Goal: Task Accomplishment & Management: Complete application form

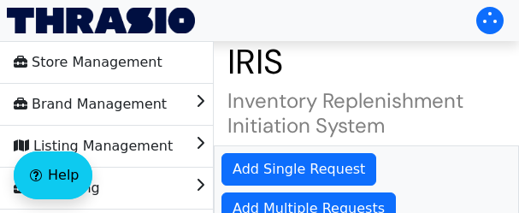
click at [372, 42] on h1 "IRIS" at bounding box center [366, 61] width 305 height 41
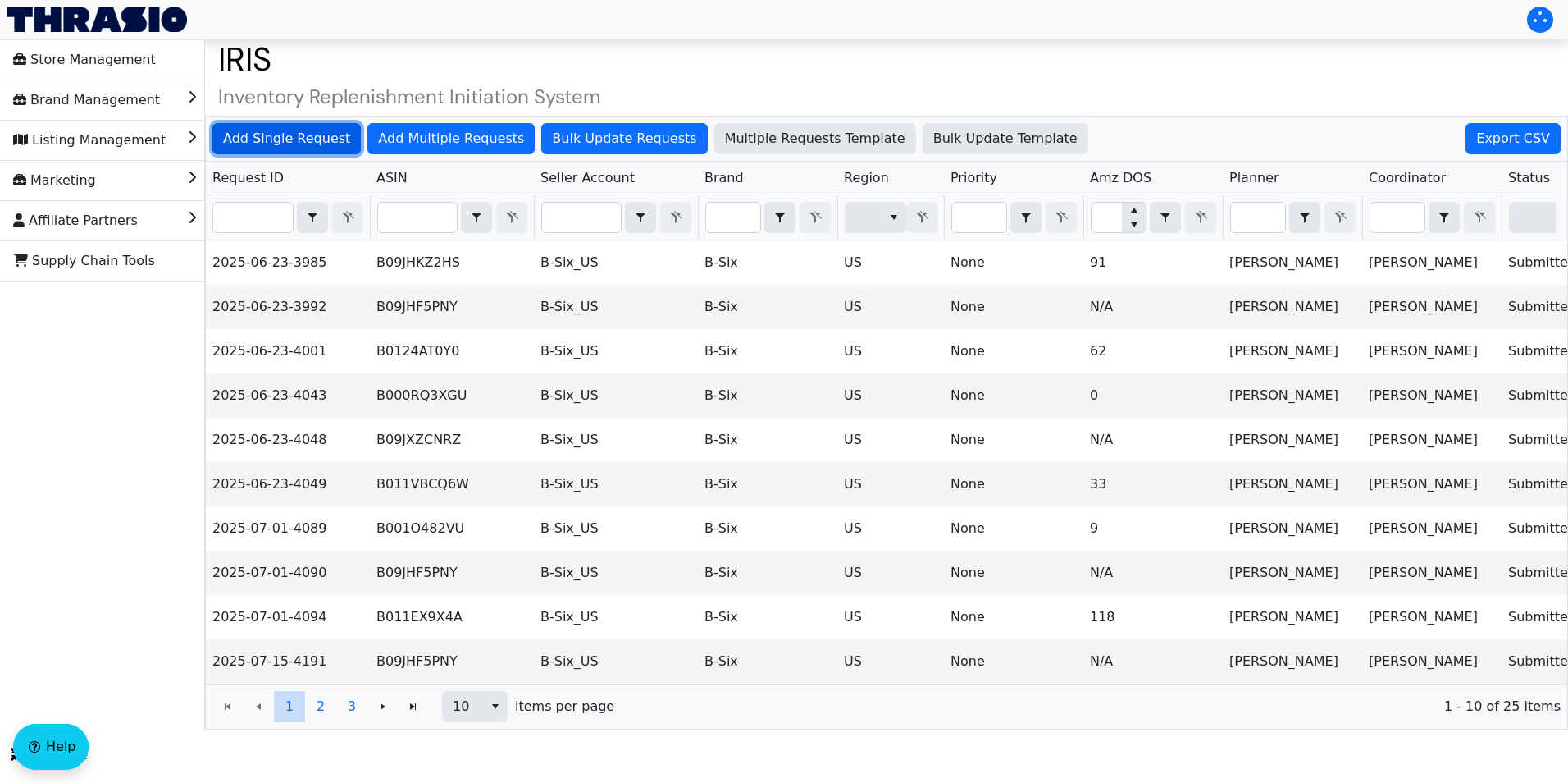
click at [302, 129] on span "Add Single Request" at bounding box center [286, 138] width 127 height 20
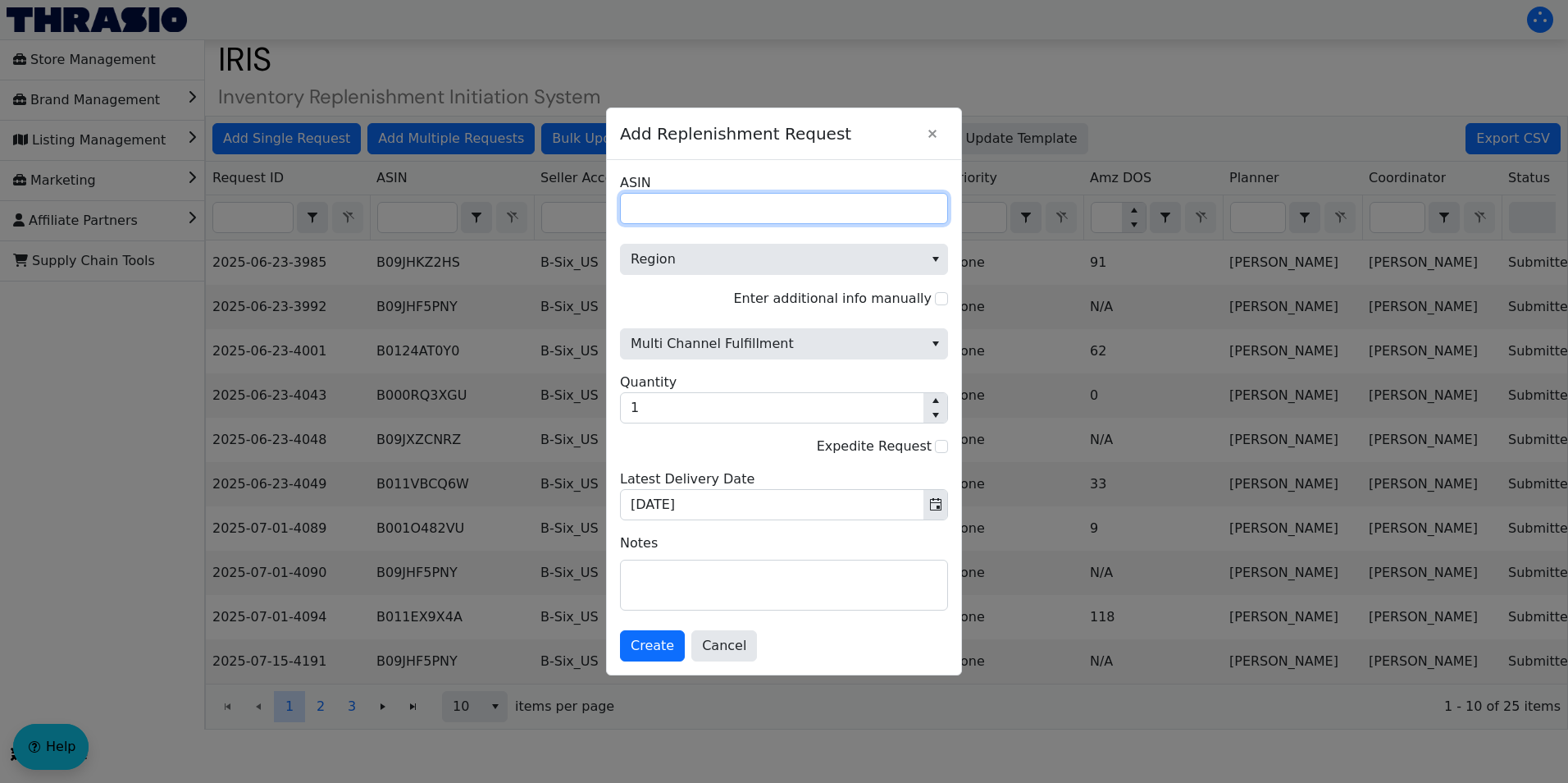
drag, startPoint x: 667, startPoint y: 212, endPoint x: 641, endPoint y: 206, distance: 26.7
click at [641, 206] on input "ASIN" at bounding box center [784, 208] width 328 height 31
click at [666, 209] on input "ASIN" at bounding box center [784, 208] width 328 height 31
type input "B007UUFE4U"
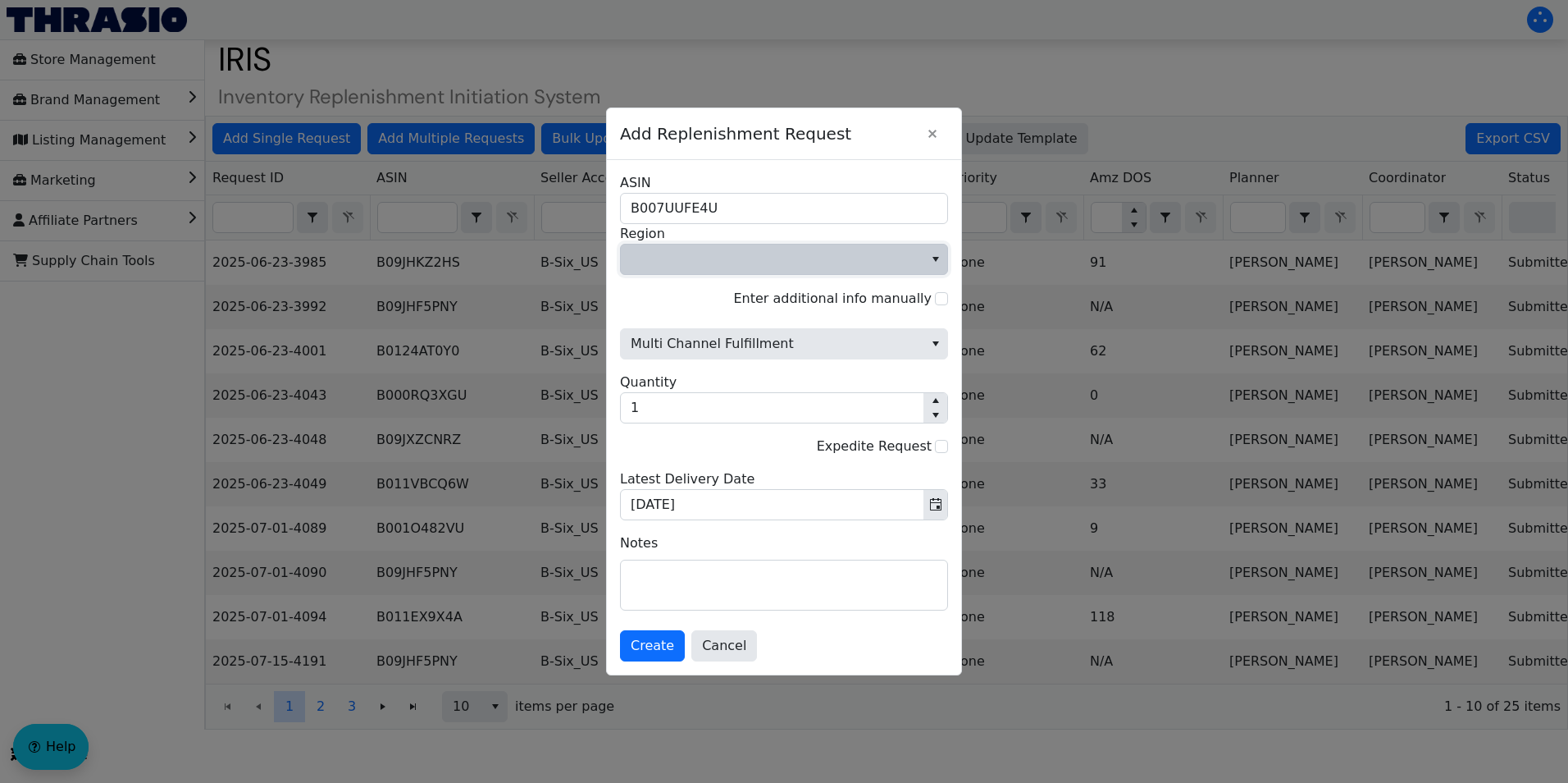
click at [897, 266] on span "Region" at bounding box center [772, 259] width 283 height 20
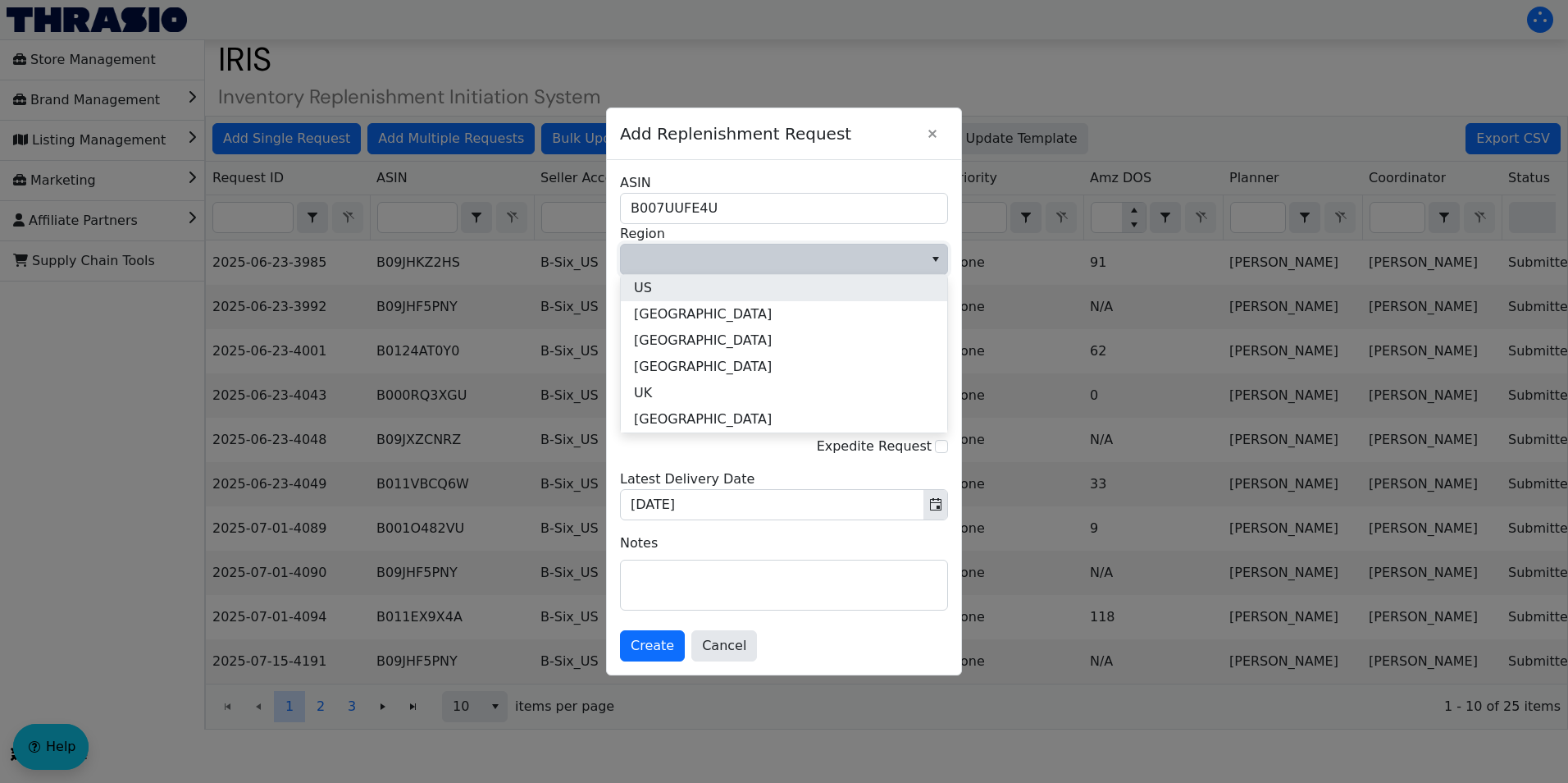
click at [763, 290] on li "US" at bounding box center [784, 287] width 326 height 26
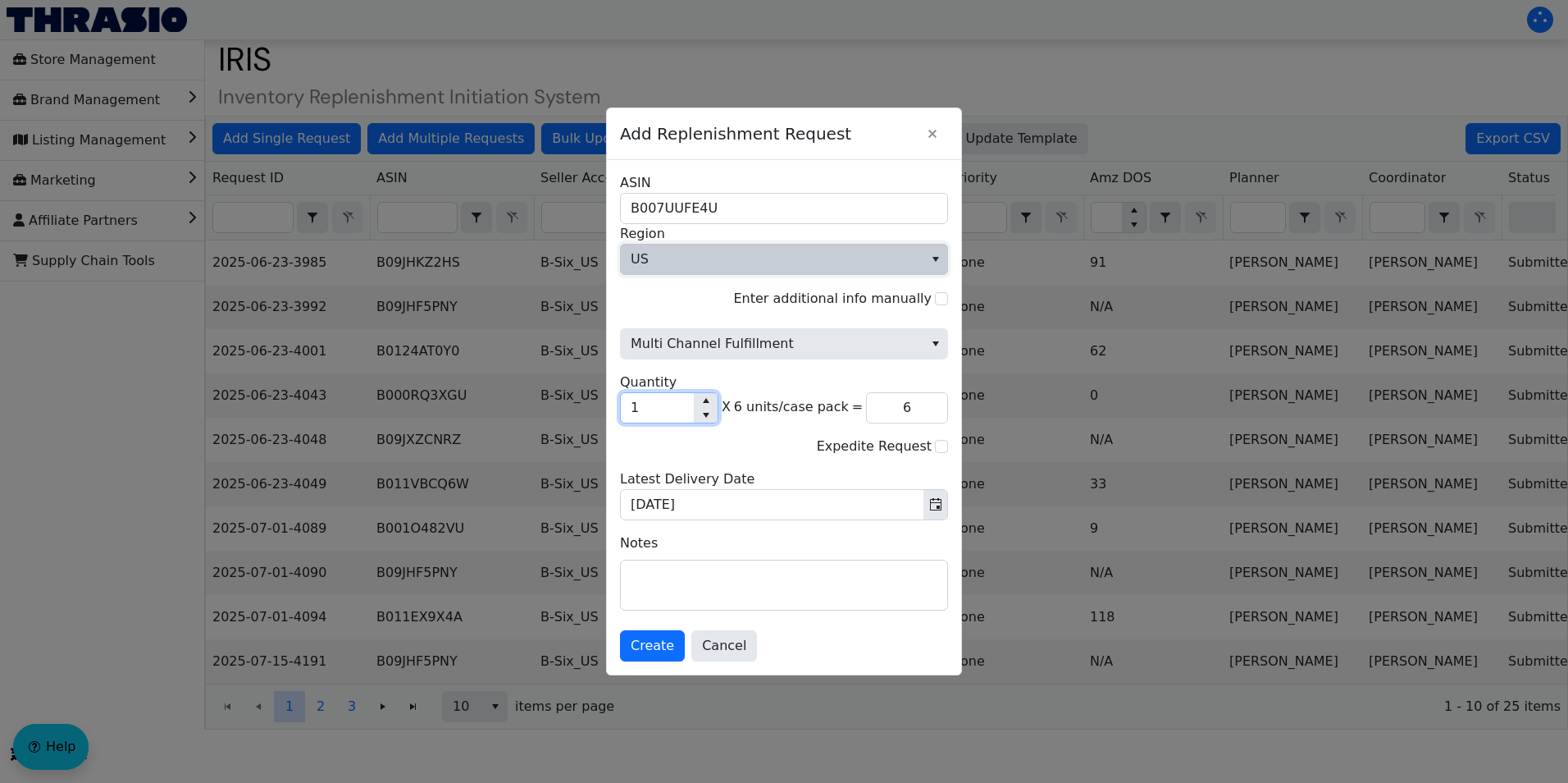
click at [658, 405] on input "1" at bounding box center [658, 407] width 73 height 30
type input "0"
type input "5"
type input "30"
type input "50"
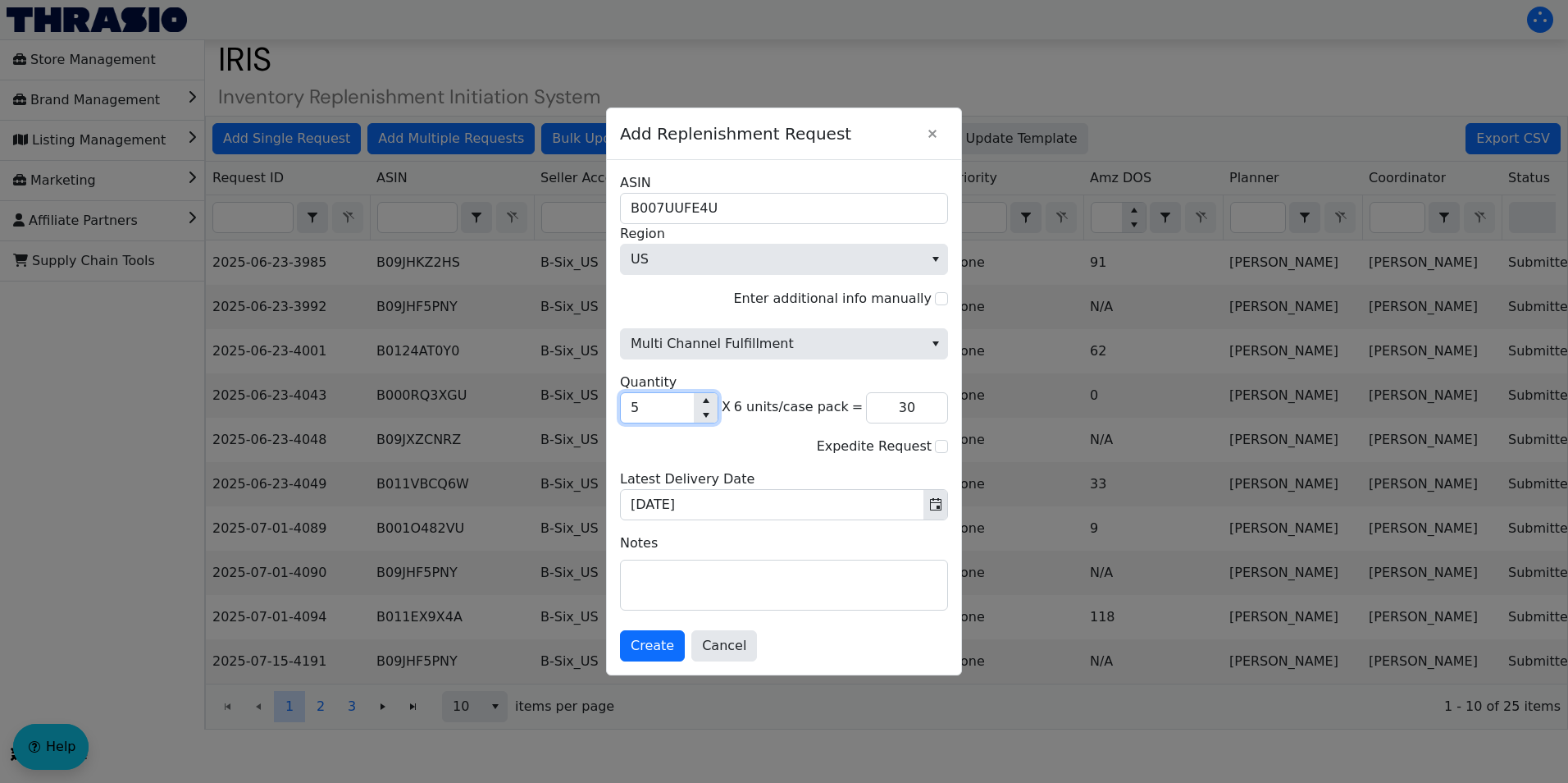
type input "300"
type input "500"
type input "3,000"
type input "50"
type input "300"
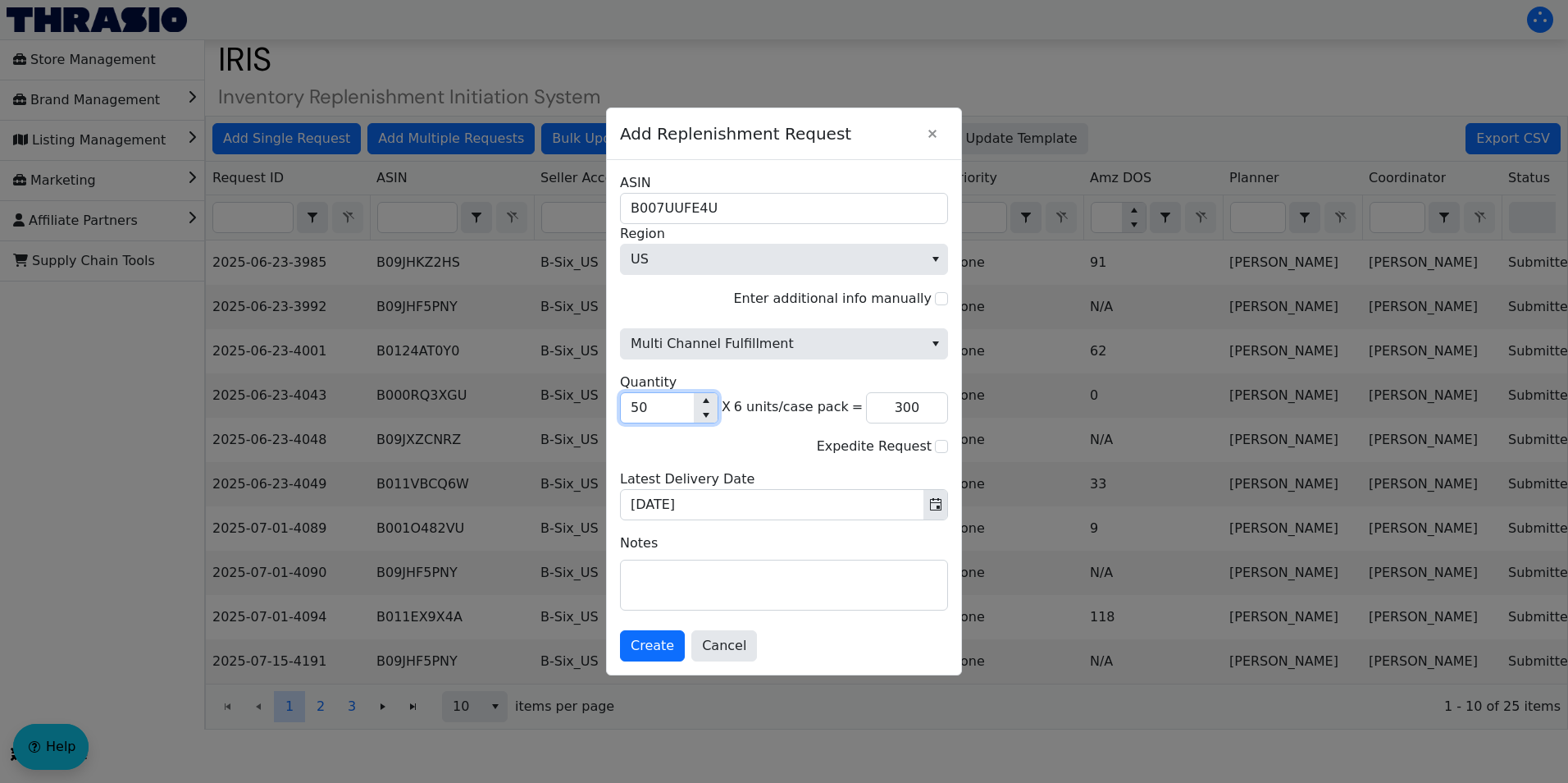
type input "5"
type input "30"
type input "0"
type input "6"
type input "36"
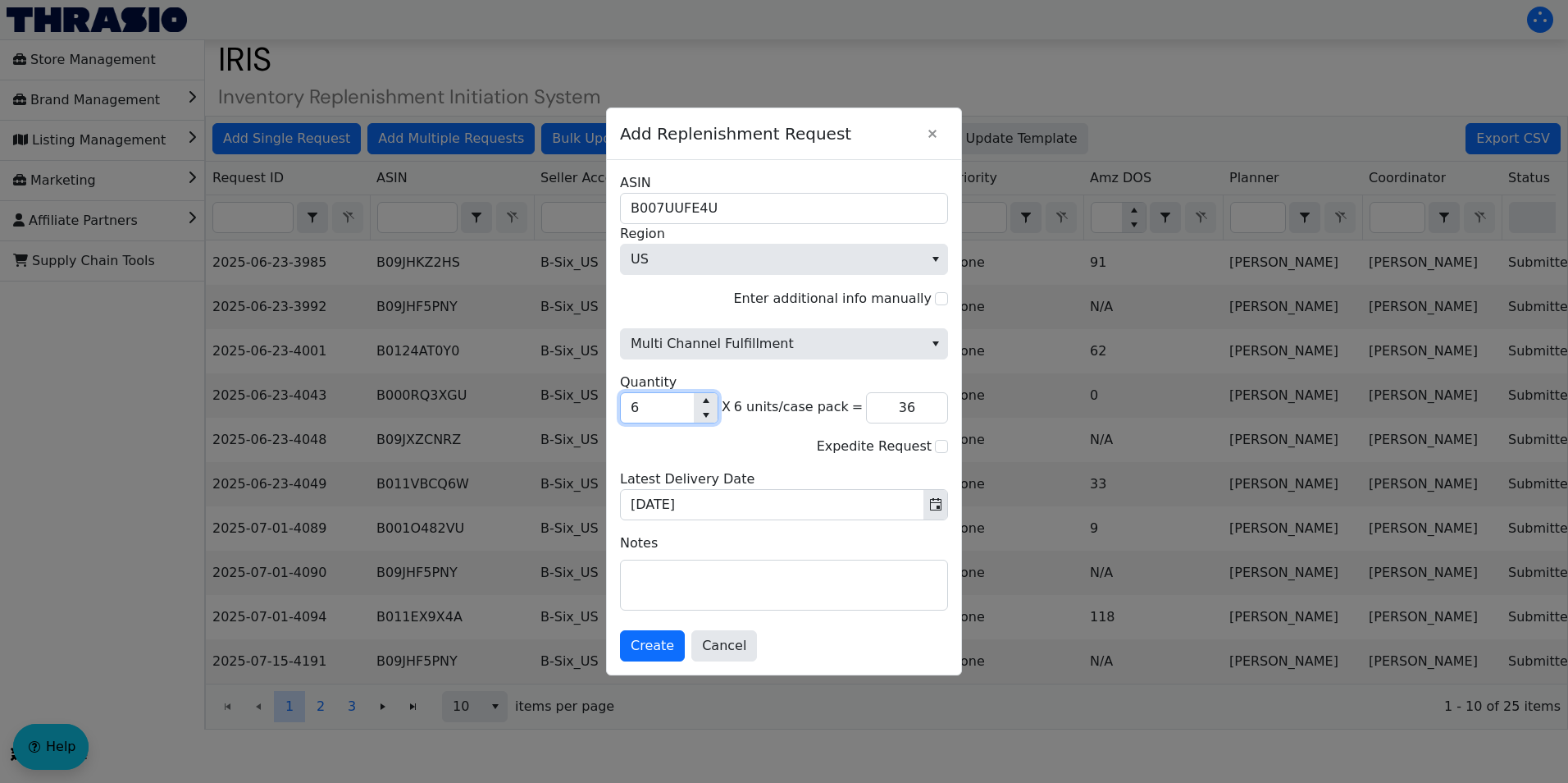
type input "60"
type input "360"
type input "600"
type input "3,600"
type input "60"
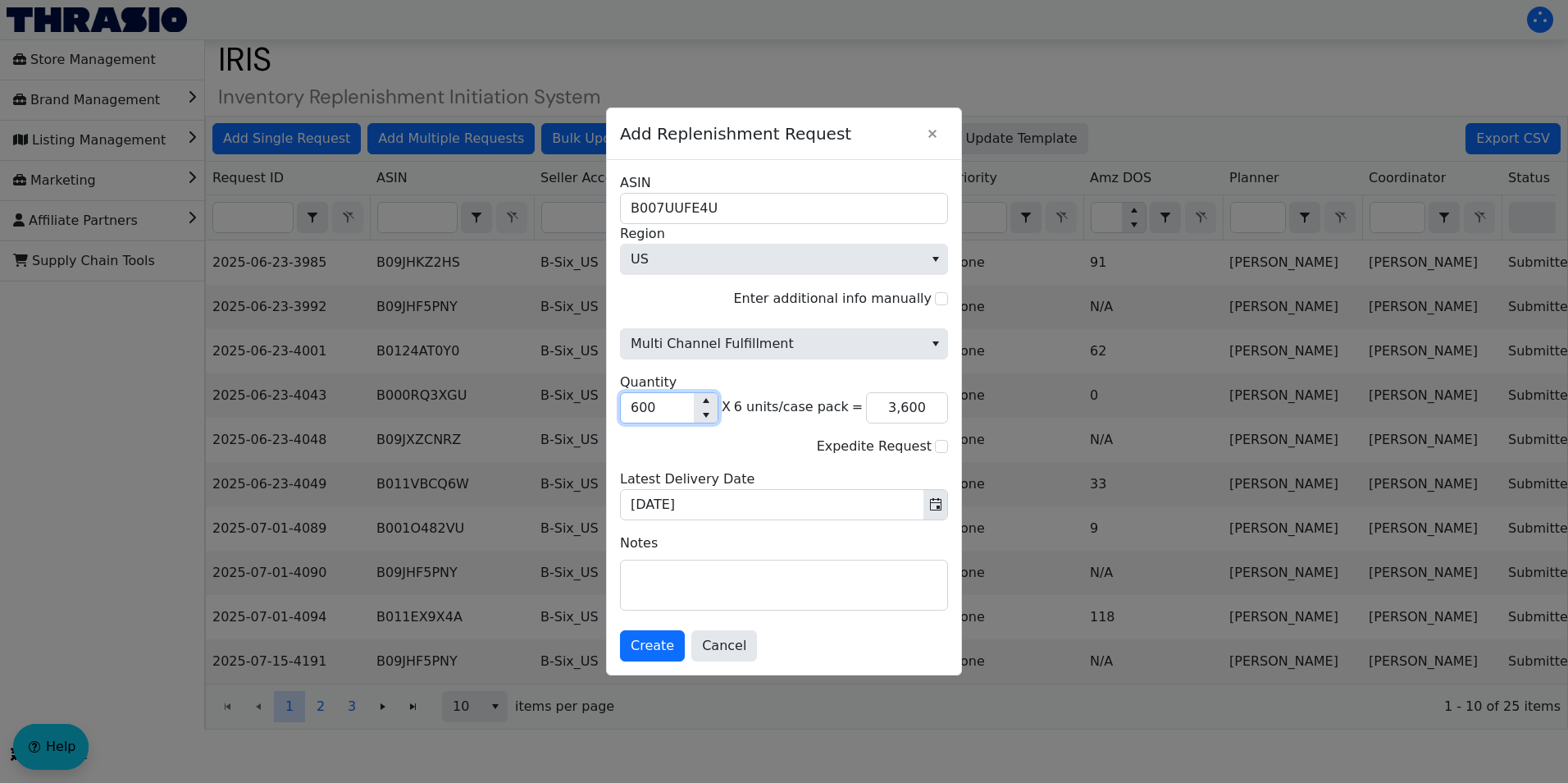
type input "360"
type input "6"
type input "36"
type input "0"
type input "1"
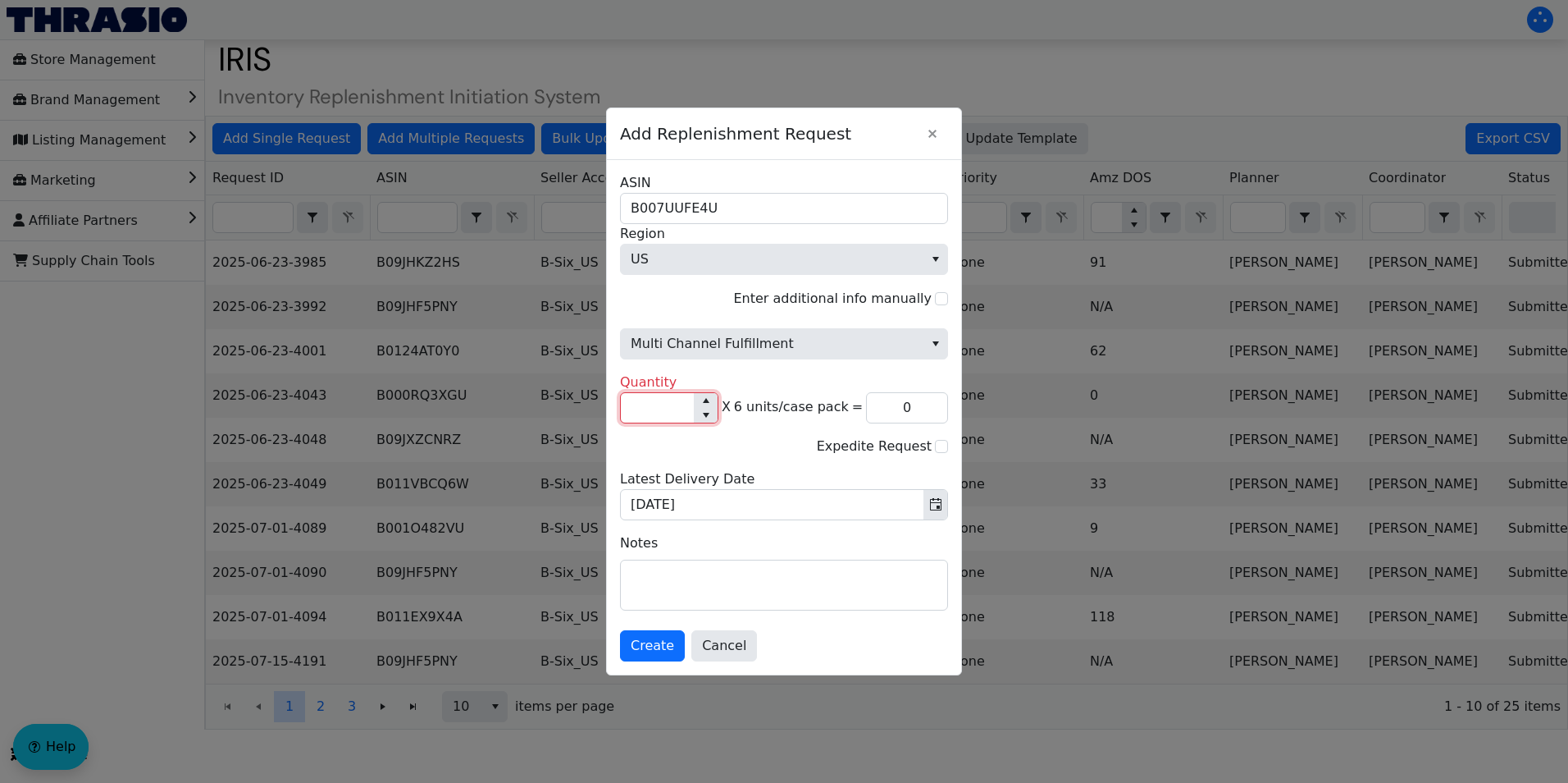
type input "6"
type input "0"
type input "1"
type input "6"
type input "10"
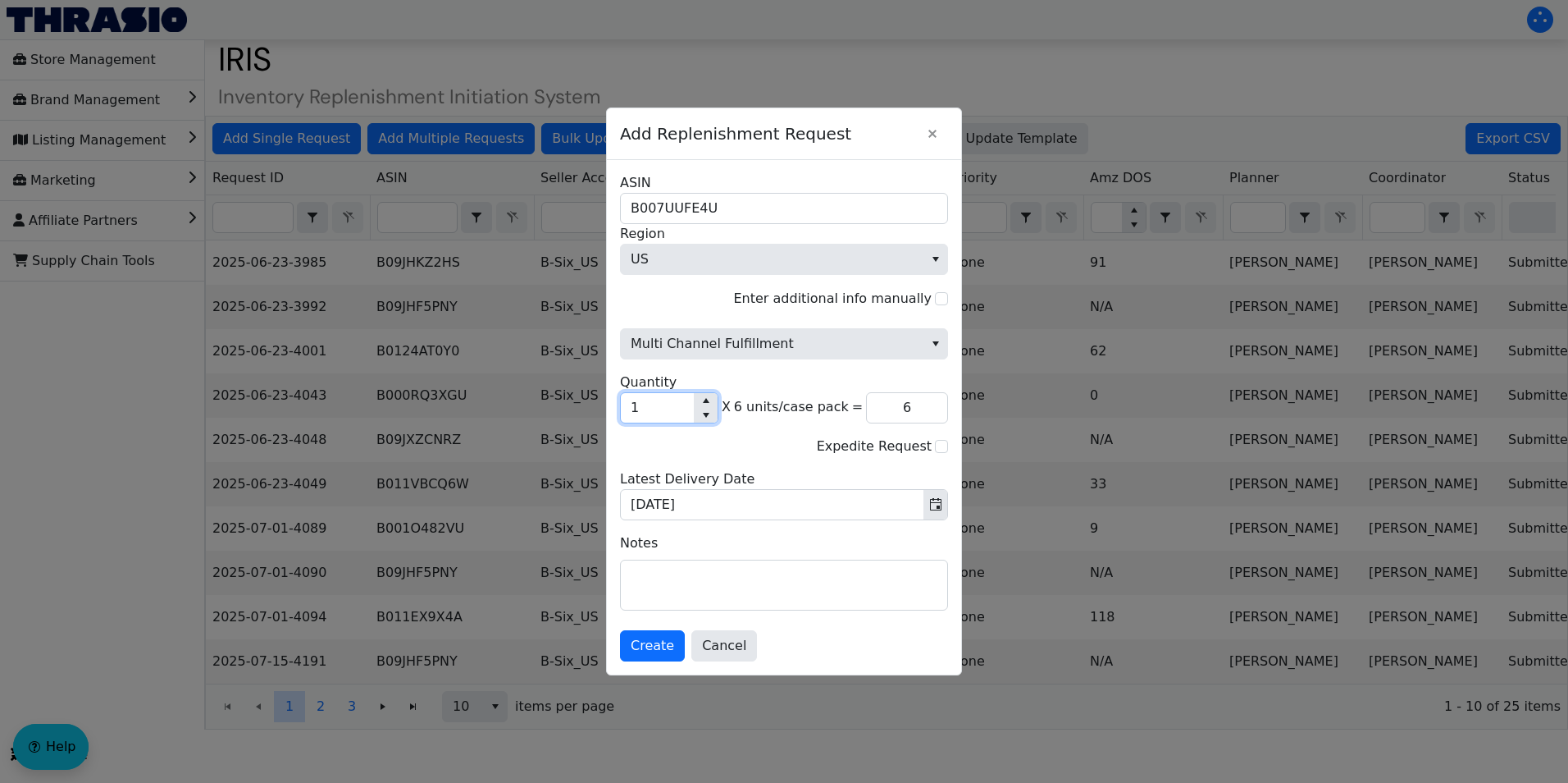
type input "60"
type input "100"
type input "600"
type input "1,000"
type input "6,000"
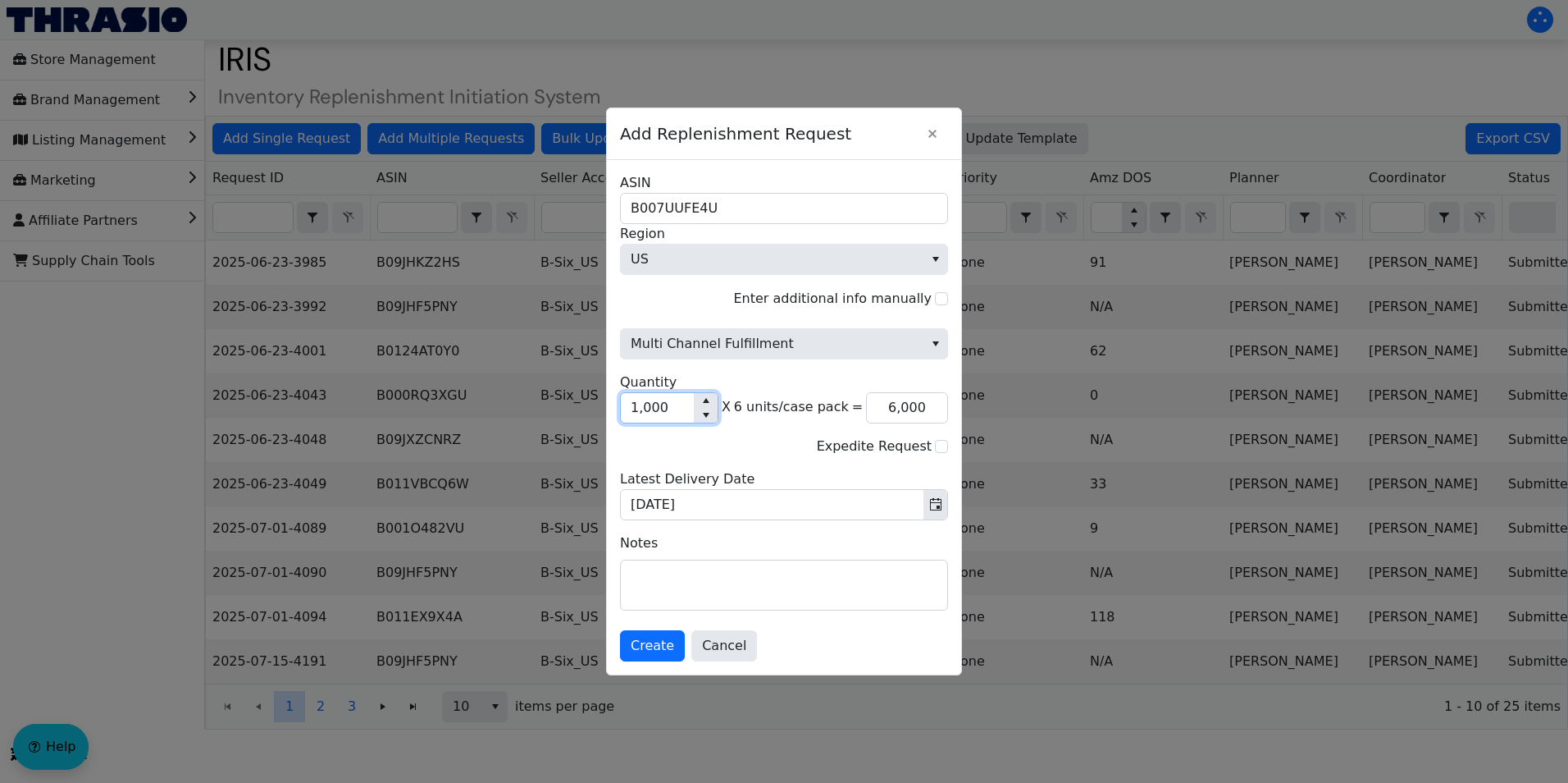
drag, startPoint x: 667, startPoint y: 408, endPoint x: 611, endPoint y: 385, distance: 60.5
click at [611, 385] on div "B007UUFE4U ASIN US Region Enter additional info manually Multi Channel Fulfillm…" at bounding box center [784, 418] width 354 height 515
type input "8"
type input "48"
type input "80"
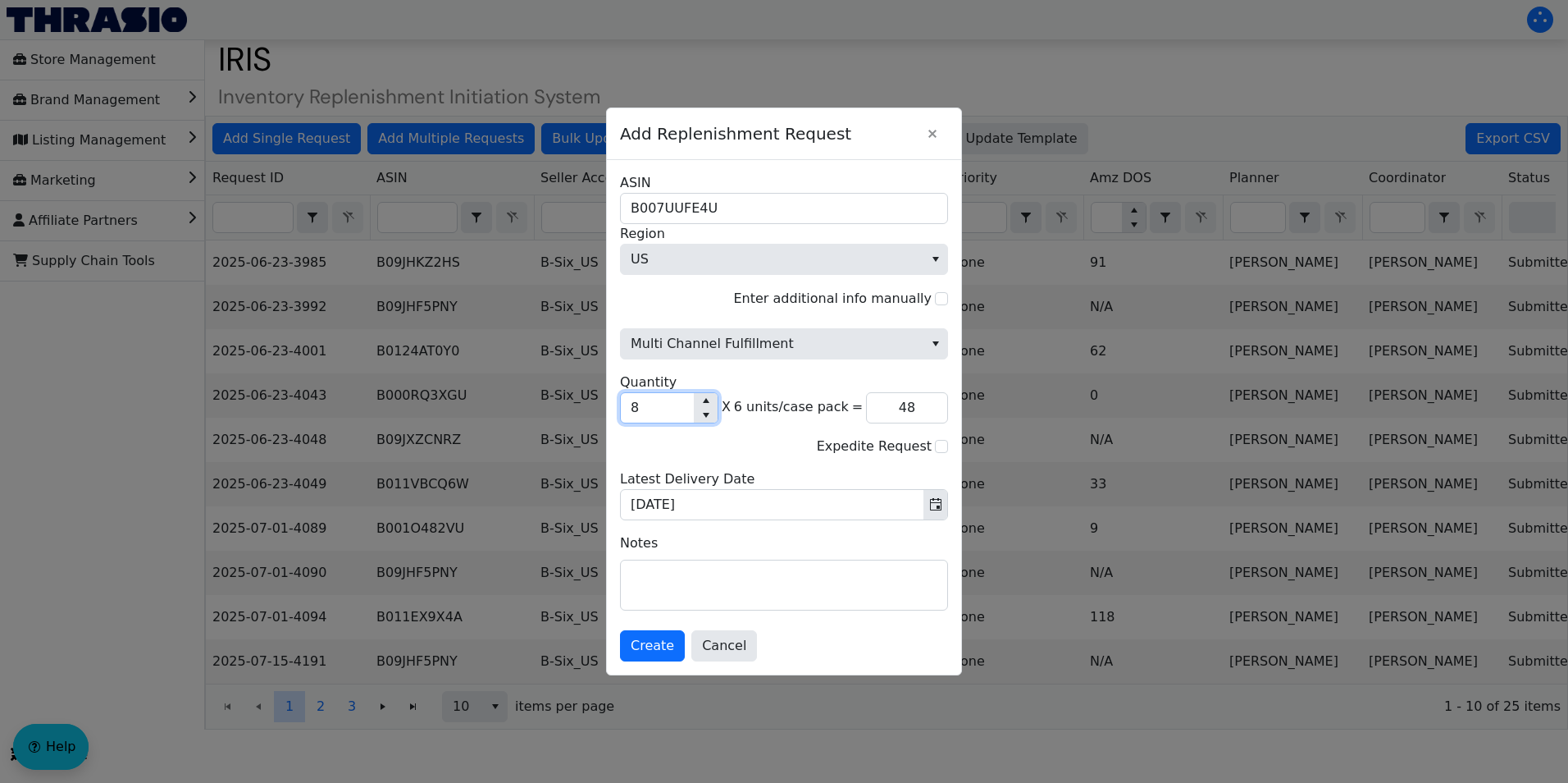
type input "480"
type input "800"
type input "4,800"
type input "800"
click at [883, 346] on span "Multi Channel Fulfillment" at bounding box center [772, 344] width 283 height 20
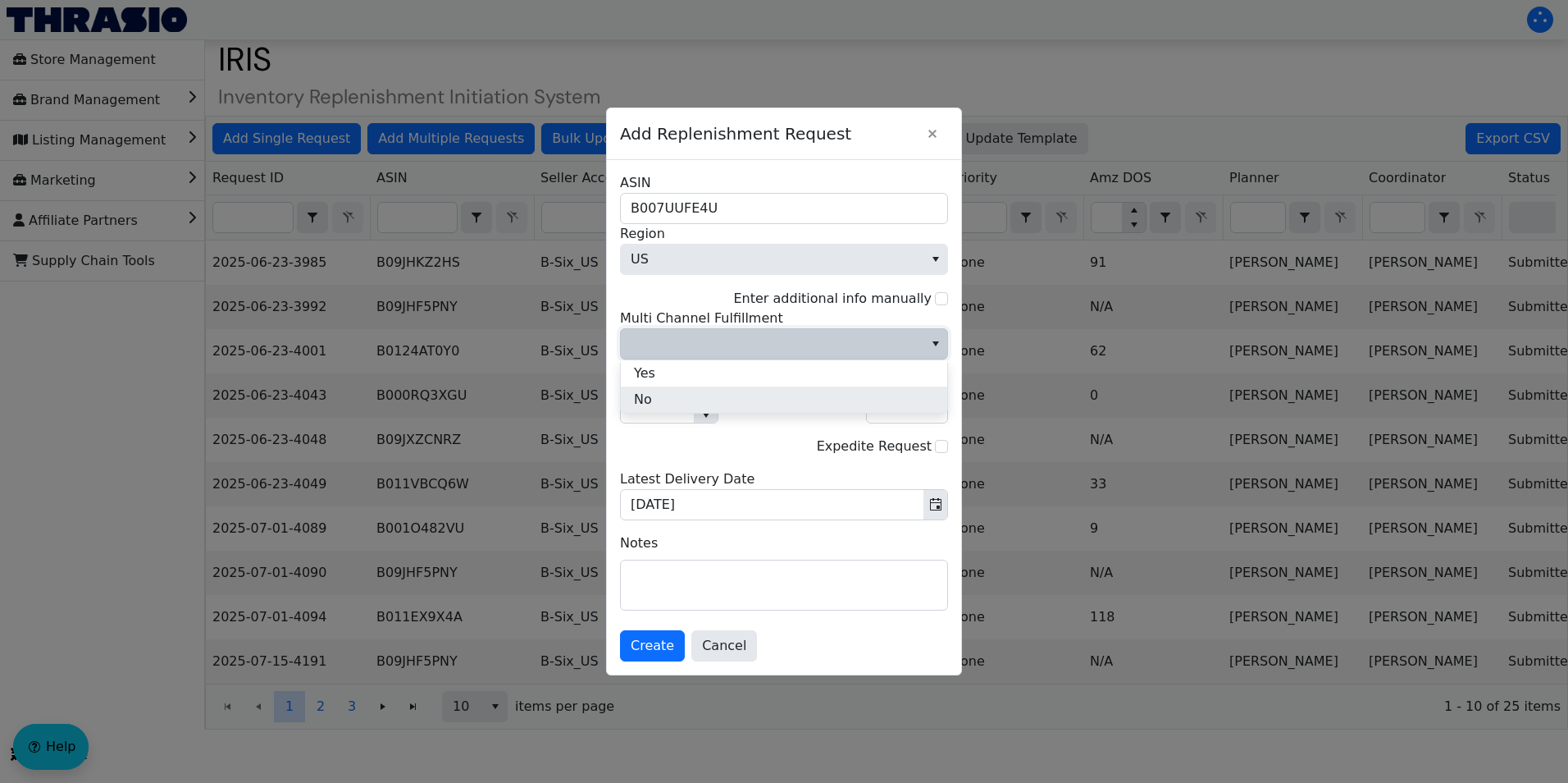
click at [746, 389] on li "No" at bounding box center [784, 399] width 326 height 26
click at [648, 487] on span "Create" at bounding box center [652, 646] width 43 height 20
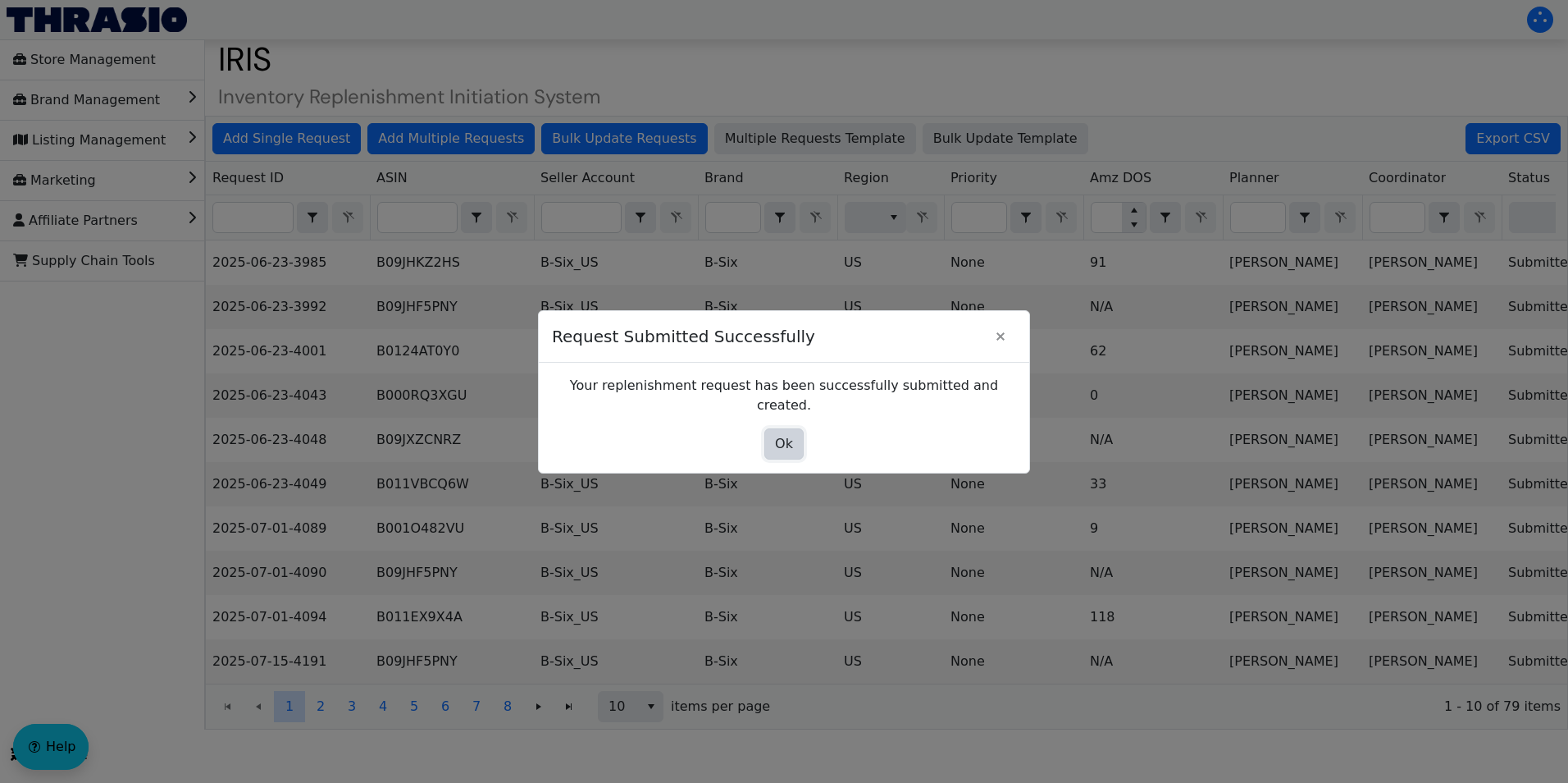
click at [781, 434] on span "Ok" at bounding box center [784, 444] width 18 height 20
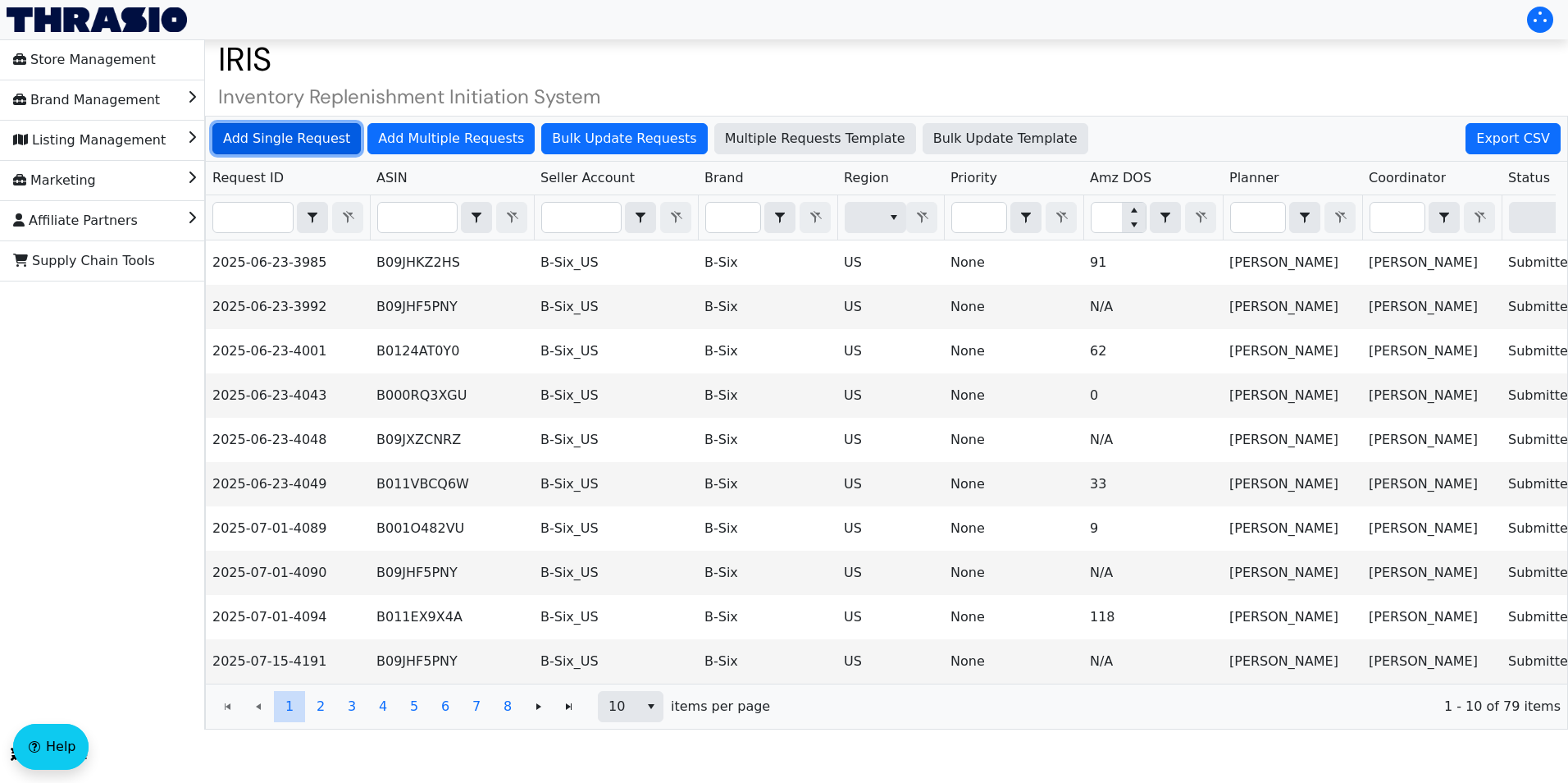
click at [292, 139] on span "Add Single Request" at bounding box center [286, 138] width 127 height 20
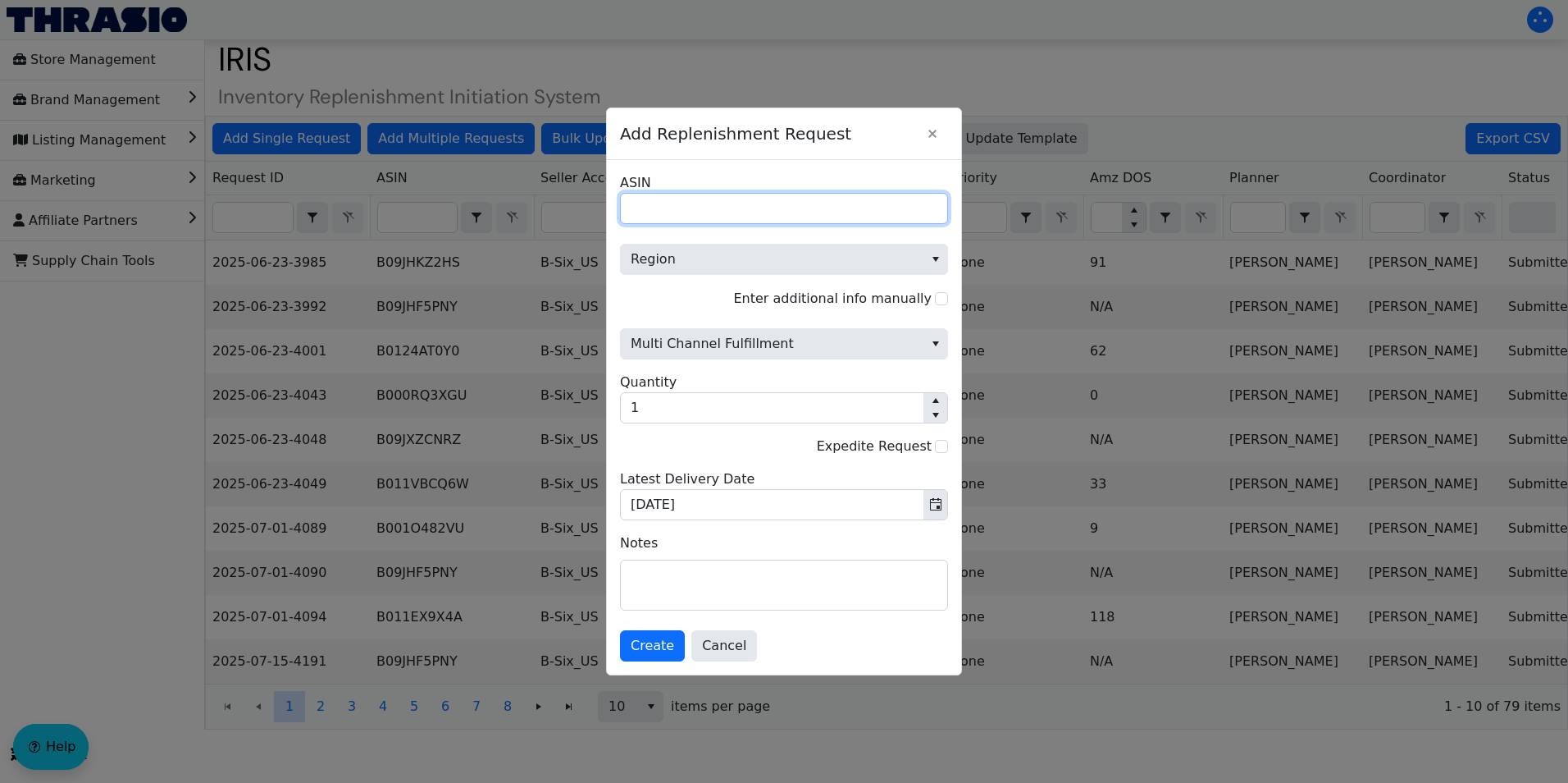
click at [652, 220] on input "ASIN" at bounding box center [784, 208] width 328 height 31
paste input "B004S23JQ8"
type input "B004S23JQ8"
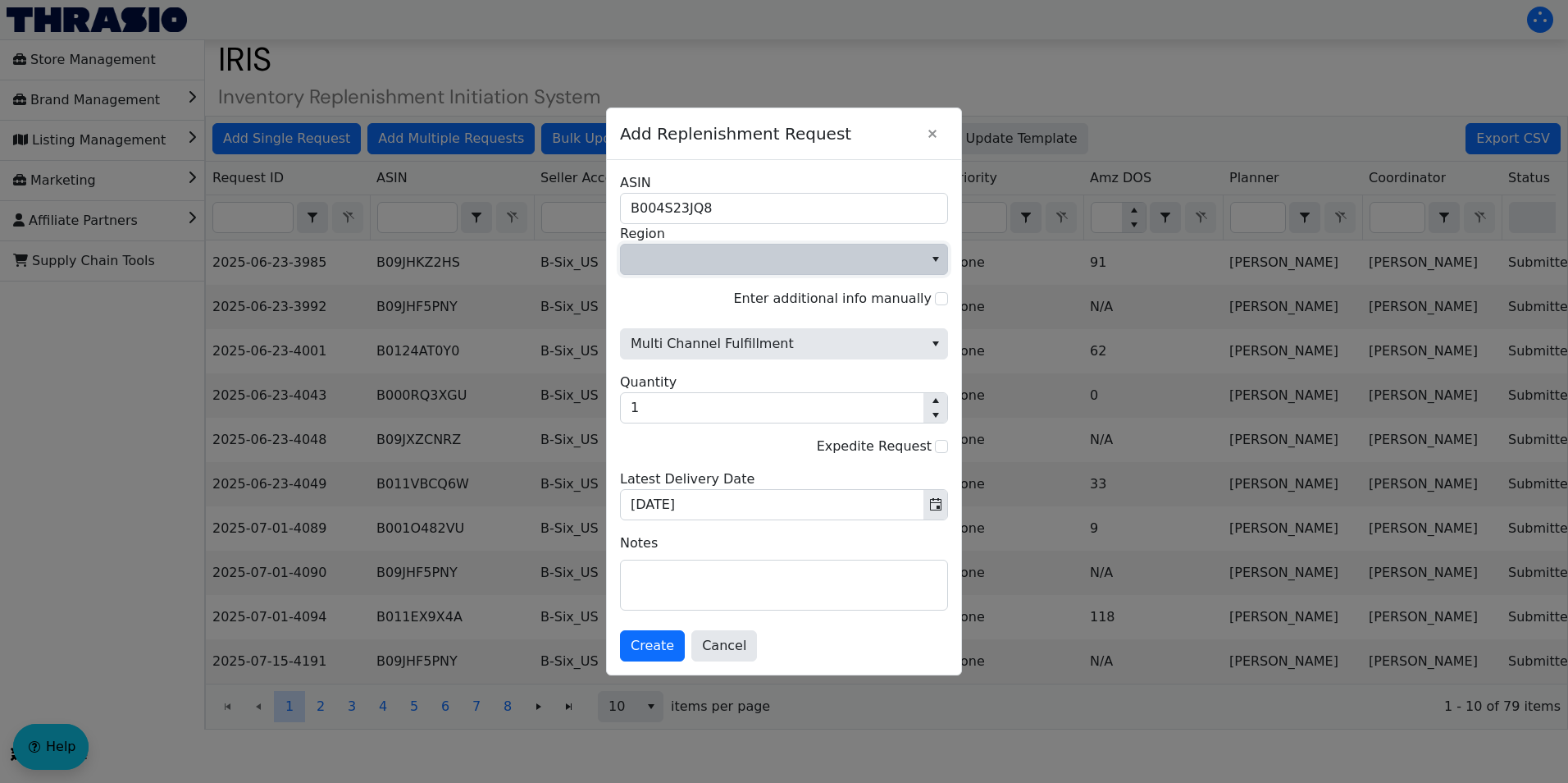
click at [767, 257] on span "Region" at bounding box center [772, 259] width 283 height 20
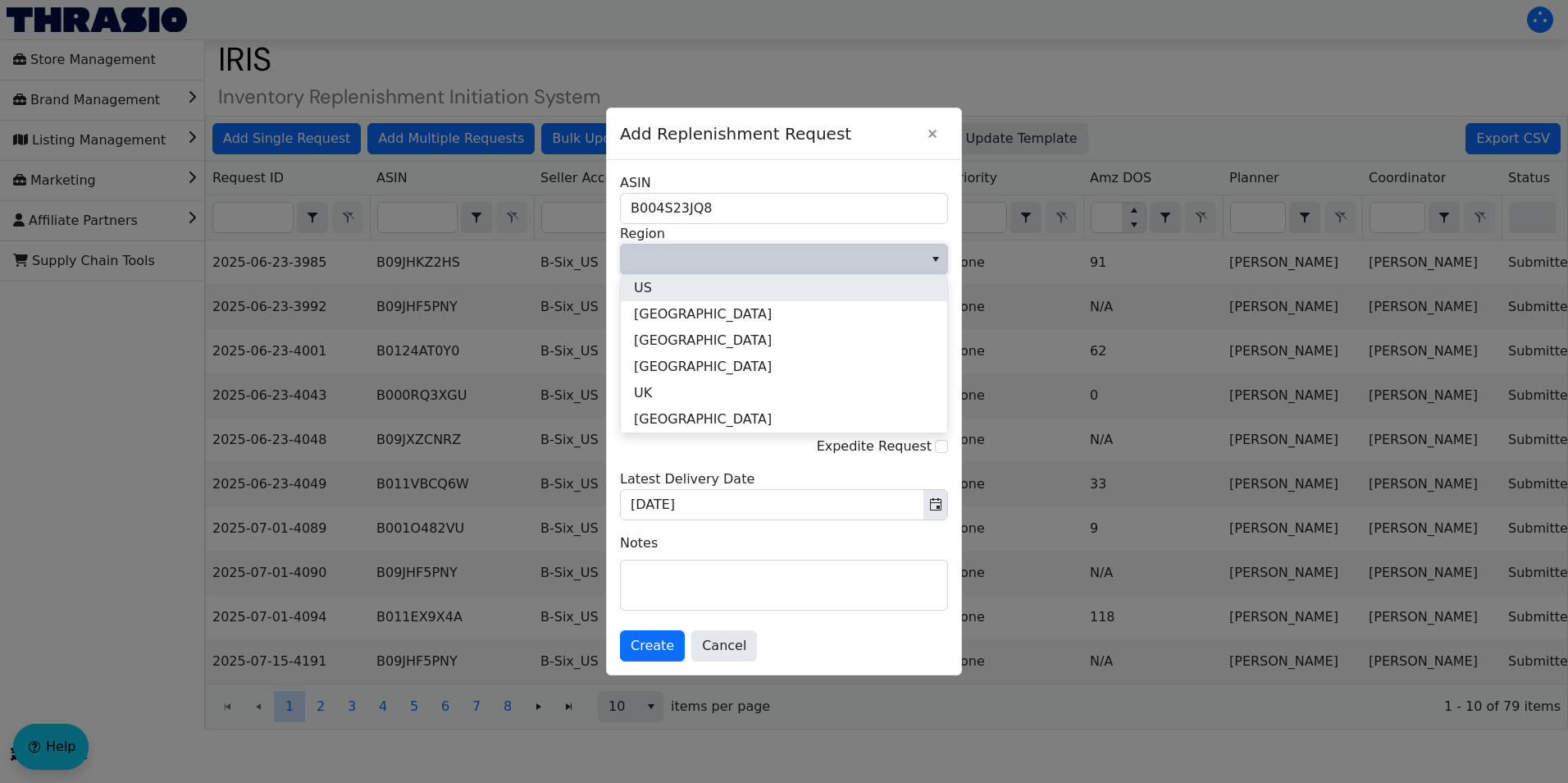
click at [705, 286] on li "US" at bounding box center [784, 287] width 326 height 26
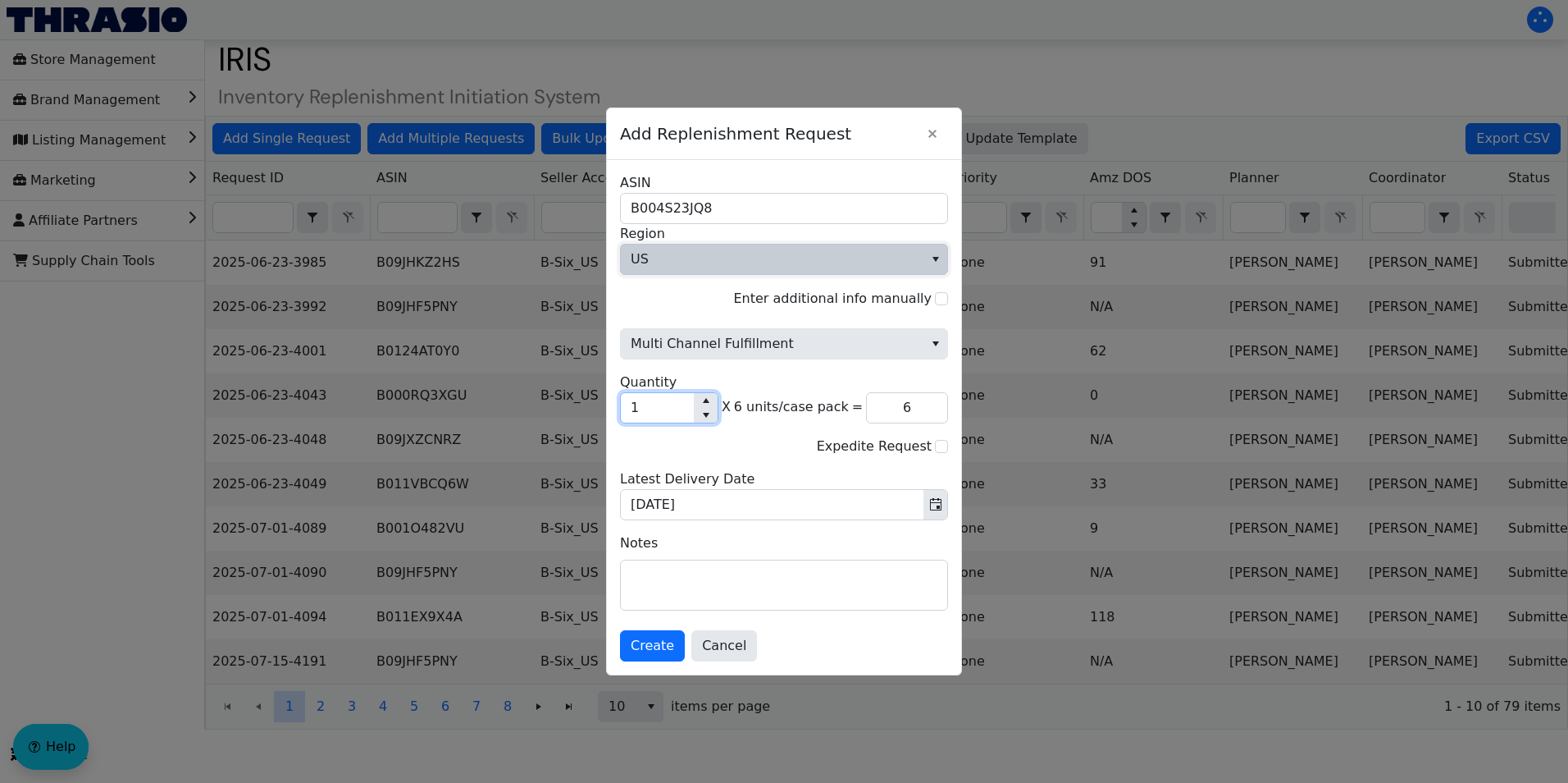
click at [667, 414] on input "1" at bounding box center [658, 407] width 73 height 30
type input "0"
type input "2"
type input "12"
type input "20"
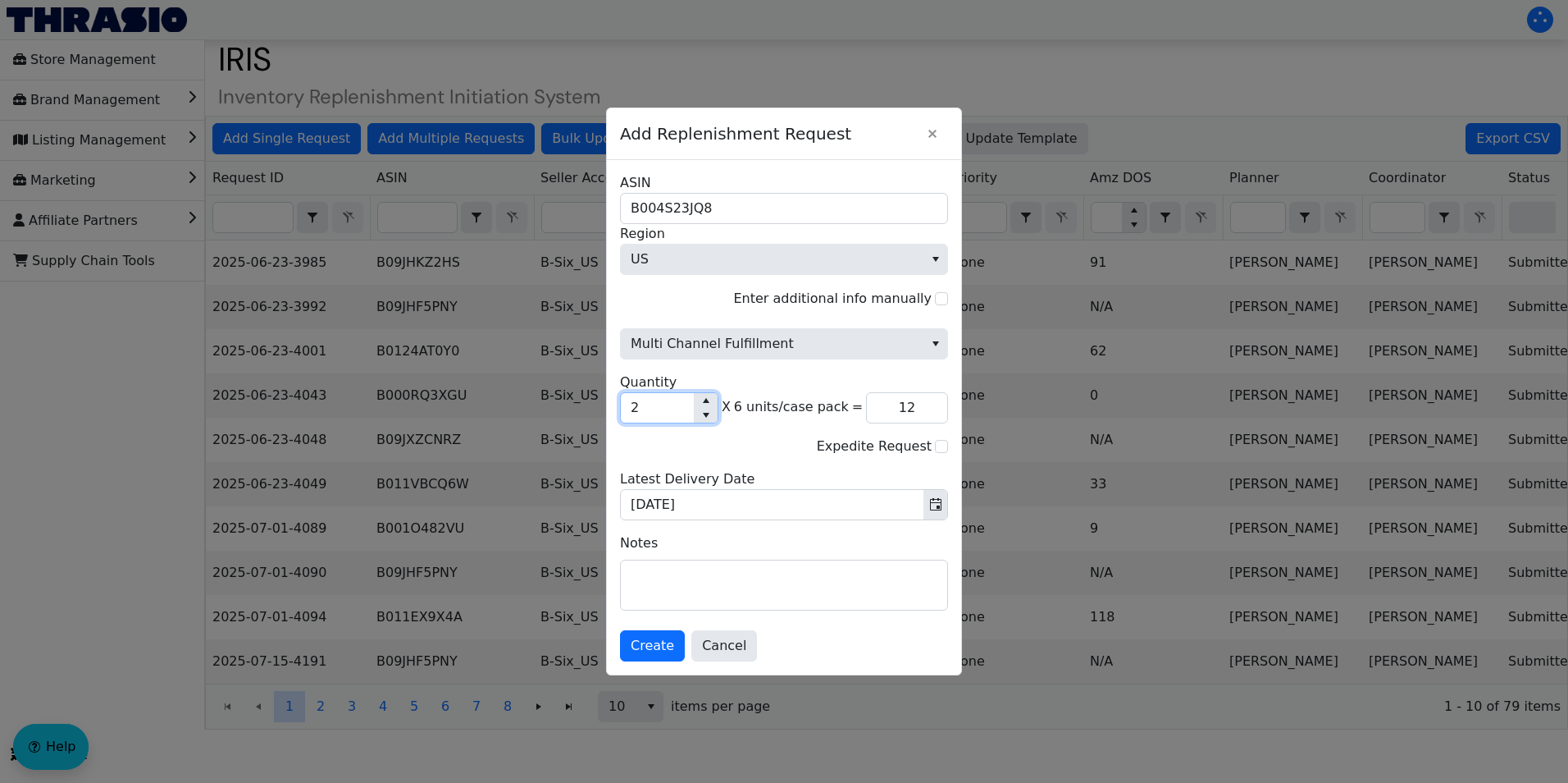
type input "120"
type input "200"
type input "1,200"
type input "200"
click at [769, 458] on div "Multi Channel Fulfillment 200 Quantity X 6 units/case pack = 1,200 Expedite Req…" at bounding box center [784, 414] width 328 height 212
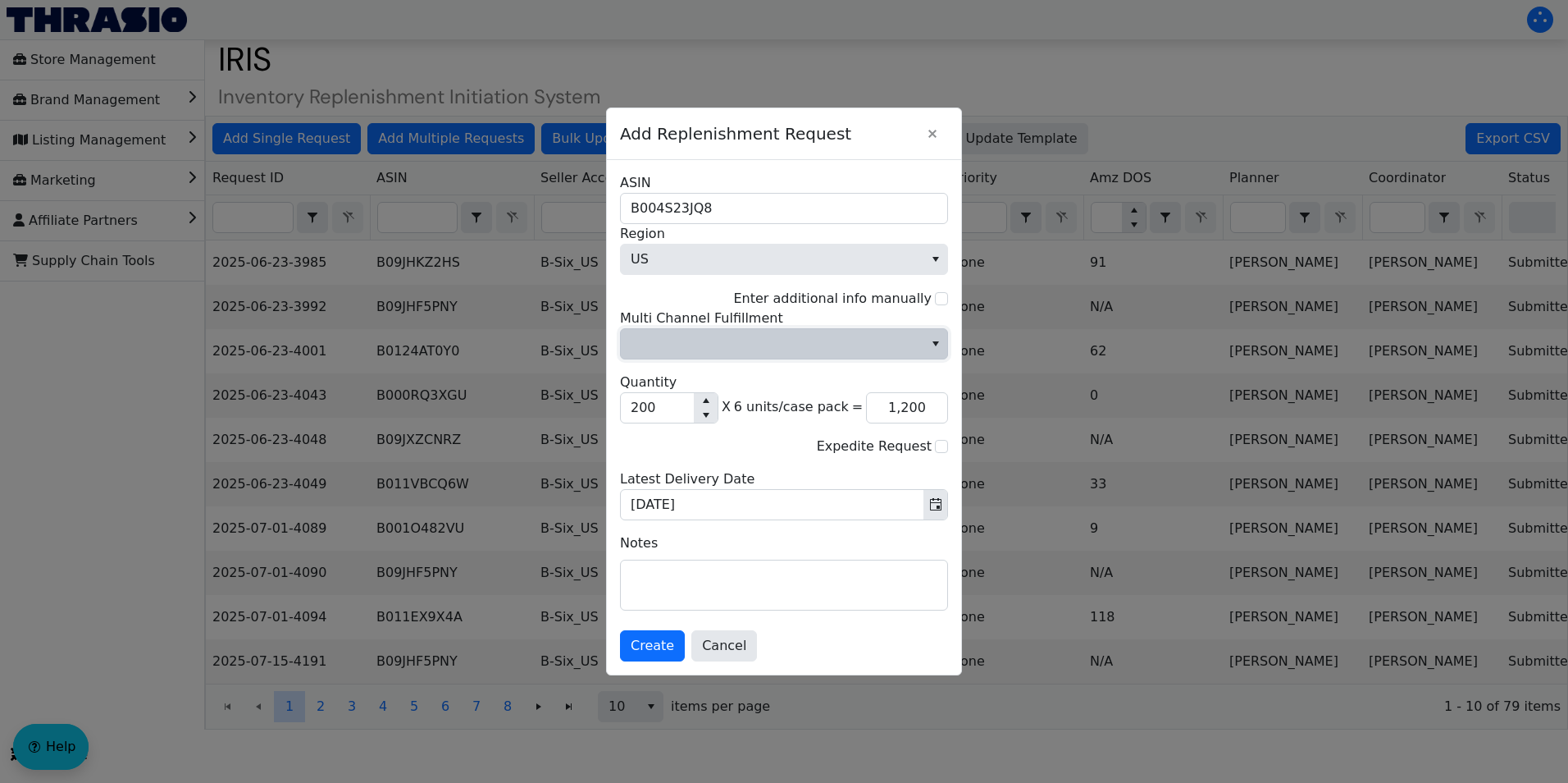
click at [833, 341] on span "Multi Channel Fulfillment" at bounding box center [772, 344] width 283 height 20
click at [676, 391] on li "No" at bounding box center [784, 399] width 326 height 26
click at [633, 487] on span "Create" at bounding box center [652, 646] width 43 height 20
click at [643, 487] on div "Cancel" at bounding box center [784, 646] width 328 height 31
click at [932, 132] on icon "Close" at bounding box center [932, 134] width 20 height 13
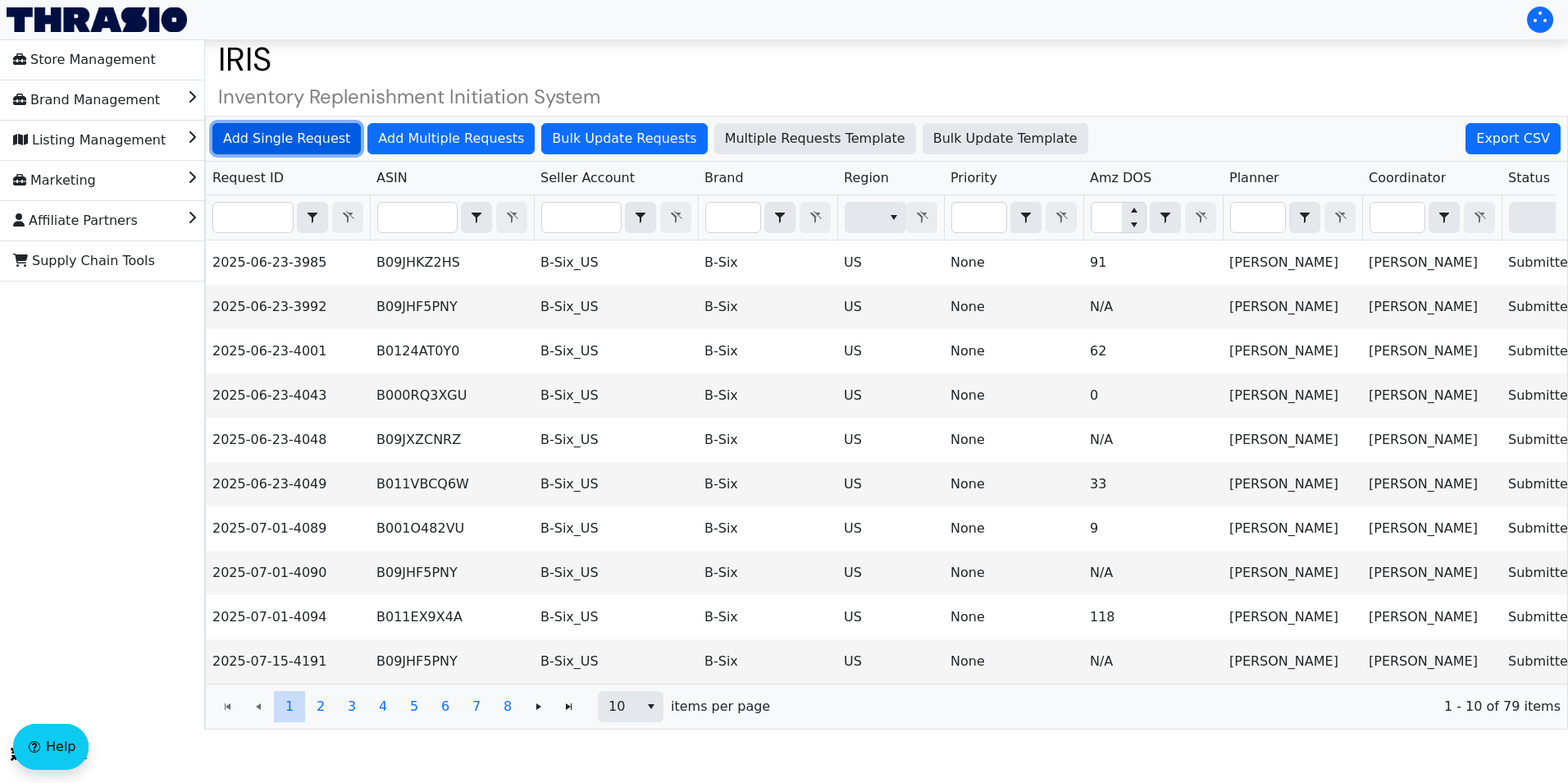
click at [306, 139] on span "Add Single Request" at bounding box center [286, 138] width 127 height 20
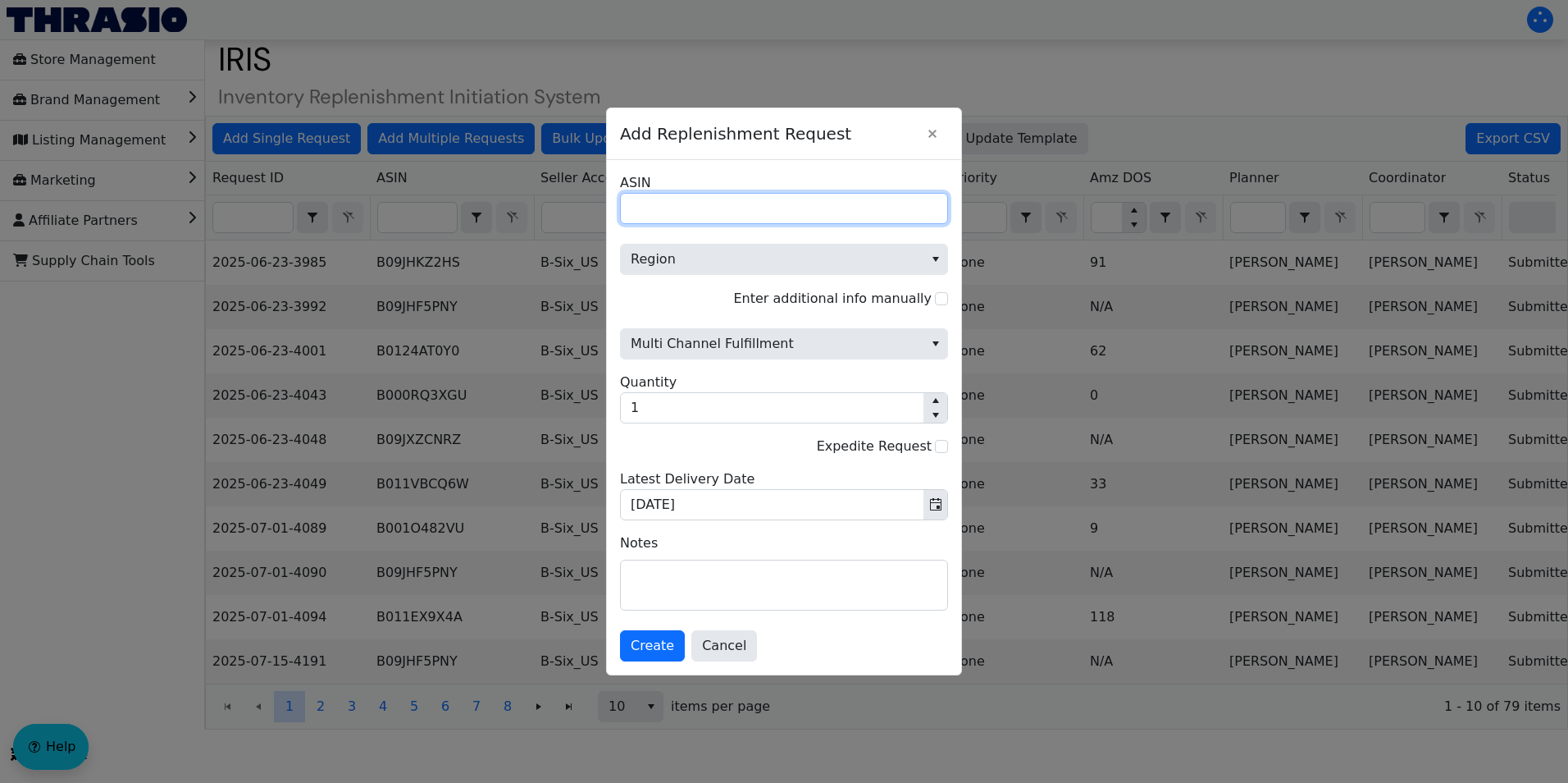
click at [663, 210] on input "ASIN" at bounding box center [784, 208] width 328 height 31
paste input "B07GPN2K1Y"
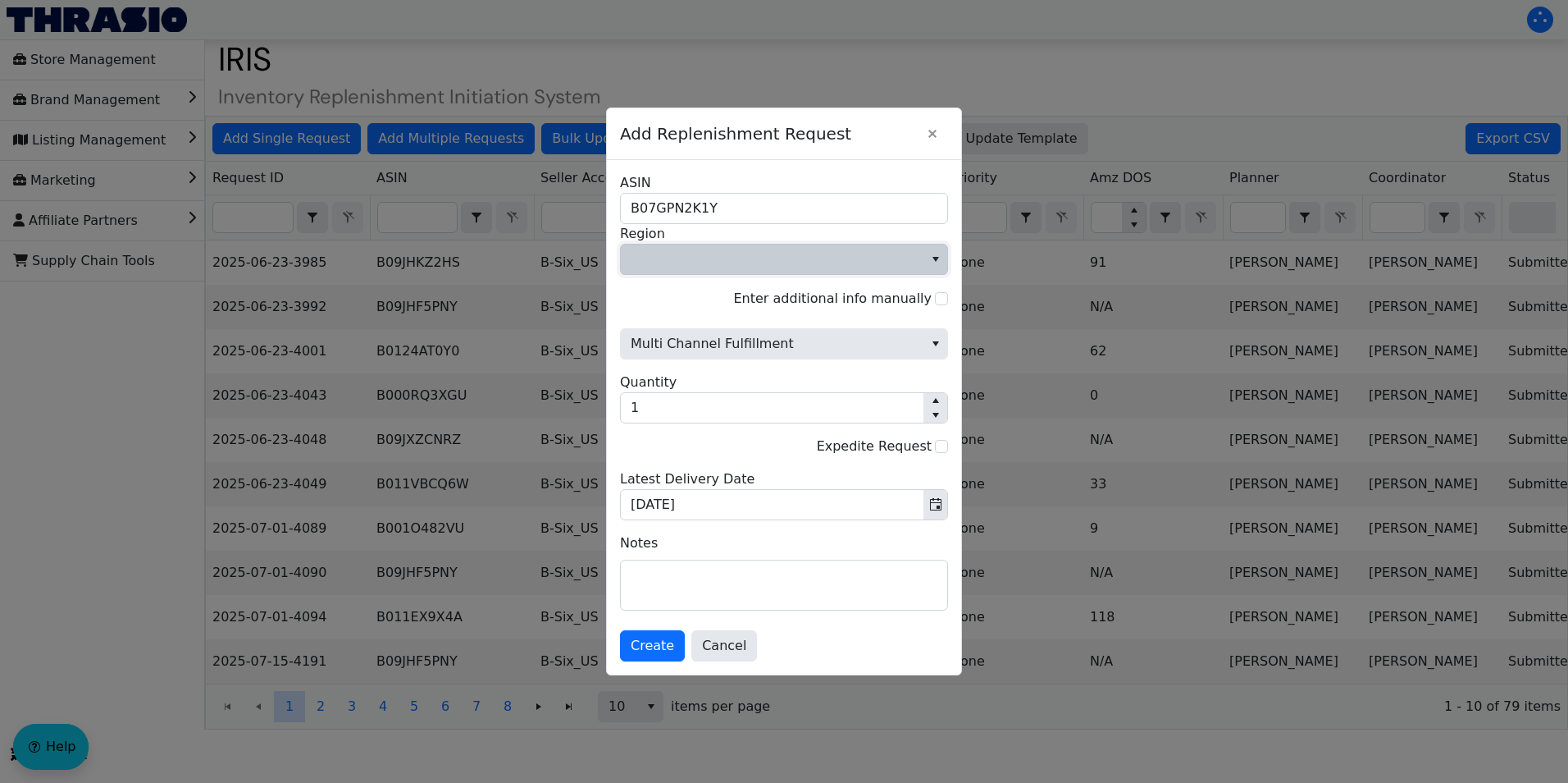
click at [710, 262] on span "Region" at bounding box center [772, 259] width 283 height 20
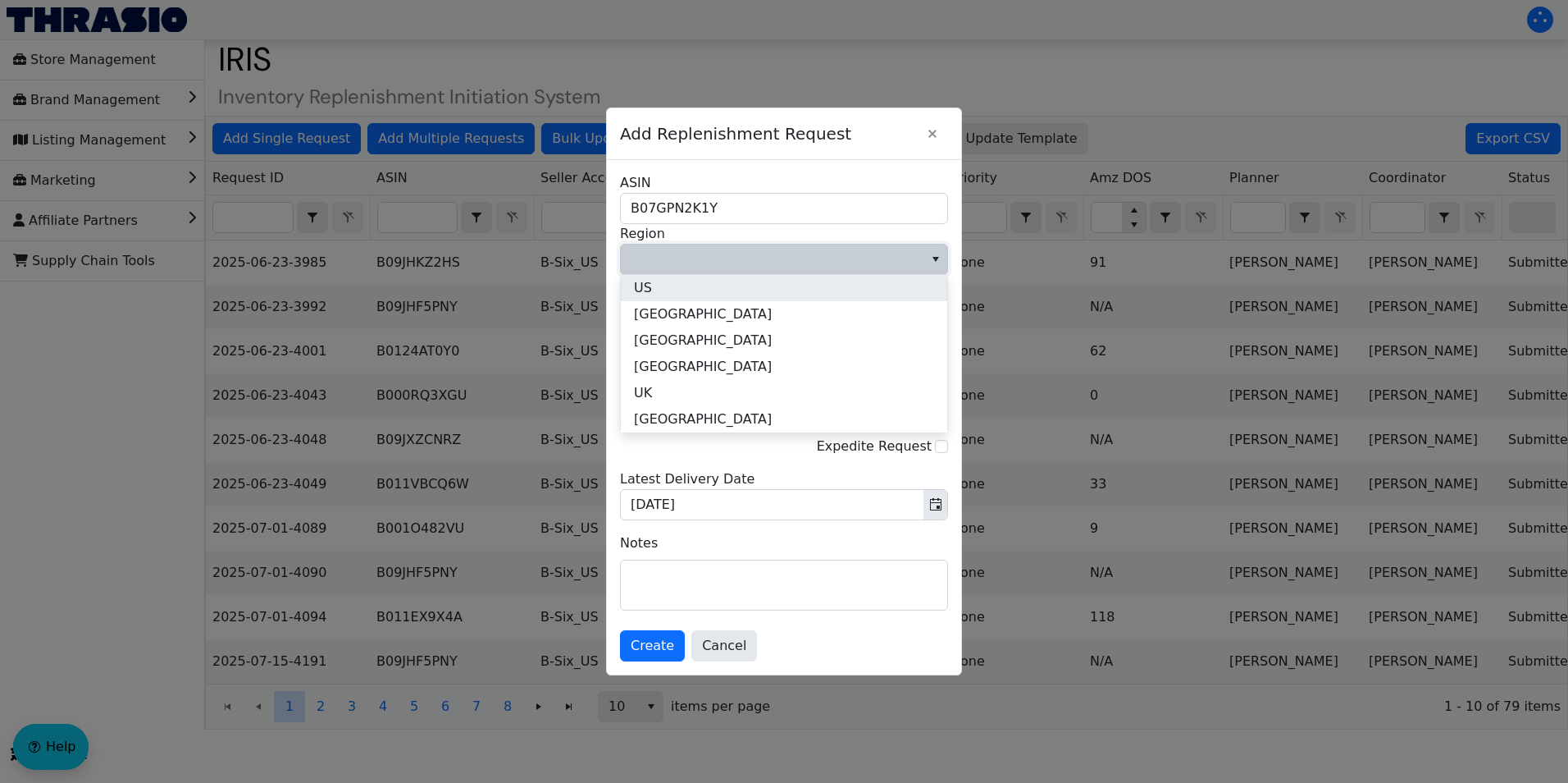
click at [678, 289] on li "US" at bounding box center [784, 287] width 326 height 26
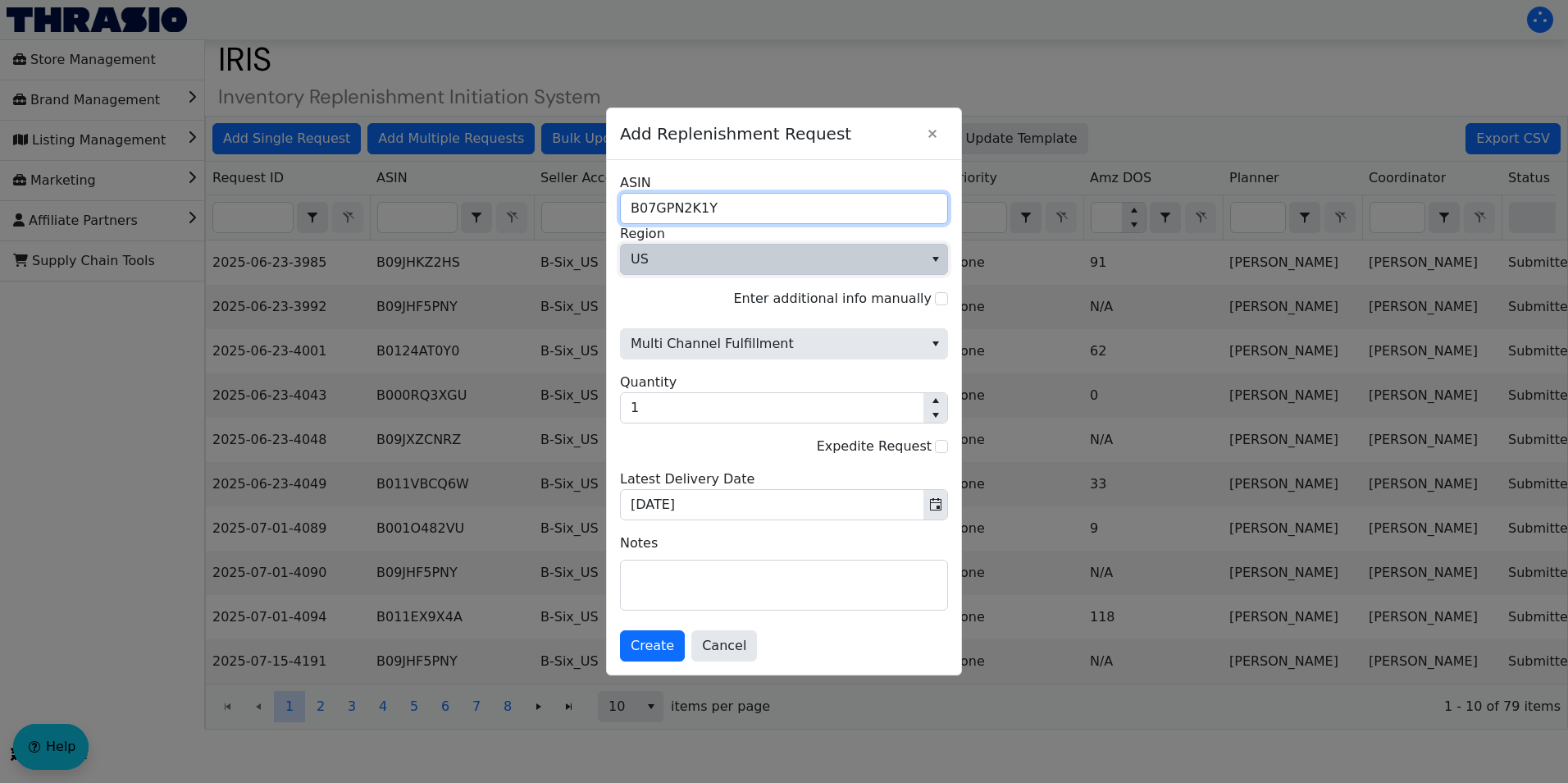
click at [634, 206] on input "B07GPN2K1Y" at bounding box center [784, 208] width 328 height 31
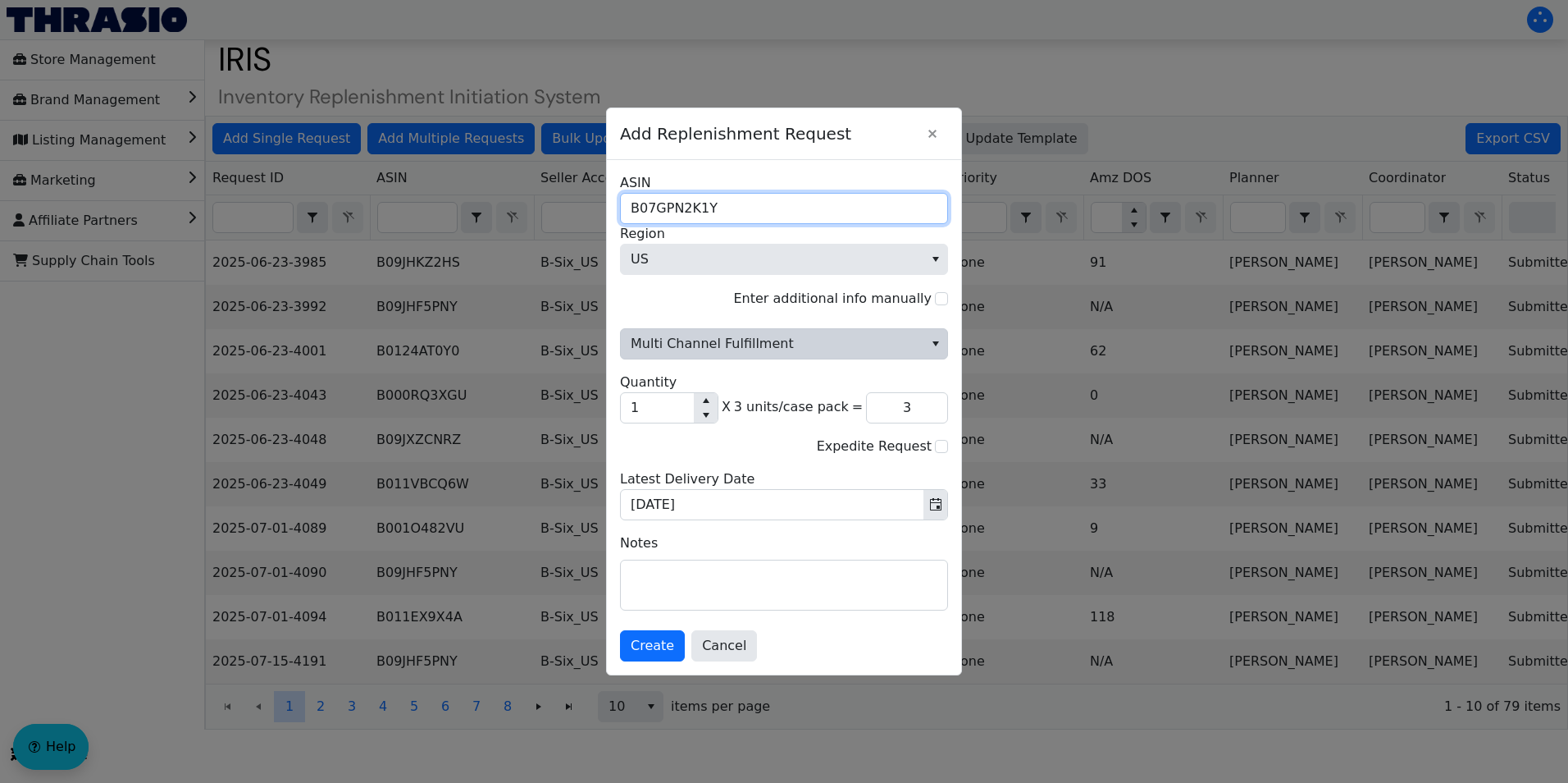
type input "B07GPN2K1Y"
click at [739, 341] on span "Multi Channel Fulfillment" at bounding box center [772, 344] width 283 height 20
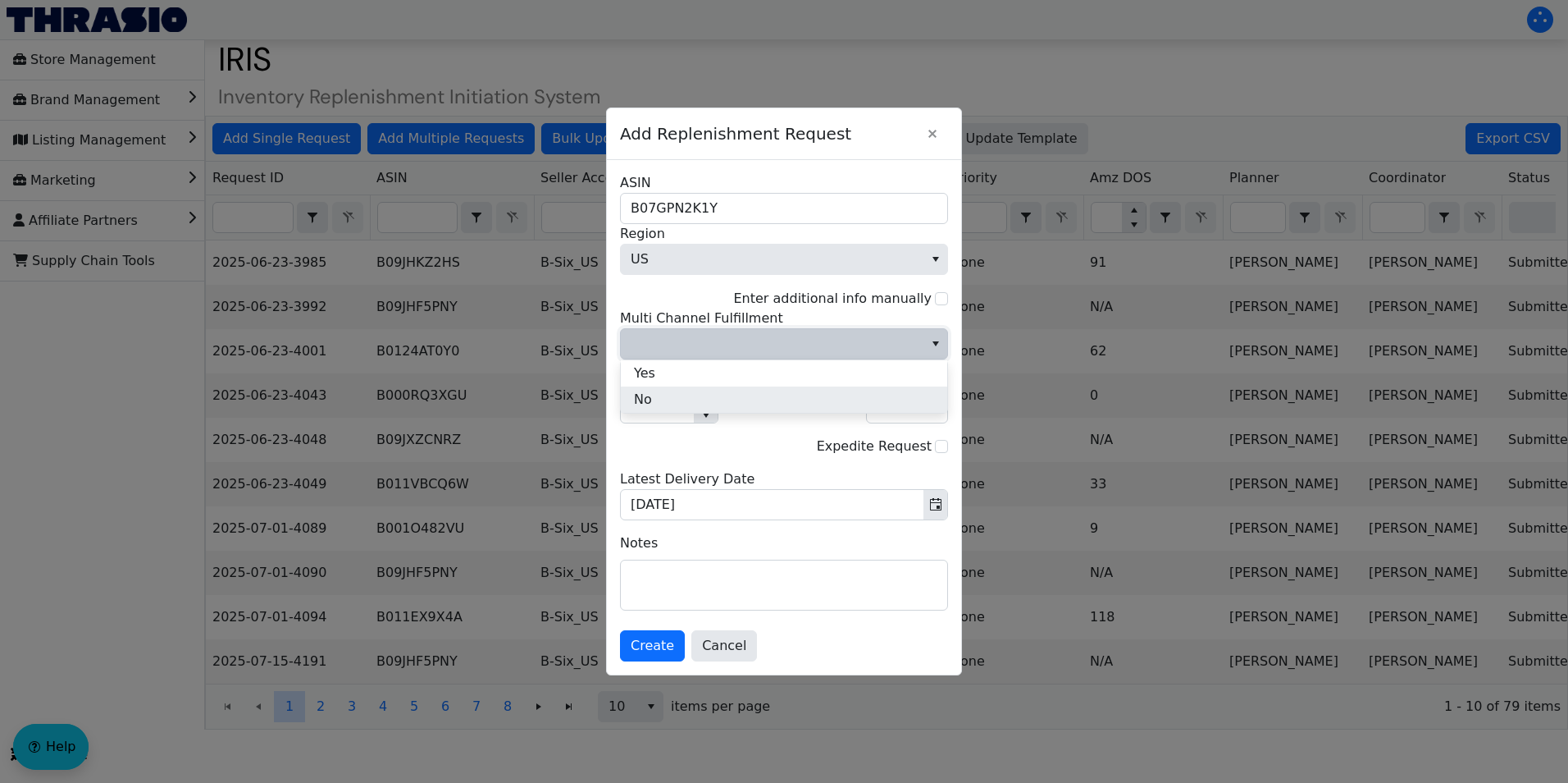
click at [691, 403] on li "No" at bounding box center [784, 399] width 326 height 26
click at [656, 413] on input "1" at bounding box center [658, 407] width 73 height 30
type input "0"
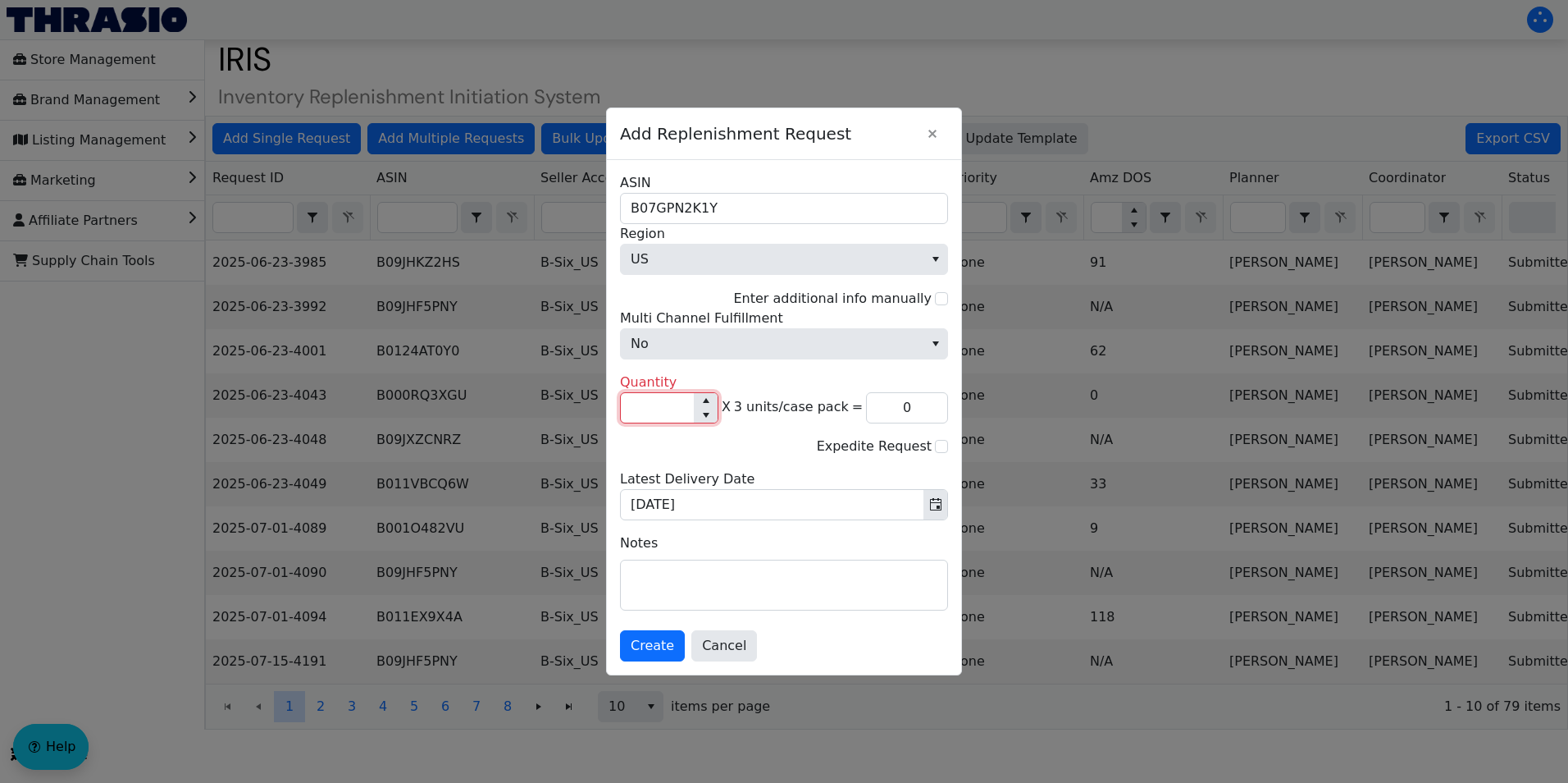
type input "6"
type input "18"
type input "60"
type input "180"
type input "600"
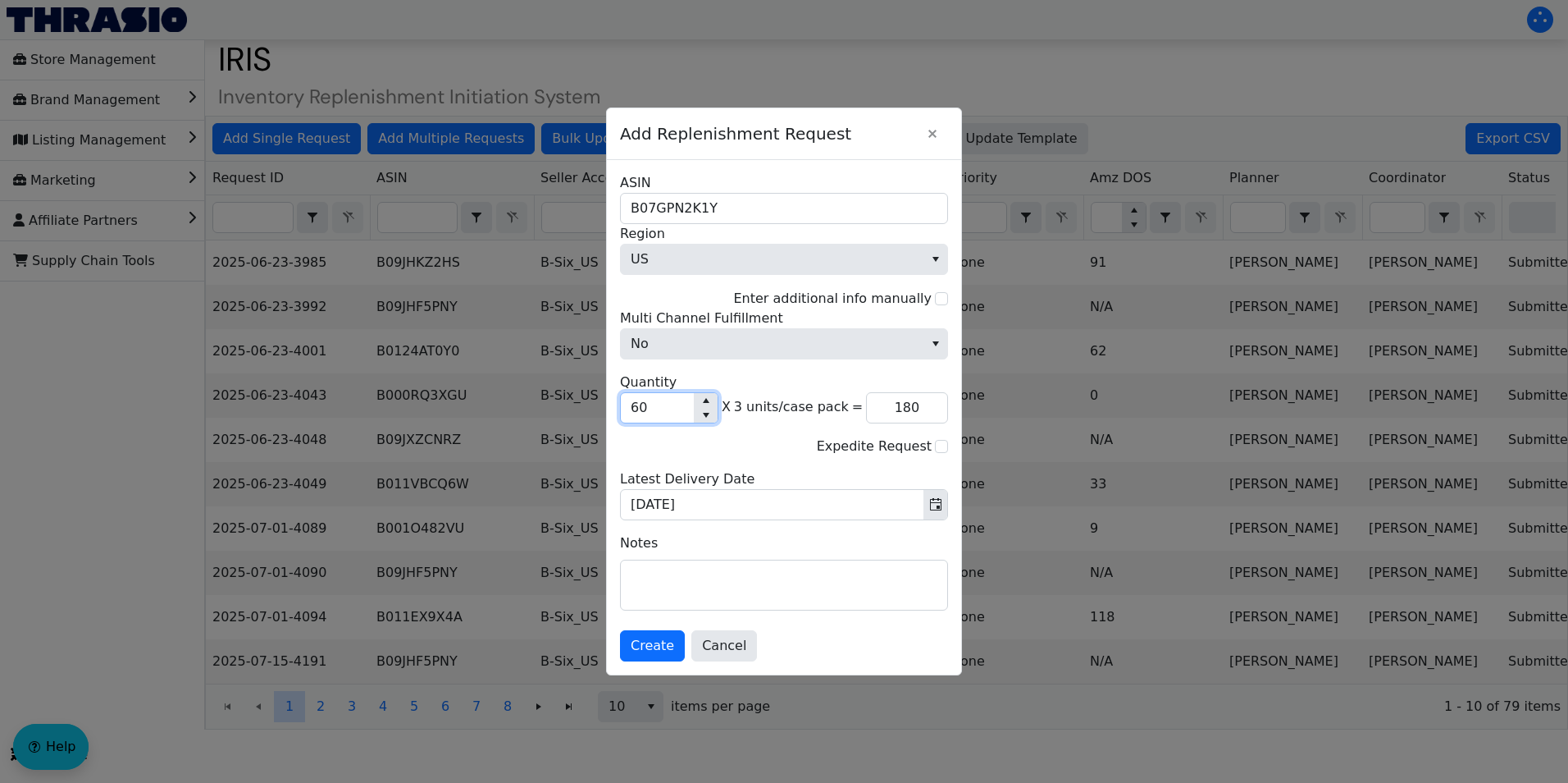
type input "1,800"
type input "60"
type input "180"
type input "6"
type input "18"
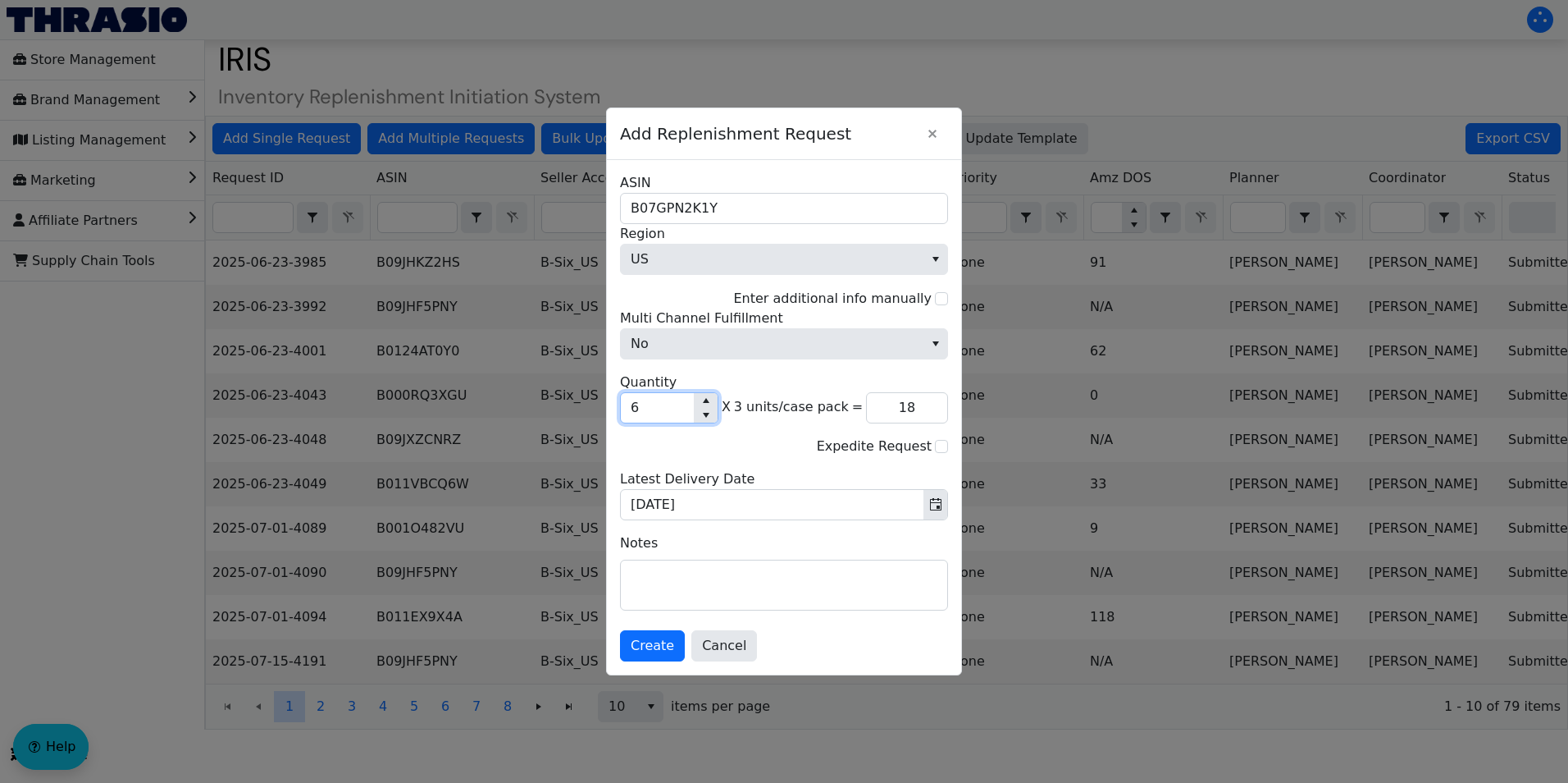
type input "0"
type input "4"
type input "12"
type input "40"
type input "120"
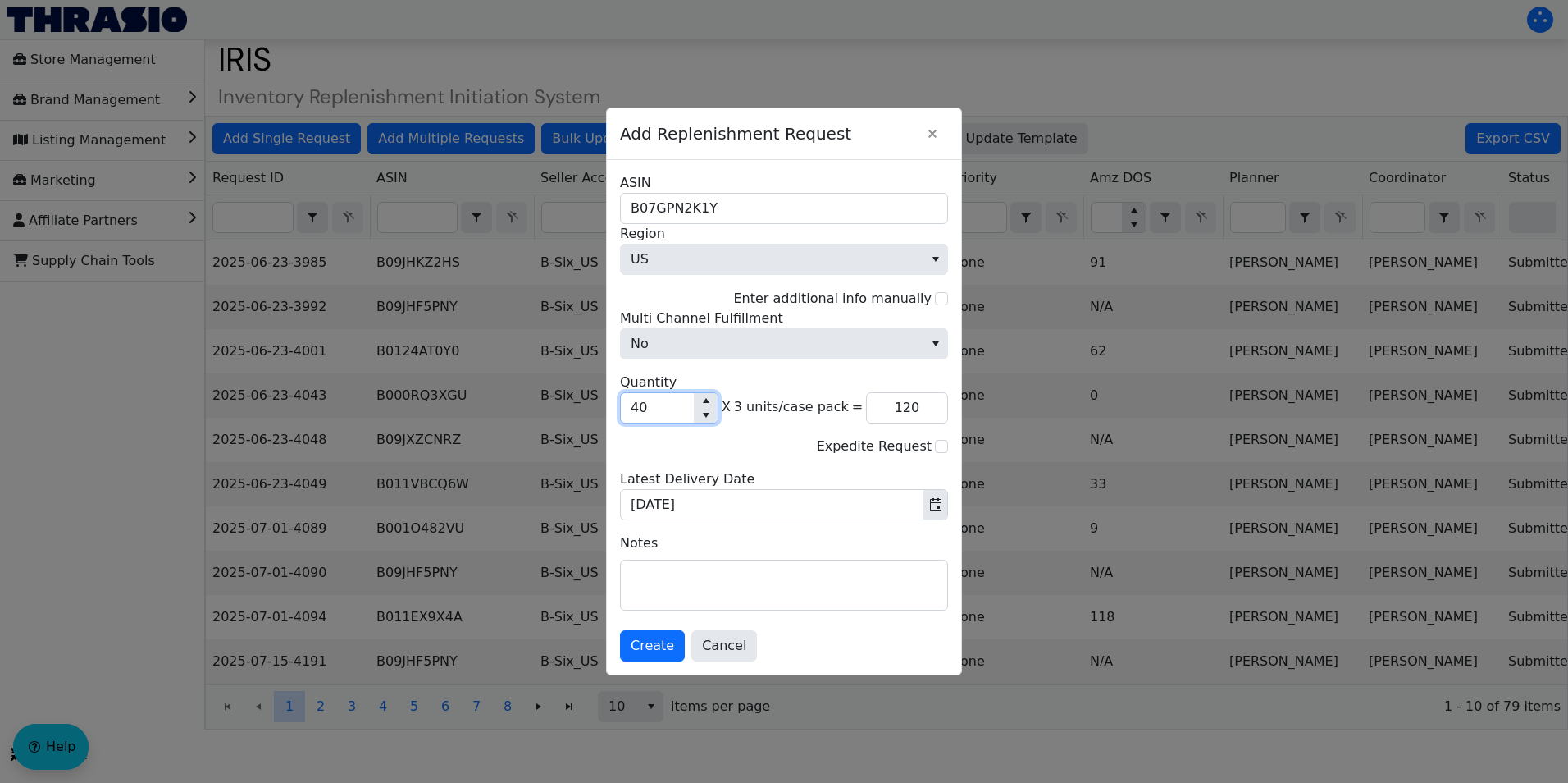
type input "400"
type input "1,200"
type input "400"
drag, startPoint x: 750, startPoint y: 369, endPoint x: 650, endPoint y: 603, distance: 254.5
click at [650, 487] on textarea at bounding box center [784, 585] width 326 height 49
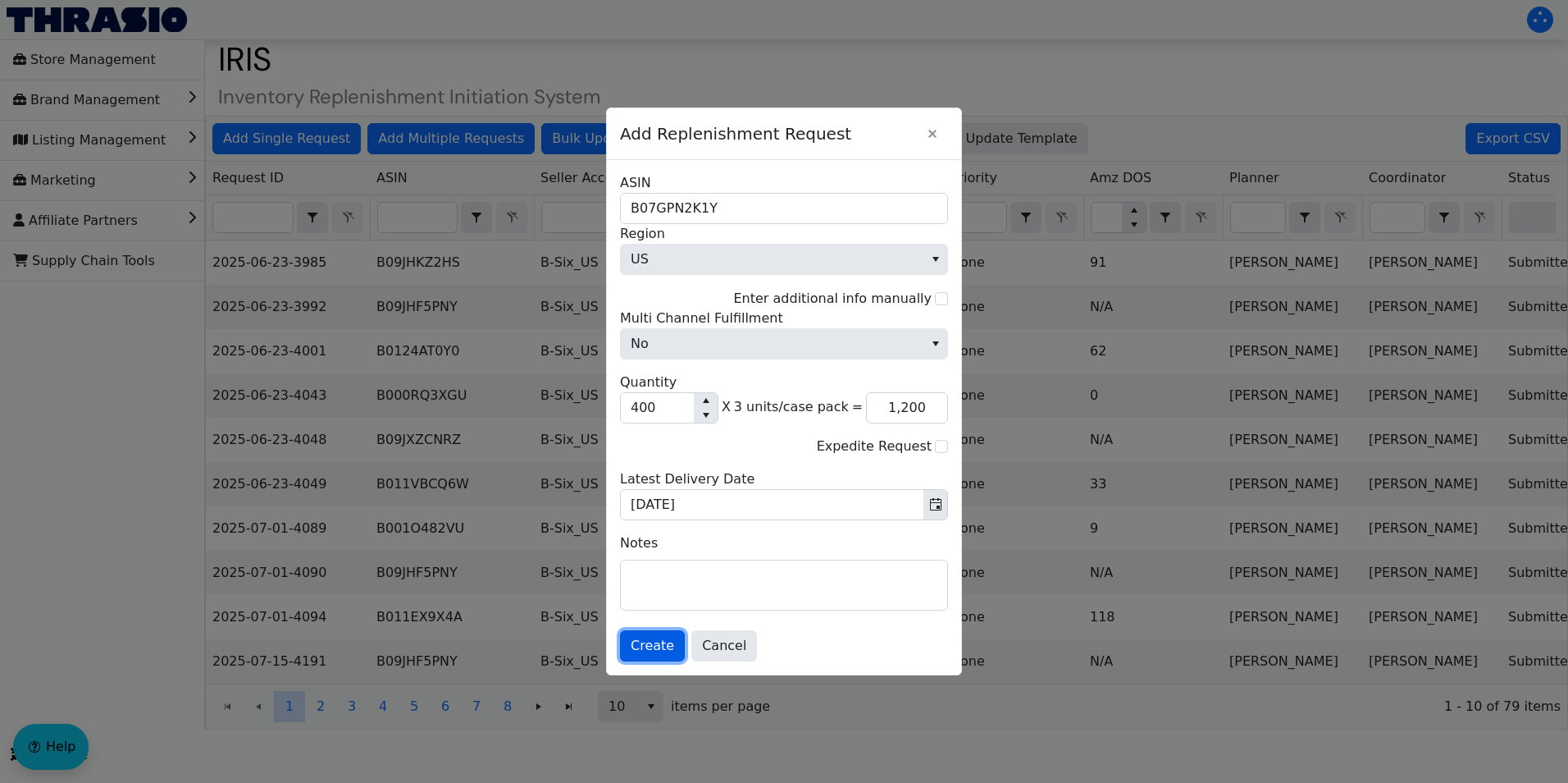
click at [645, 487] on span "Create" at bounding box center [652, 646] width 43 height 20
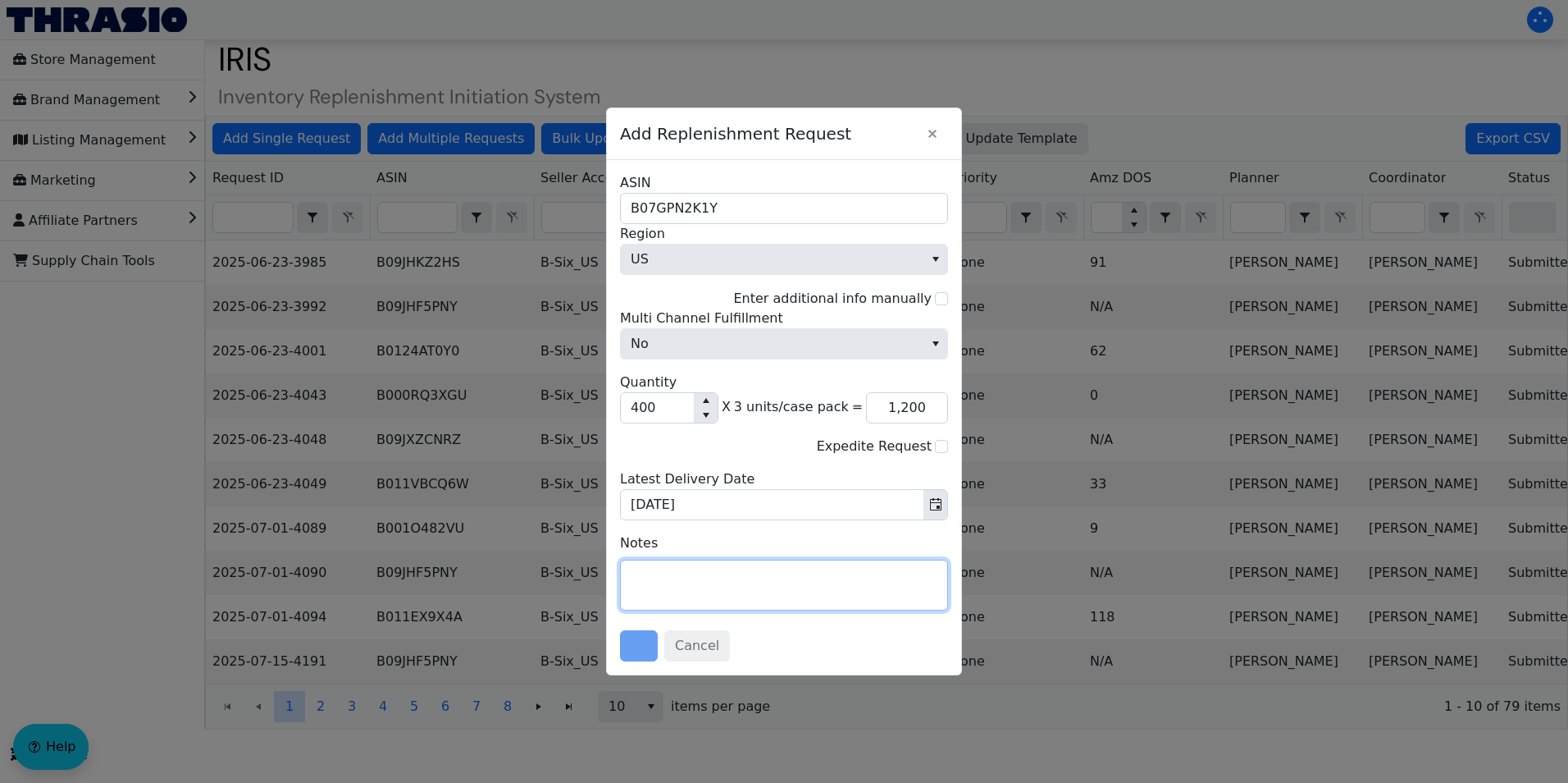
click at [831, 487] on textarea at bounding box center [784, 585] width 326 height 49
click at [644, 487] on div "Cancel" at bounding box center [784, 646] width 328 height 31
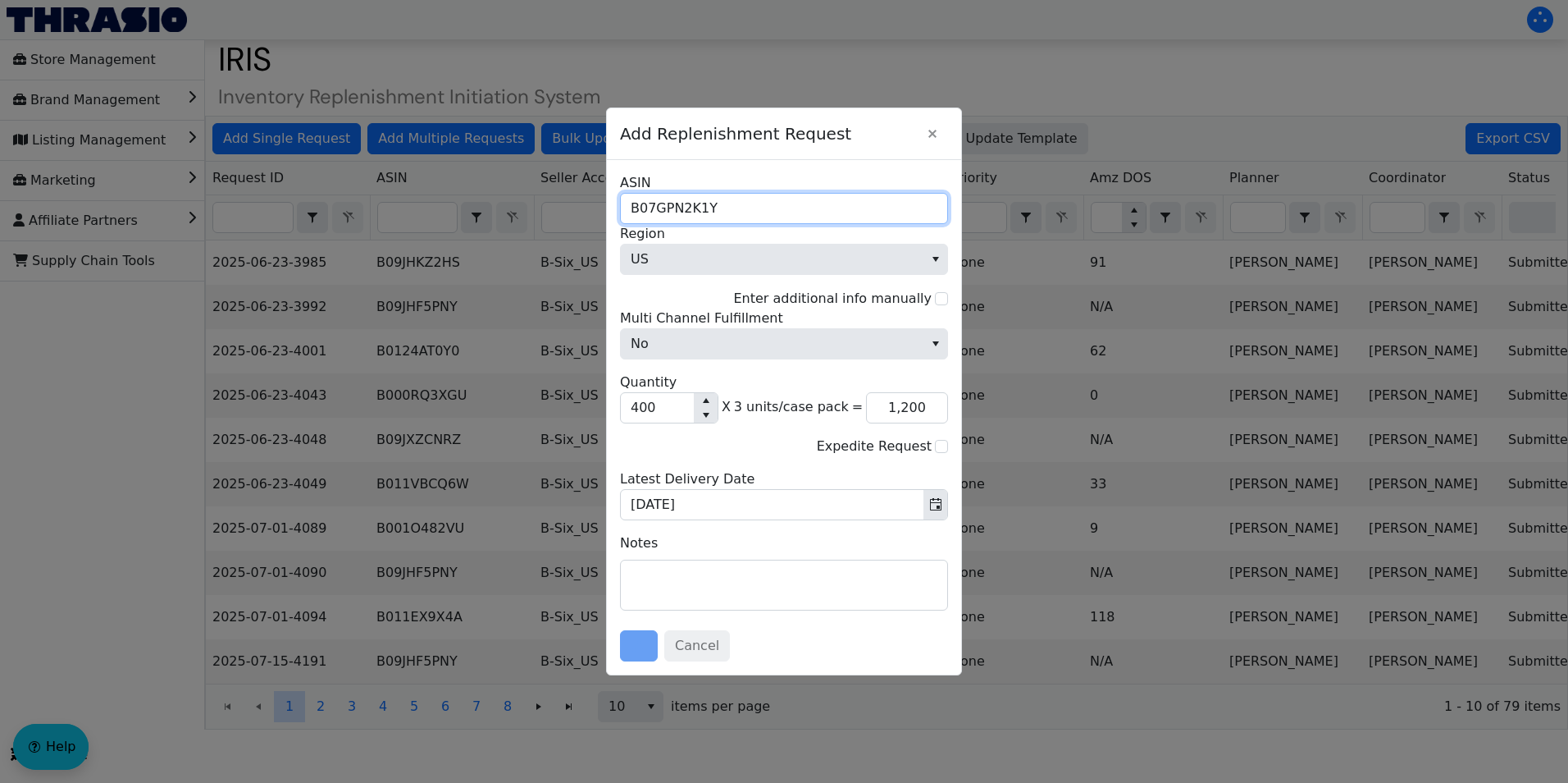
drag, startPoint x: 707, startPoint y: 213, endPoint x: 611, endPoint y: 206, distance: 96.3
click at [611, 206] on div "B07GPN2K1Y ASIN US Region Enter additional info manually No Multi Channel Fulfi…" at bounding box center [784, 418] width 354 height 515
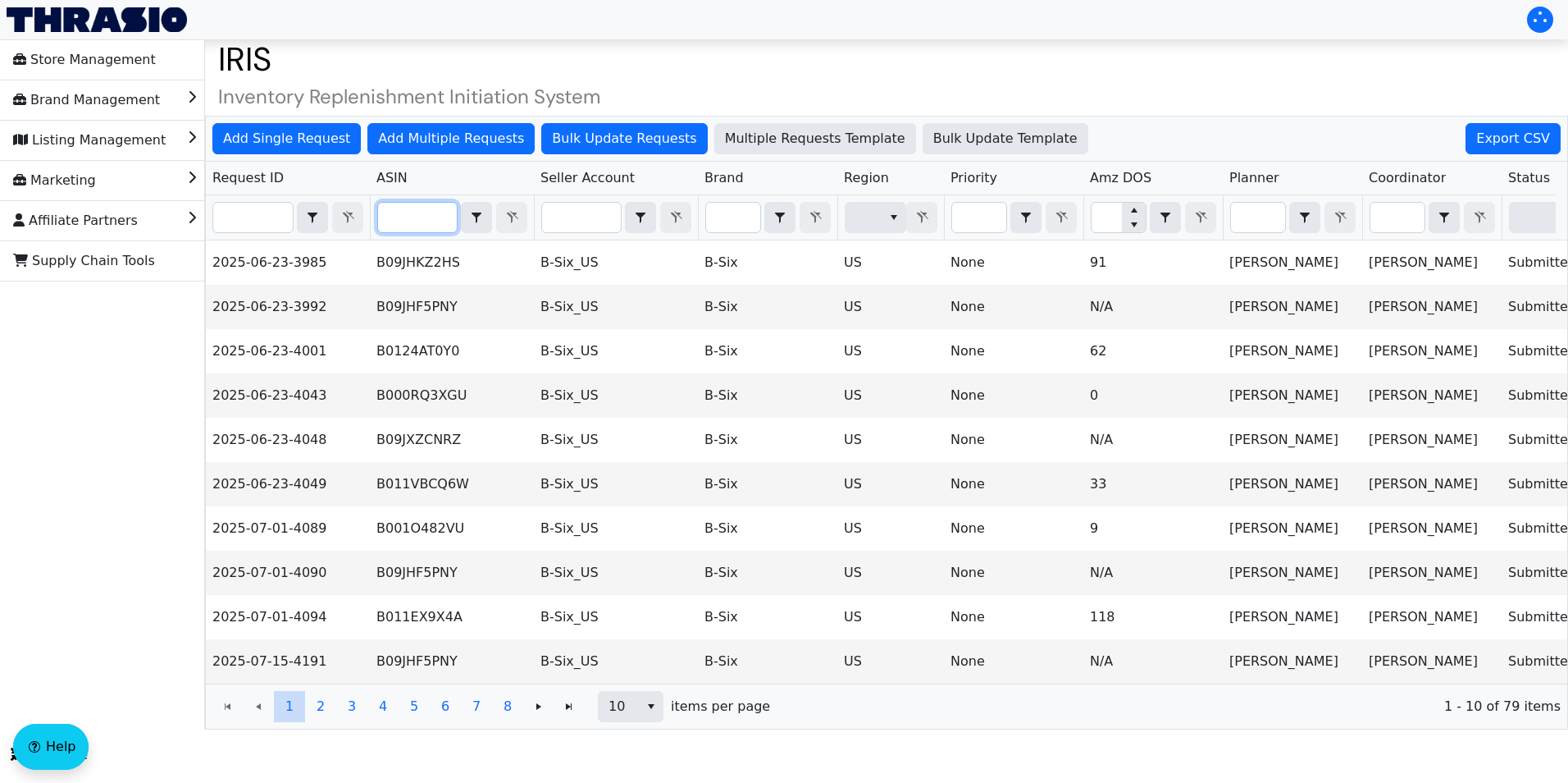
click at [417, 211] on input "Filter" at bounding box center [418, 217] width 79 height 30
paste input "B07GPN2K1Y"
type input "B07GPN2K1Y"
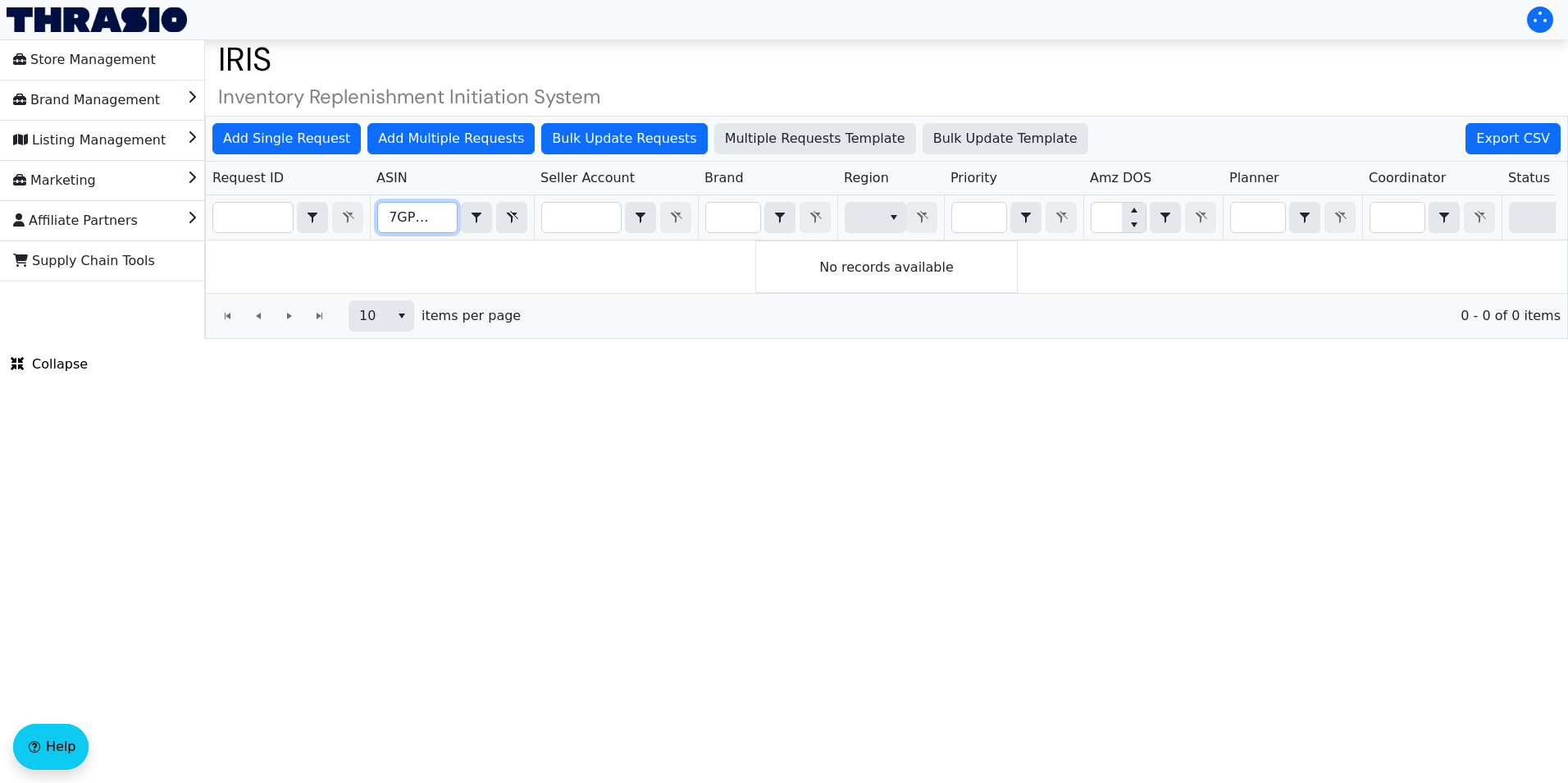
click at [391, 213] on input "B07GPN2K1Y" at bounding box center [418, 217] width 79 height 30
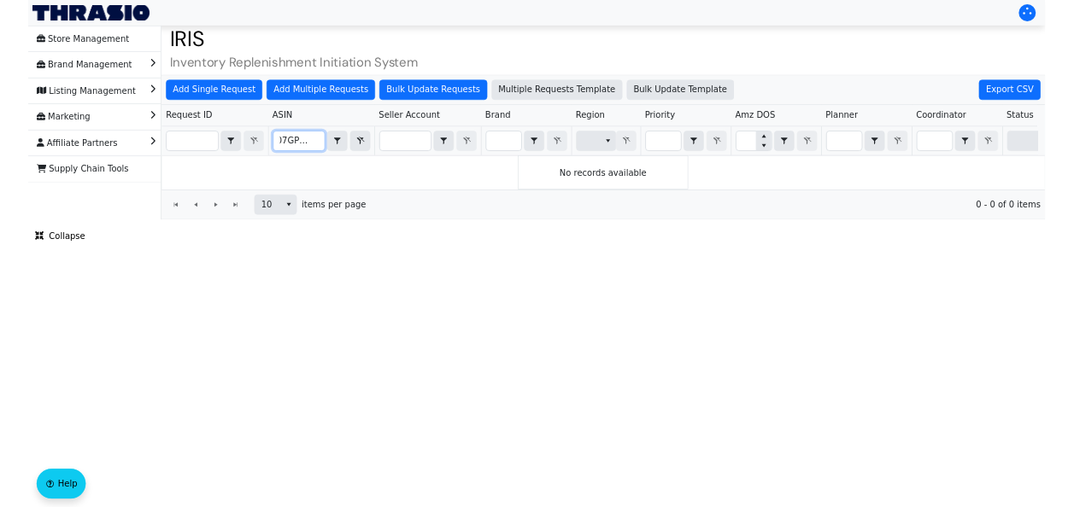
scroll to position [0, 0]
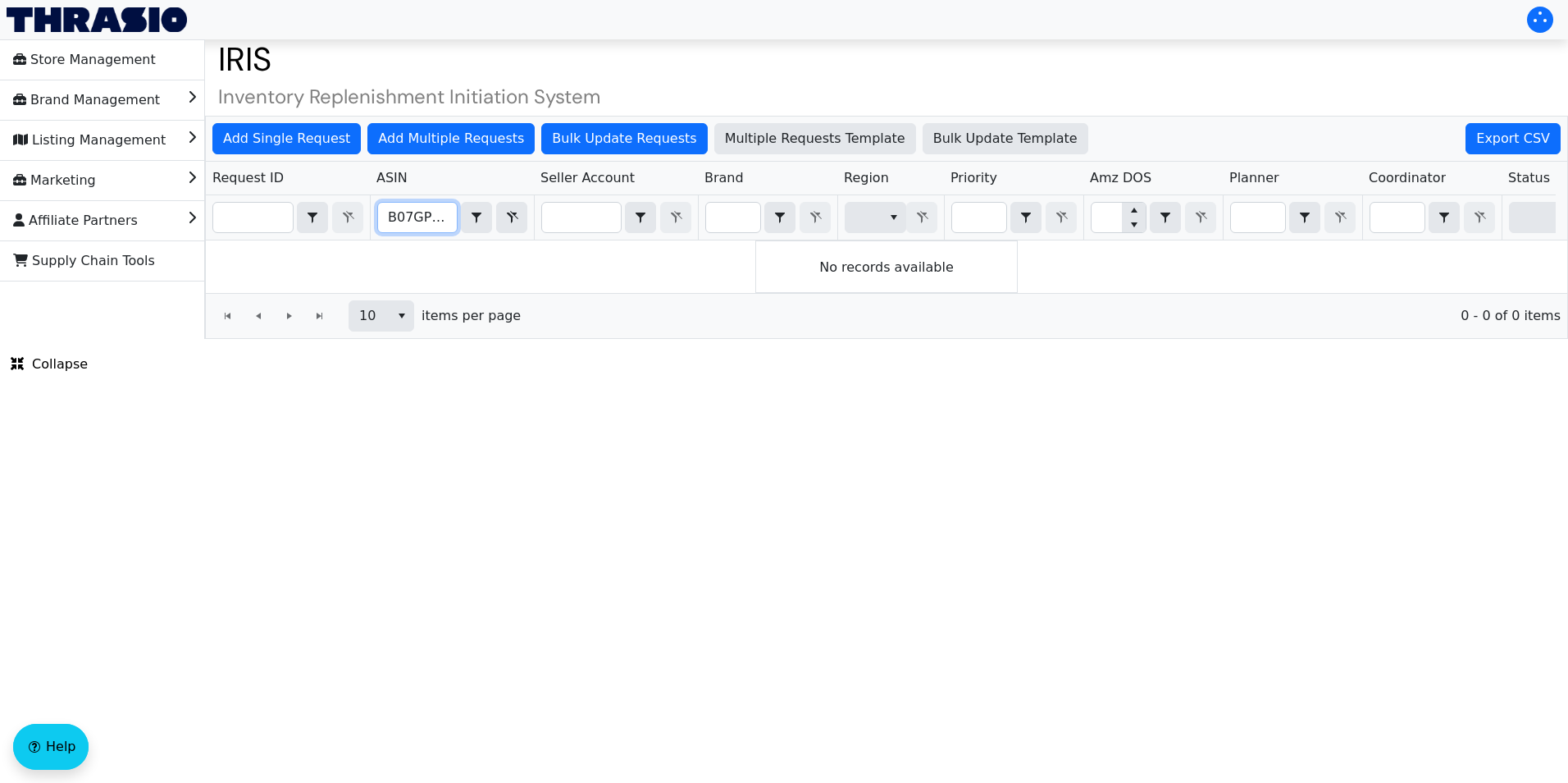
click at [442, 220] on input "B07GPN2K1Y" at bounding box center [418, 217] width 79 height 30
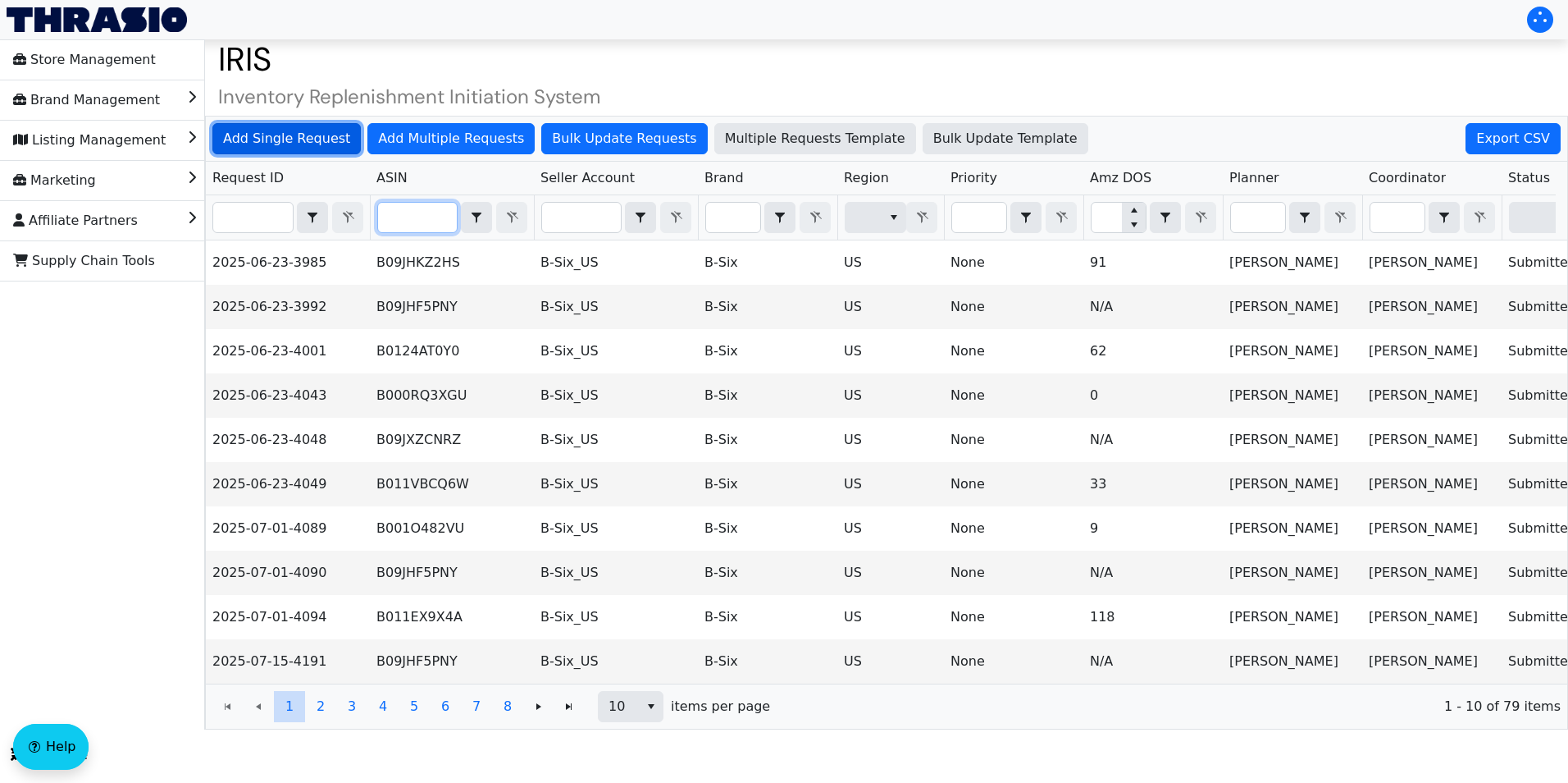
click at [248, 129] on span "Add Single Request" at bounding box center [286, 138] width 127 height 20
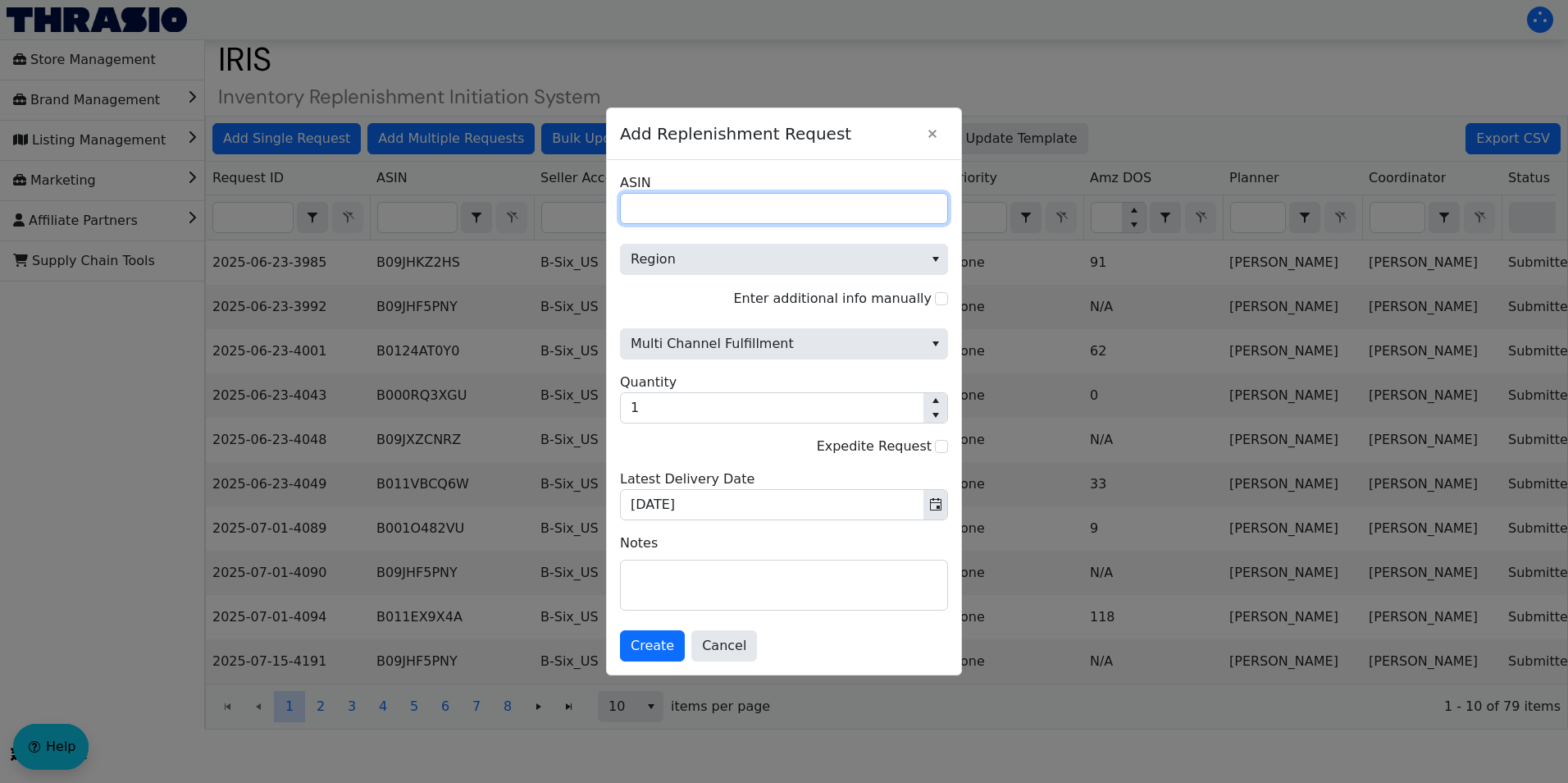
click at [653, 210] on input "ASIN" at bounding box center [784, 208] width 328 height 31
paste input "B07GPN2K1Y"
click at [631, 206] on input "B07GPN2K1Y" at bounding box center [784, 208] width 328 height 31
type input "B07GPN2K1Y"
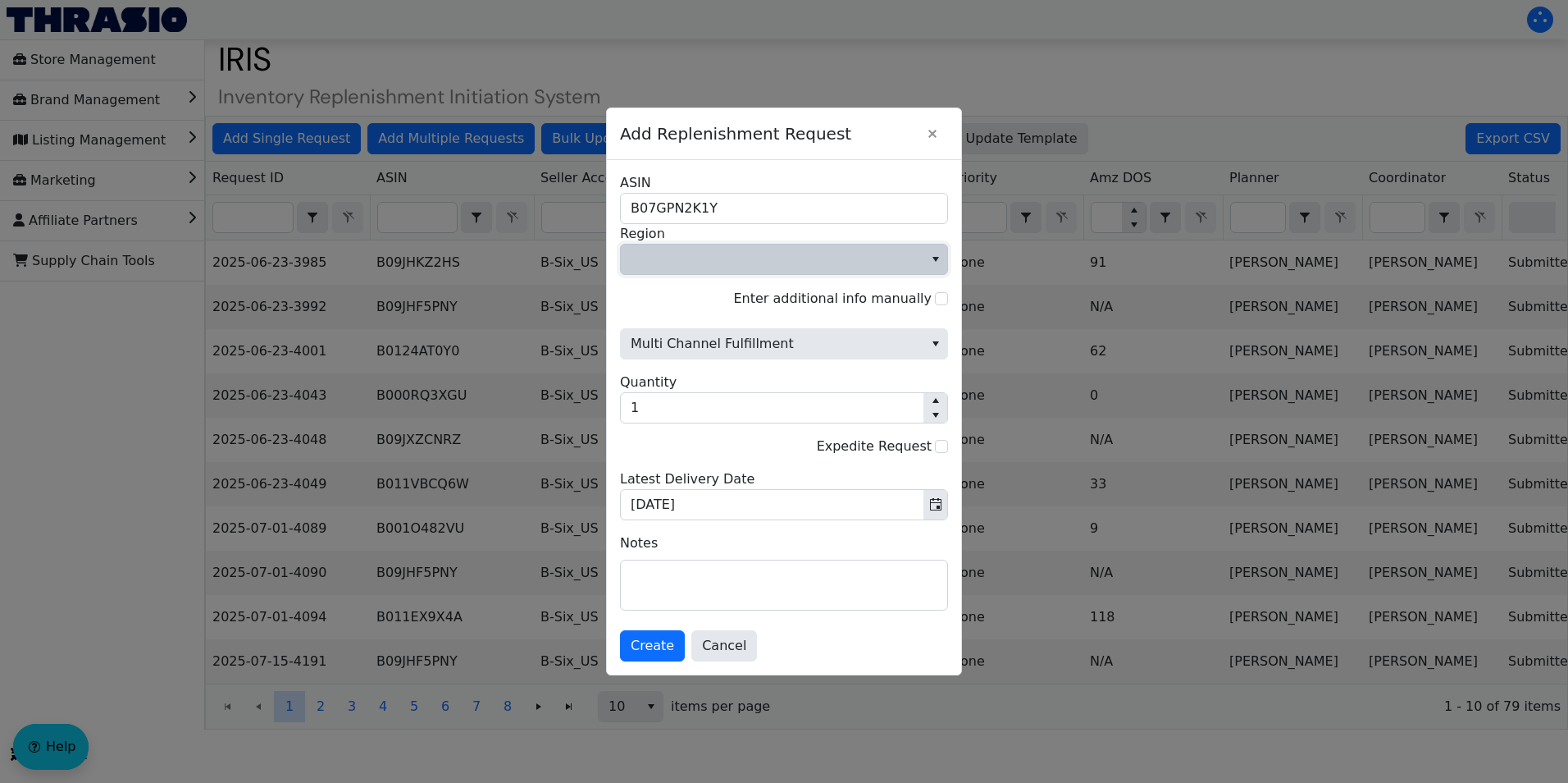
click at [699, 257] on span "Region" at bounding box center [772, 259] width 283 height 20
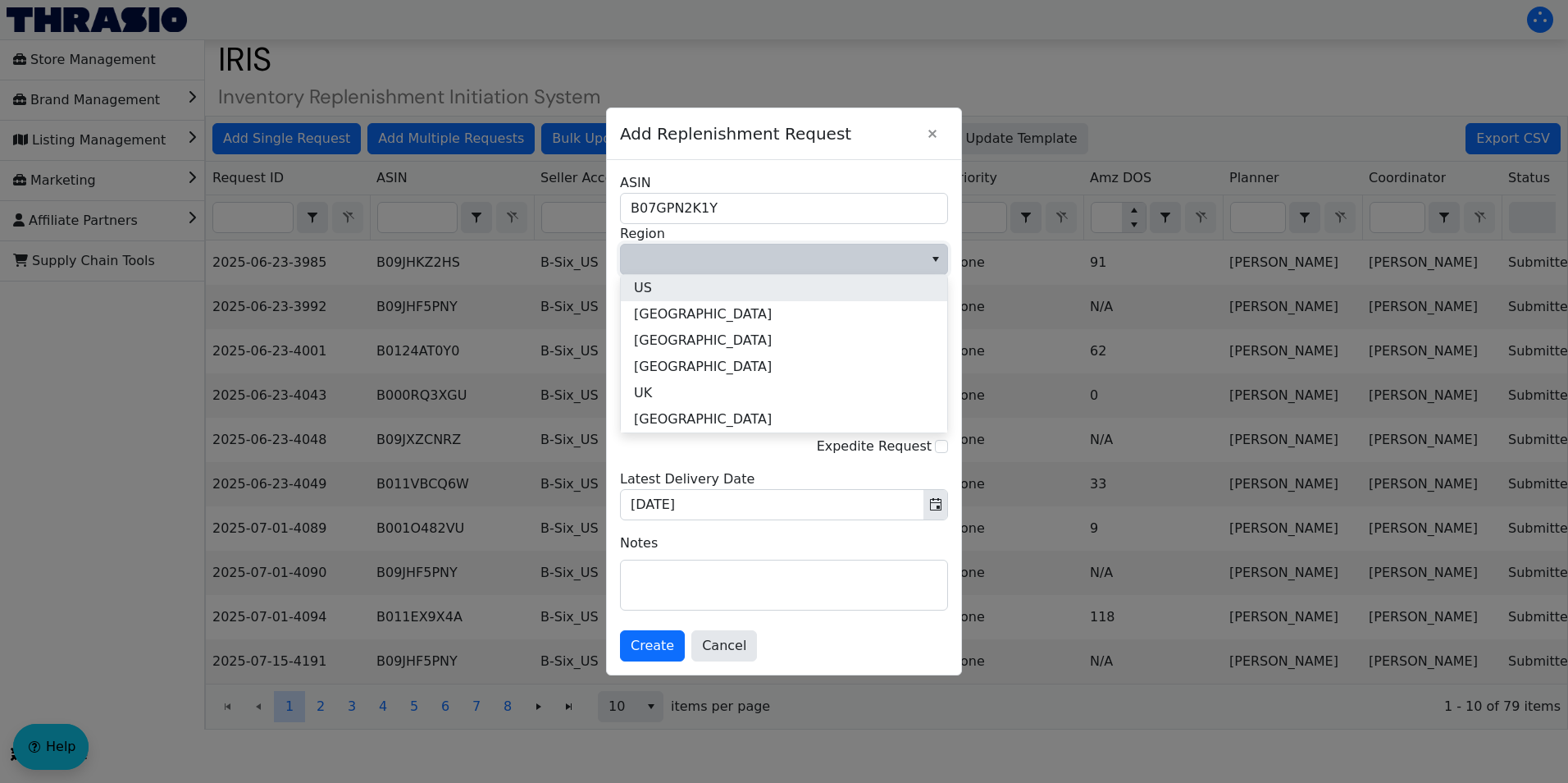
click at [686, 290] on li "US" at bounding box center [784, 287] width 326 height 26
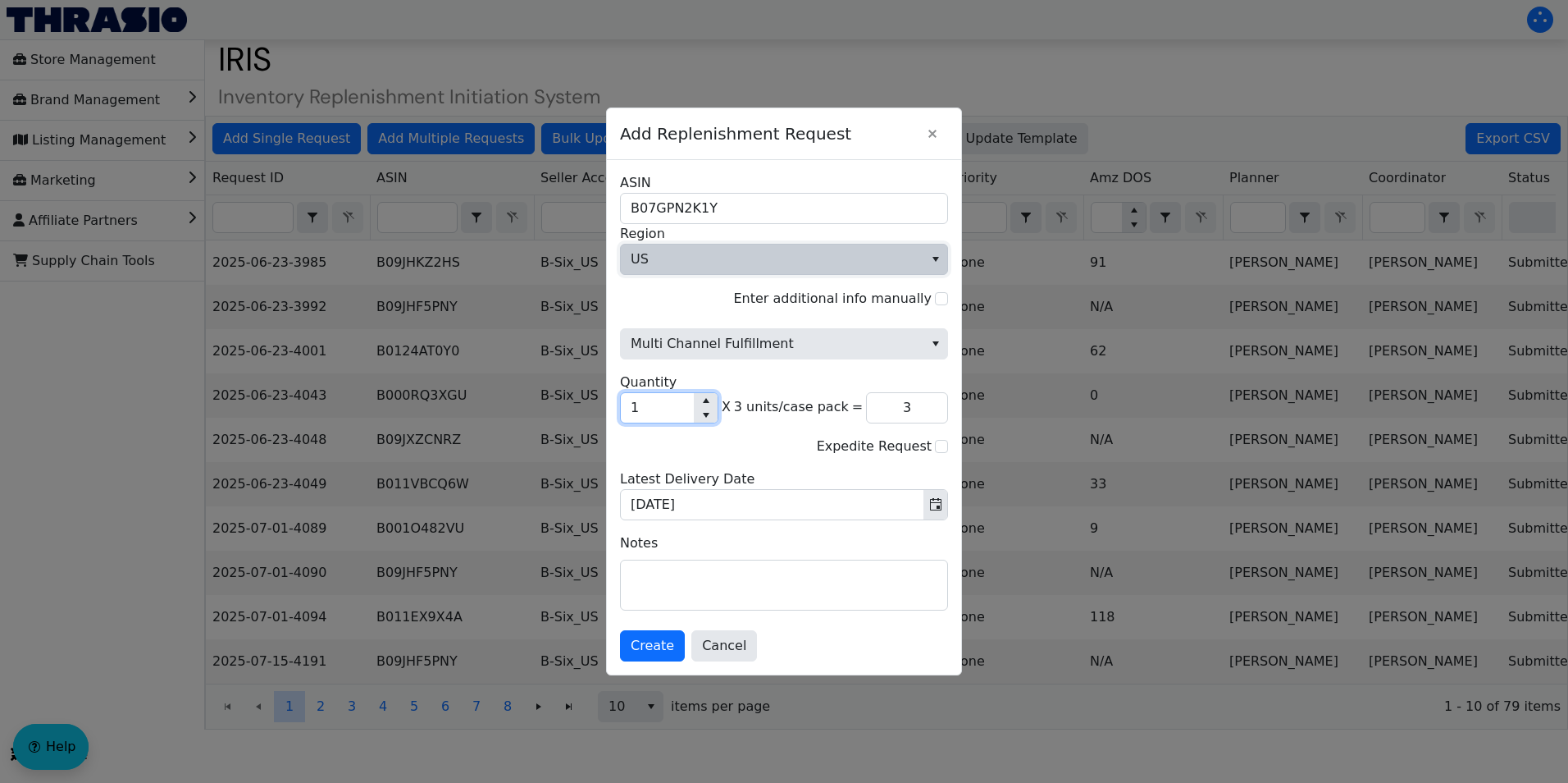
click at [641, 416] on input "1" at bounding box center [658, 407] width 73 height 30
type input "0"
type input "4"
type input "12"
type input "40"
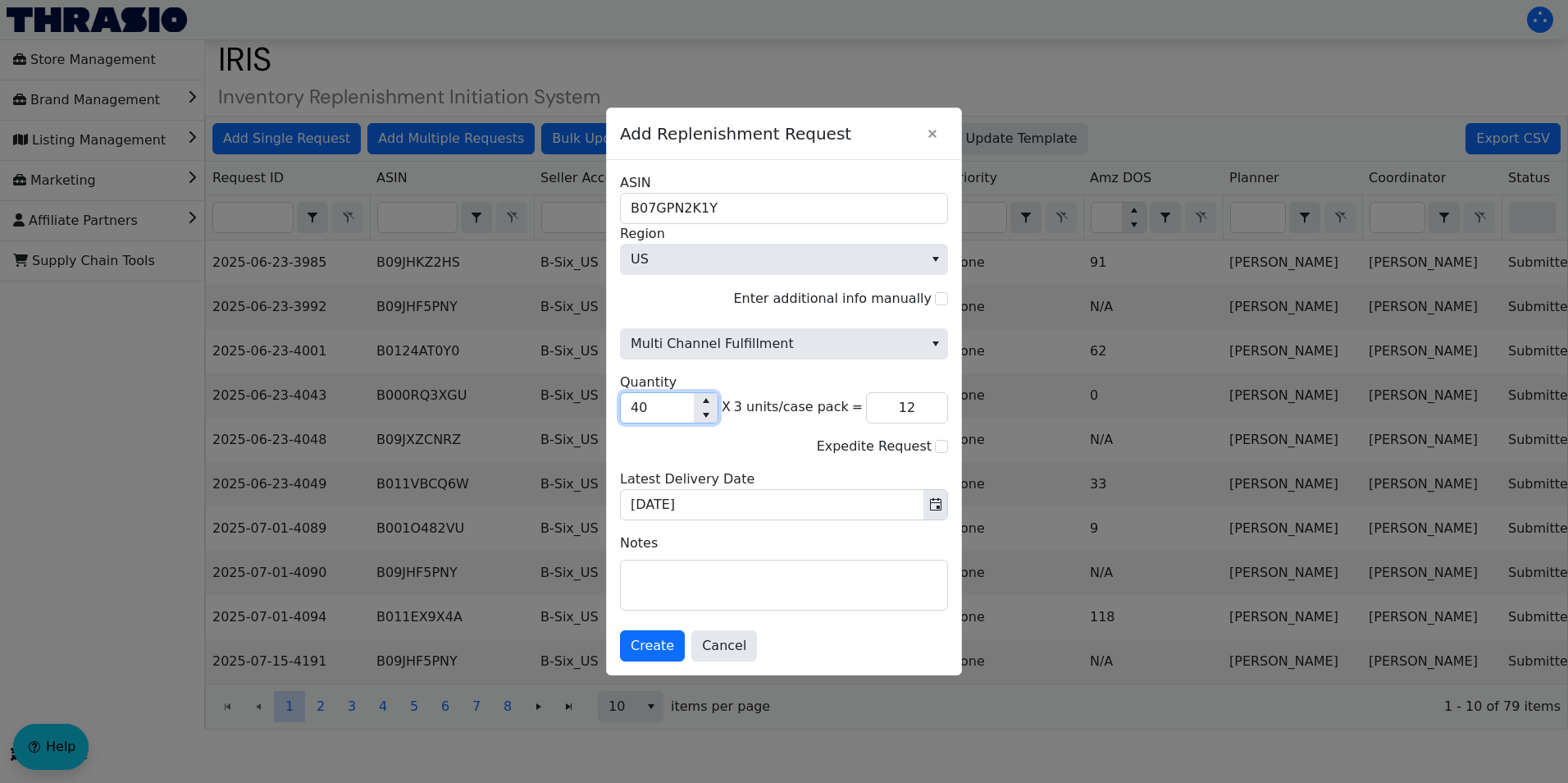
type input "120"
type input "400"
type input "1,200"
type input "400"
click at [765, 357] on span "Multi Channel Fulfillment" at bounding box center [772, 344] width 302 height 30
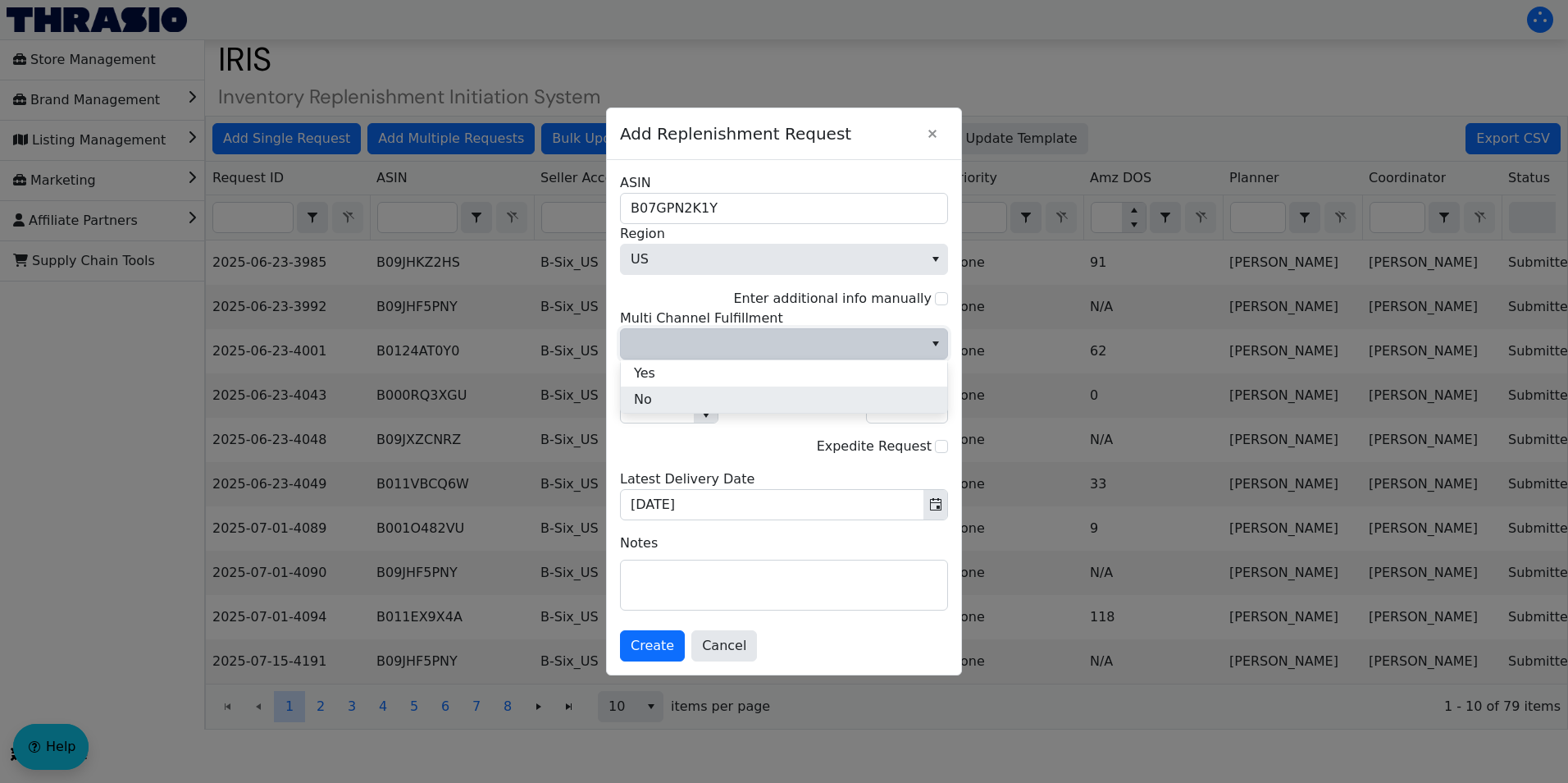
click at [662, 404] on li "No" at bounding box center [784, 399] width 326 height 26
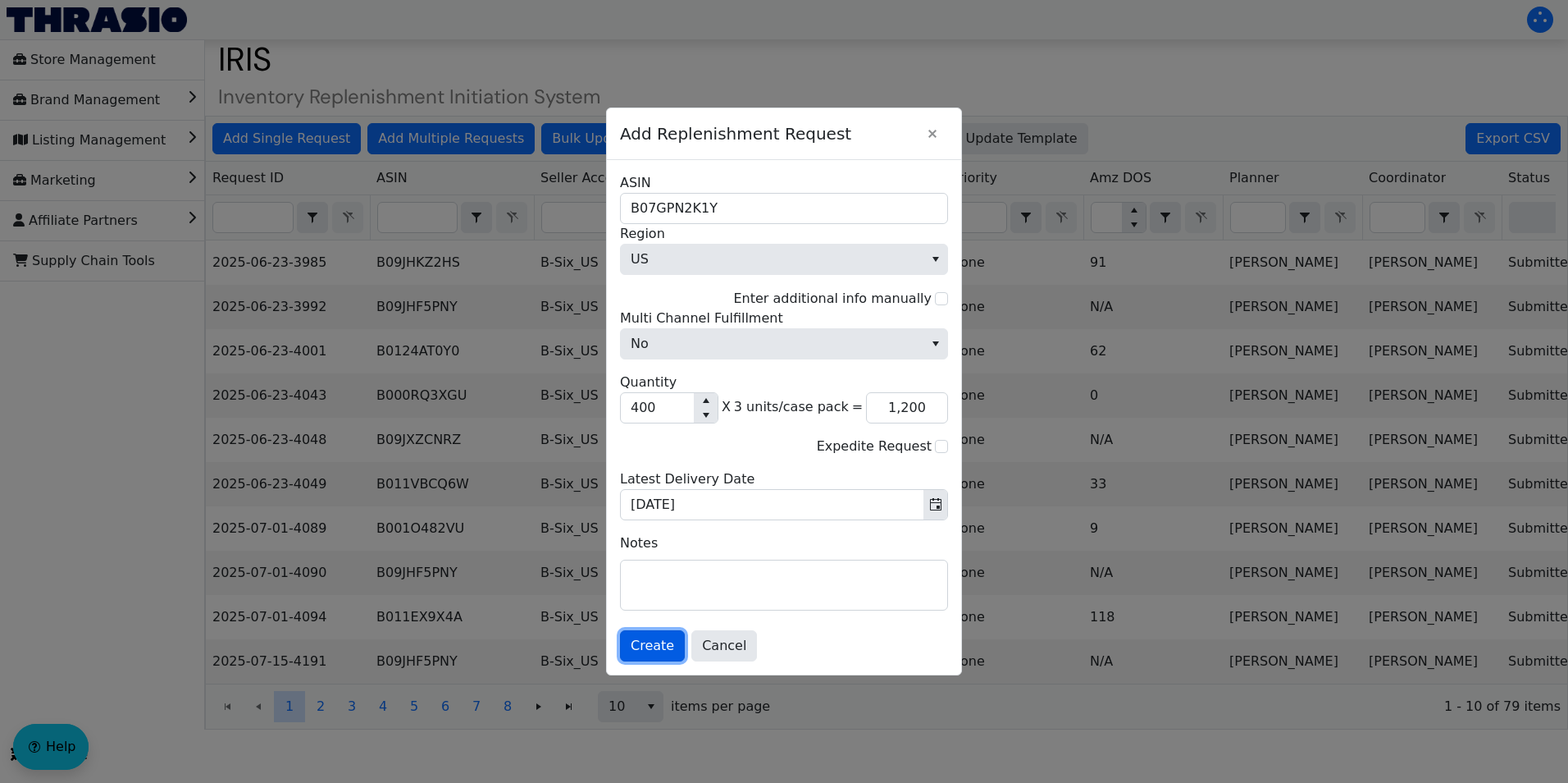
click at [649, 637] on span "Create" at bounding box center [652, 646] width 43 height 20
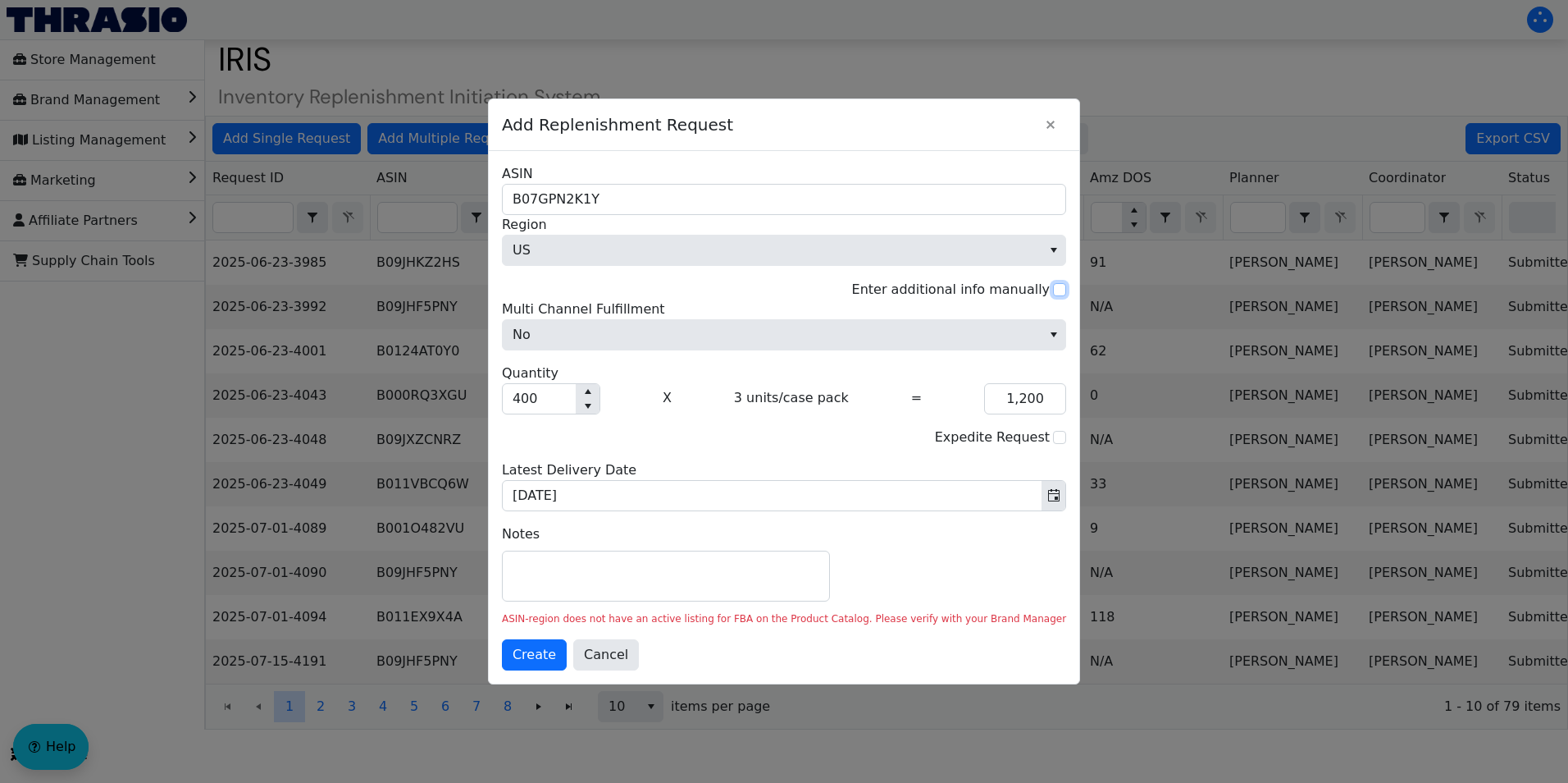
click at [1053, 290] on input "Enter additional info manually" at bounding box center [1060, 290] width 13 height 13
checkbox input "true"
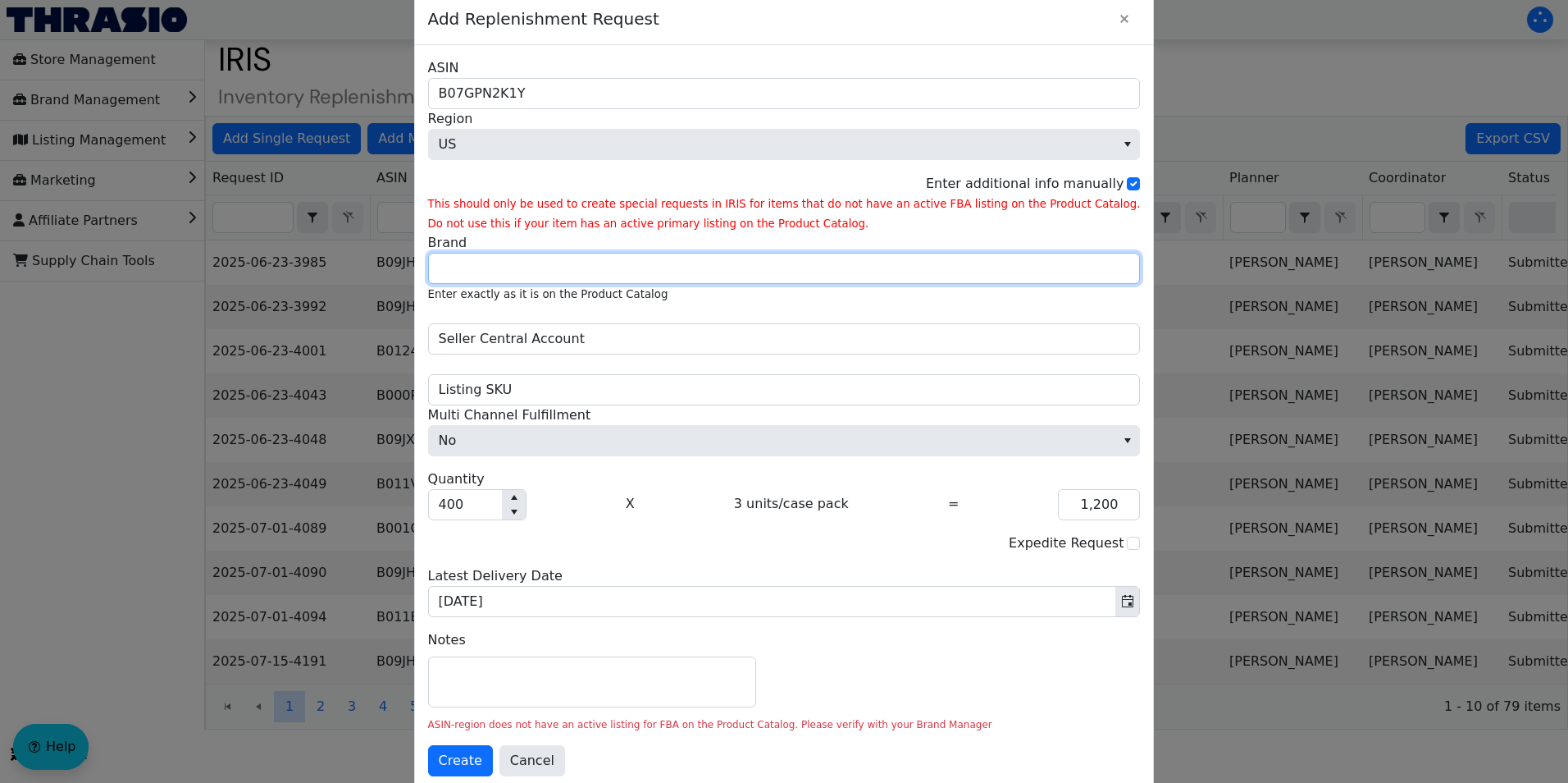
click at [532, 275] on input "Brand" at bounding box center [784, 268] width 712 height 31
type input "Better Life"
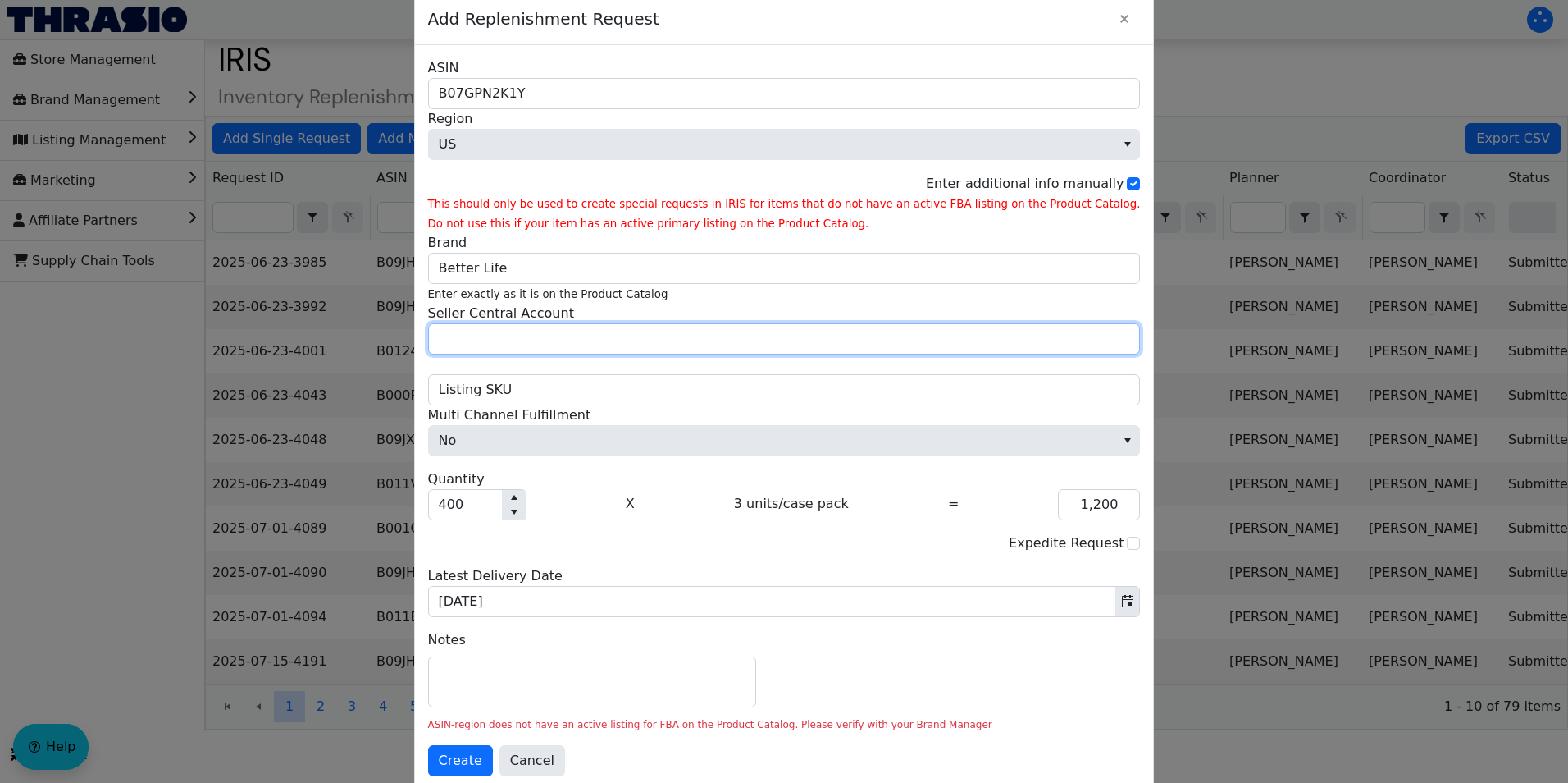
type input "Peanut Projects"
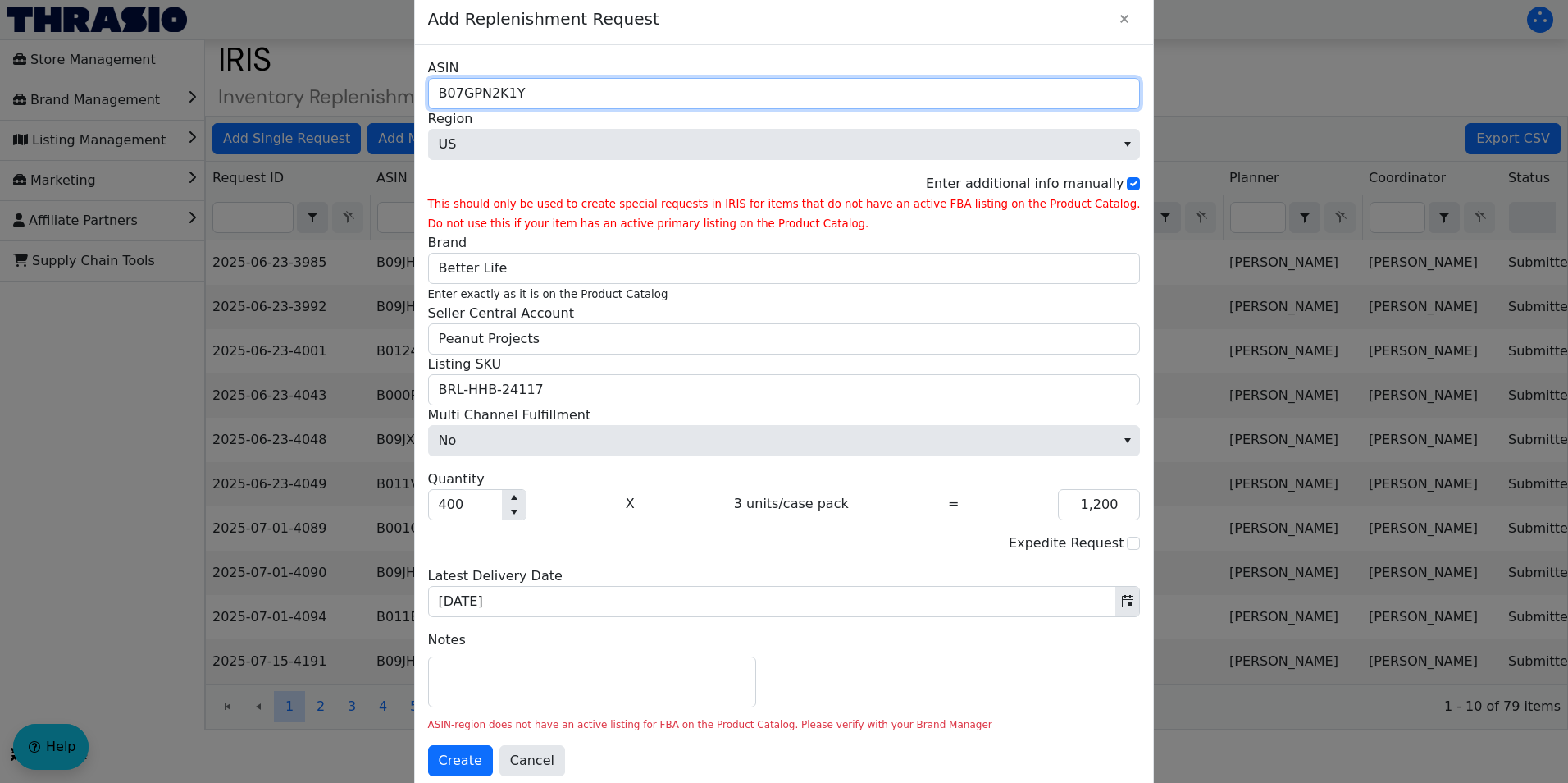
drag, startPoint x: 571, startPoint y: 99, endPoint x: 469, endPoint y: 93, distance: 102.2
click at [469, 93] on div "B07GPN2K1Y ASIN US Region Enter additional info manually This should only be us…" at bounding box center [784, 417] width 739 height 745
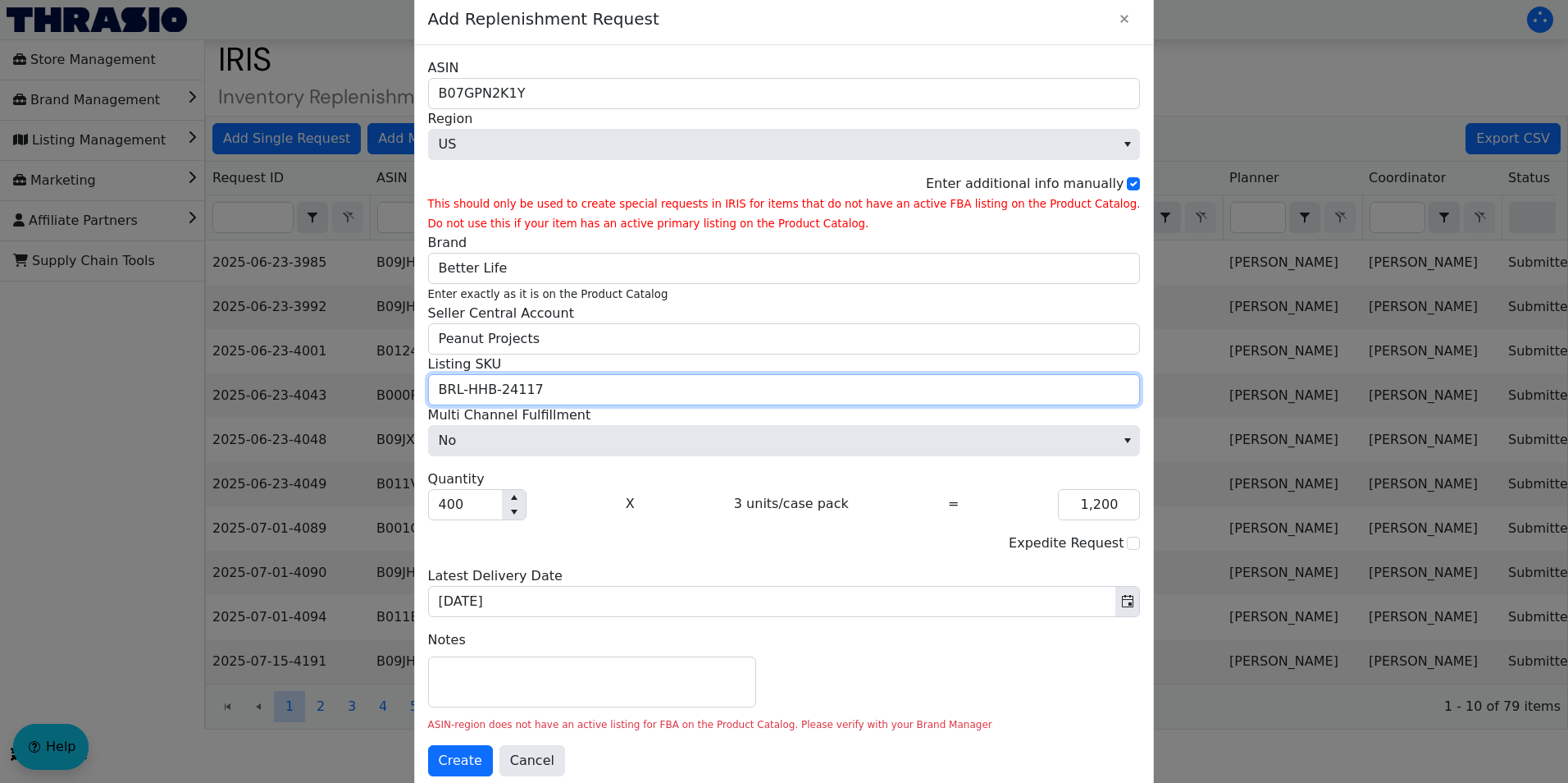
click at [629, 403] on input "BRL-HHB-24117" at bounding box center [784, 390] width 712 height 31
paste input "068"
type input "BRL-HHB-24068"
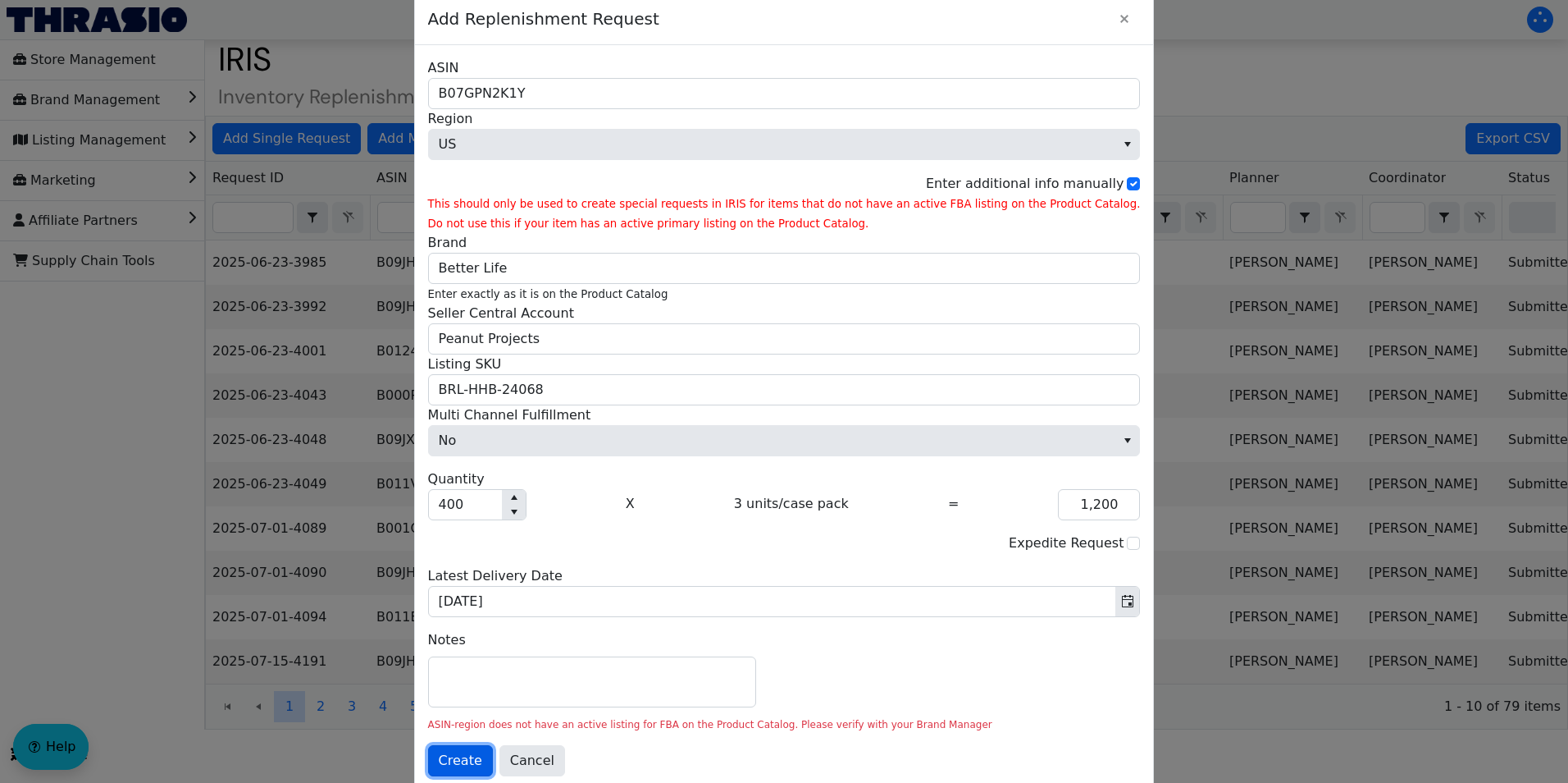
click at [482, 760] on span "Create" at bounding box center [460, 761] width 43 height 20
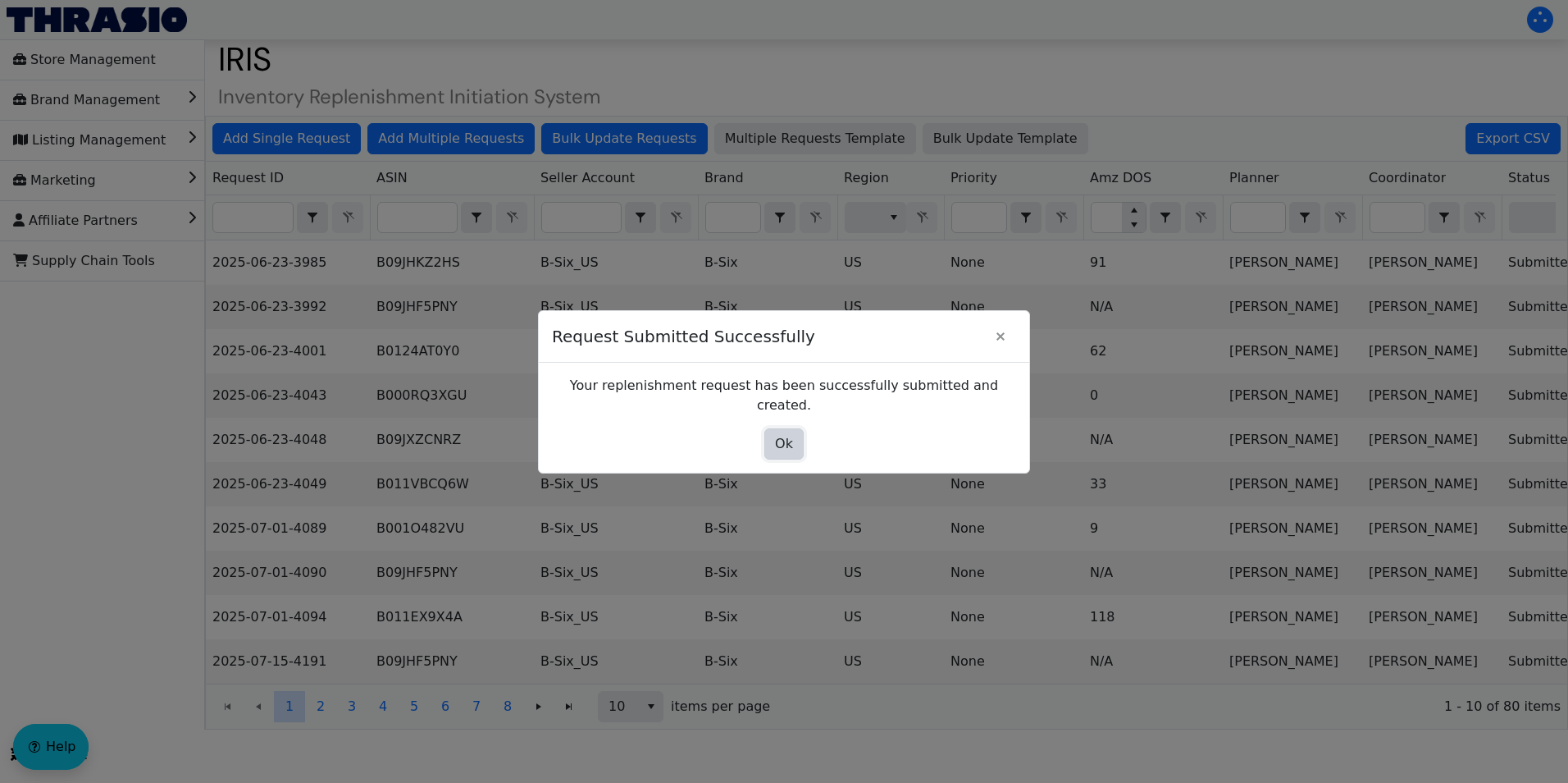
click at [779, 435] on span "Ok" at bounding box center [784, 444] width 18 height 20
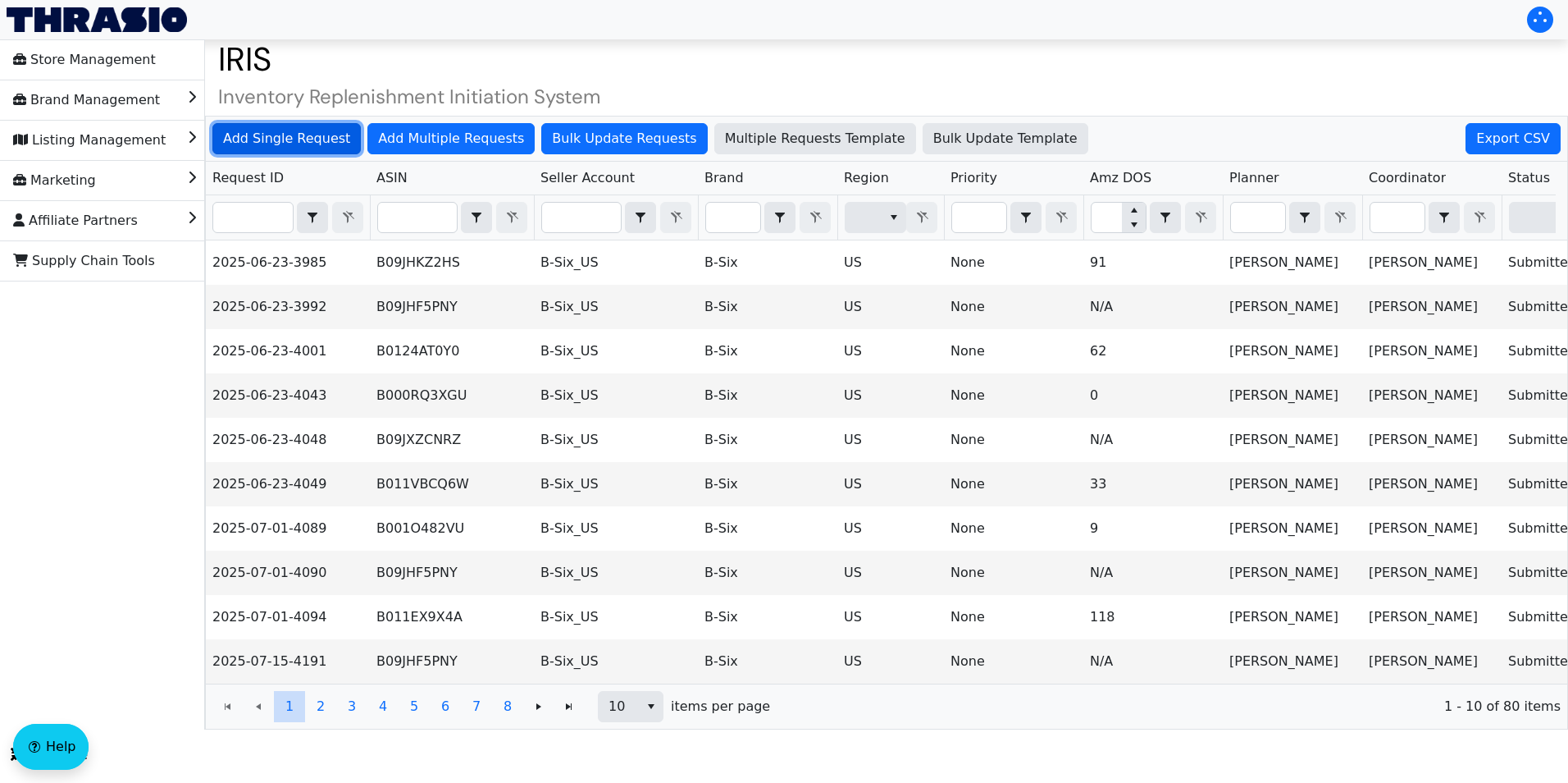
click at [298, 142] on span "Add Single Request" at bounding box center [286, 138] width 127 height 20
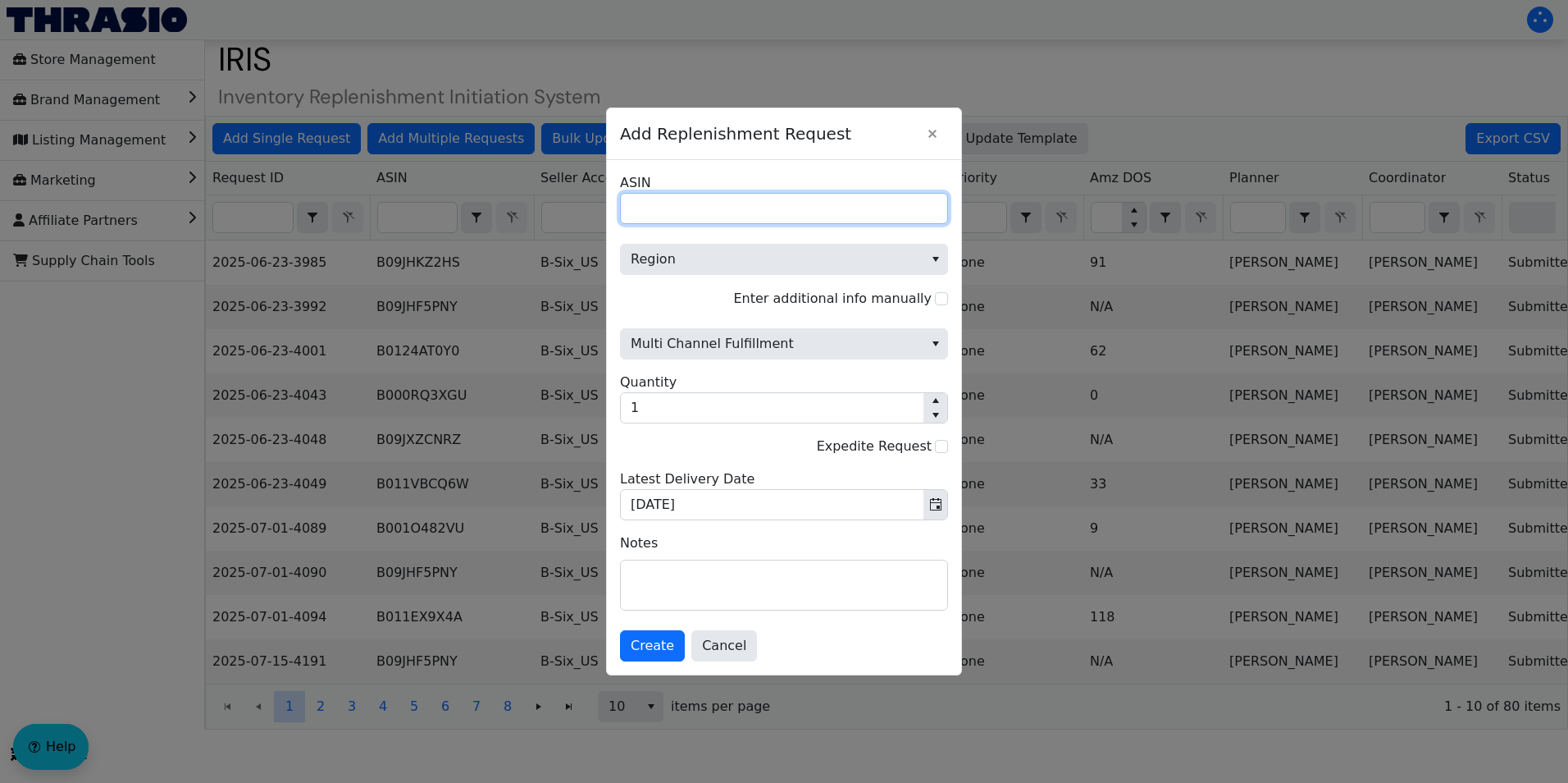
click at [651, 210] on input "ASIN" at bounding box center [784, 208] width 328 height 31
paste input "B0040MIBBY"
type input "B0040MIBBY"
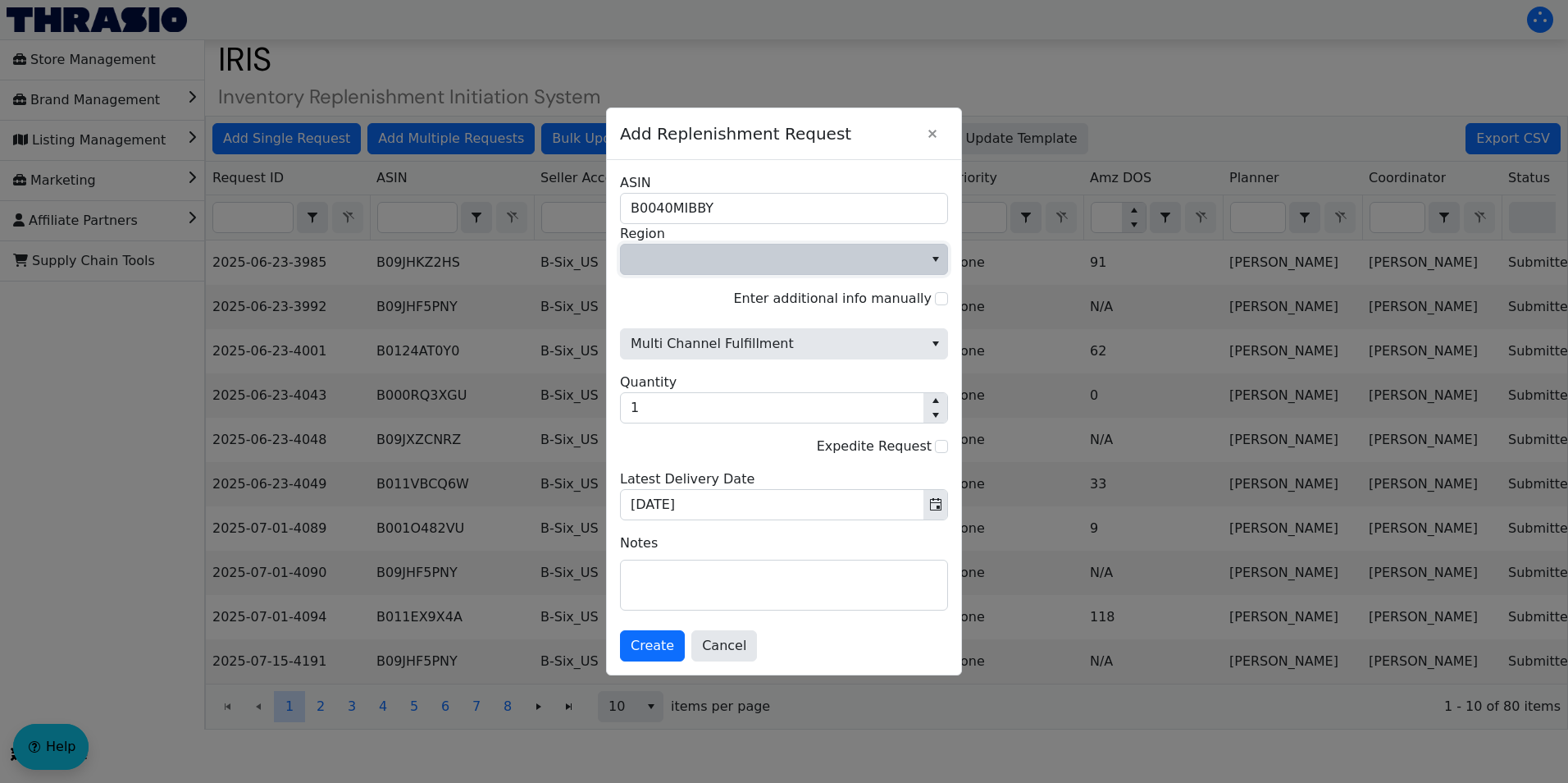
click at [693, 262] on span "Region" at bounding box center [772, 259] width 283 height 20
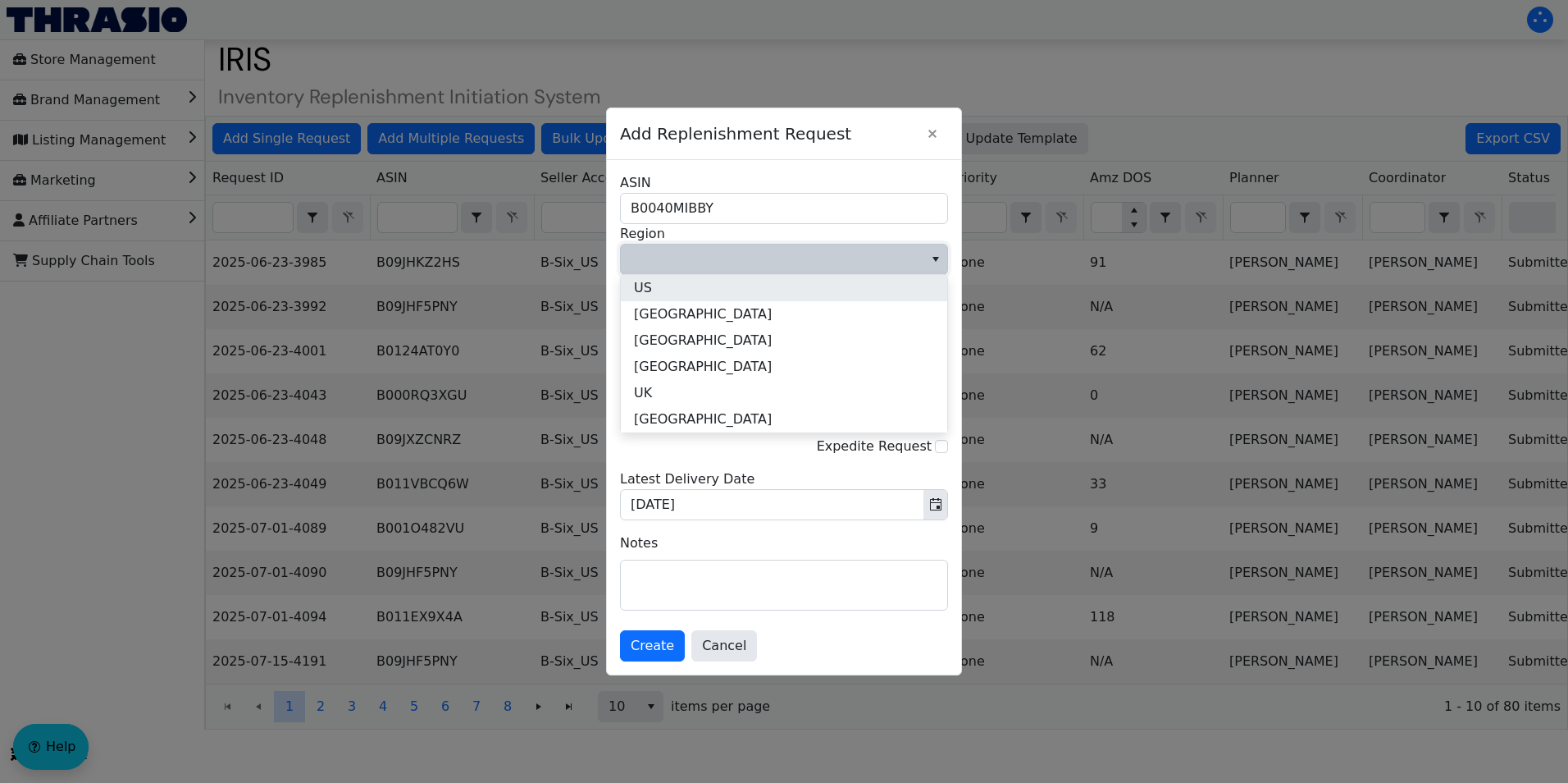
click at [653, 284] on li "US" at bounding box center [784, 287] width 326 height 26
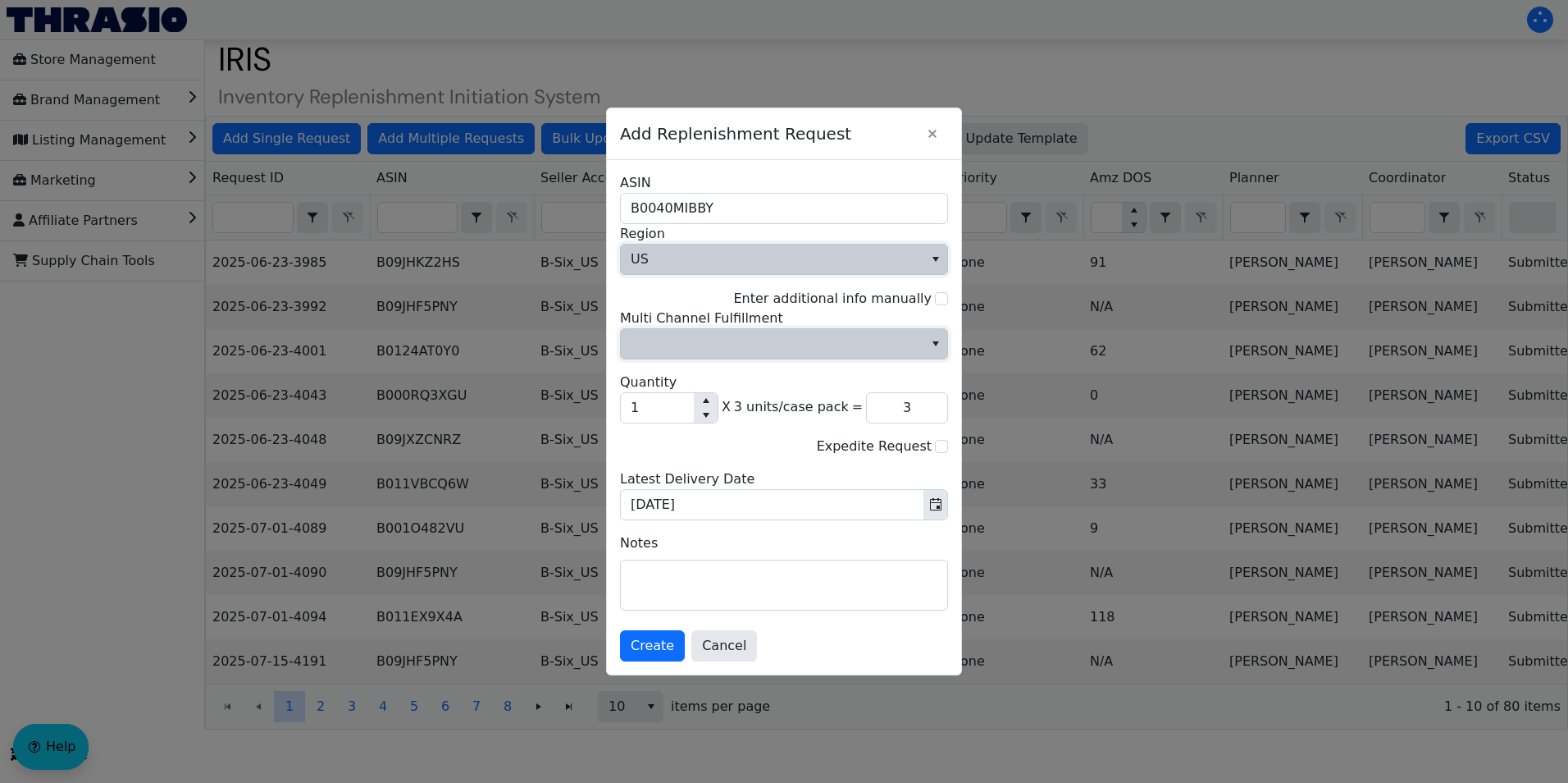
click at [686, 345] on span "Multi Channel Fulfillment" at bounding box center [772, 344] width 283 height 20
click at [658, 393] on li "No" at bounding box center [784, 399] width 326 height 26
click at [645, 403] on input "1" at bounding box center [658, 407] width 73 height 30
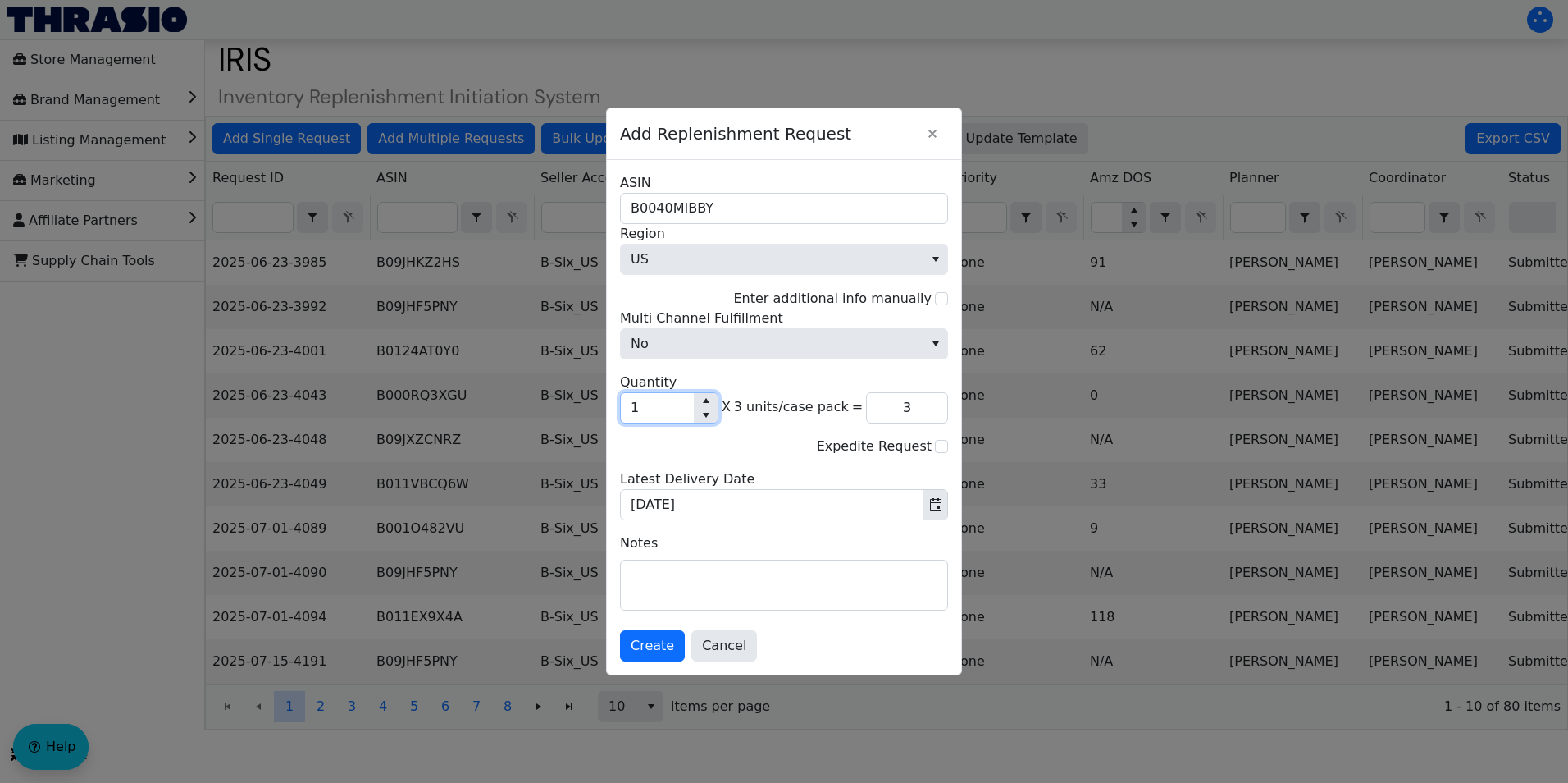
type input "18"
type input "54"
type input "180"
type input "540"
type input "1,800"
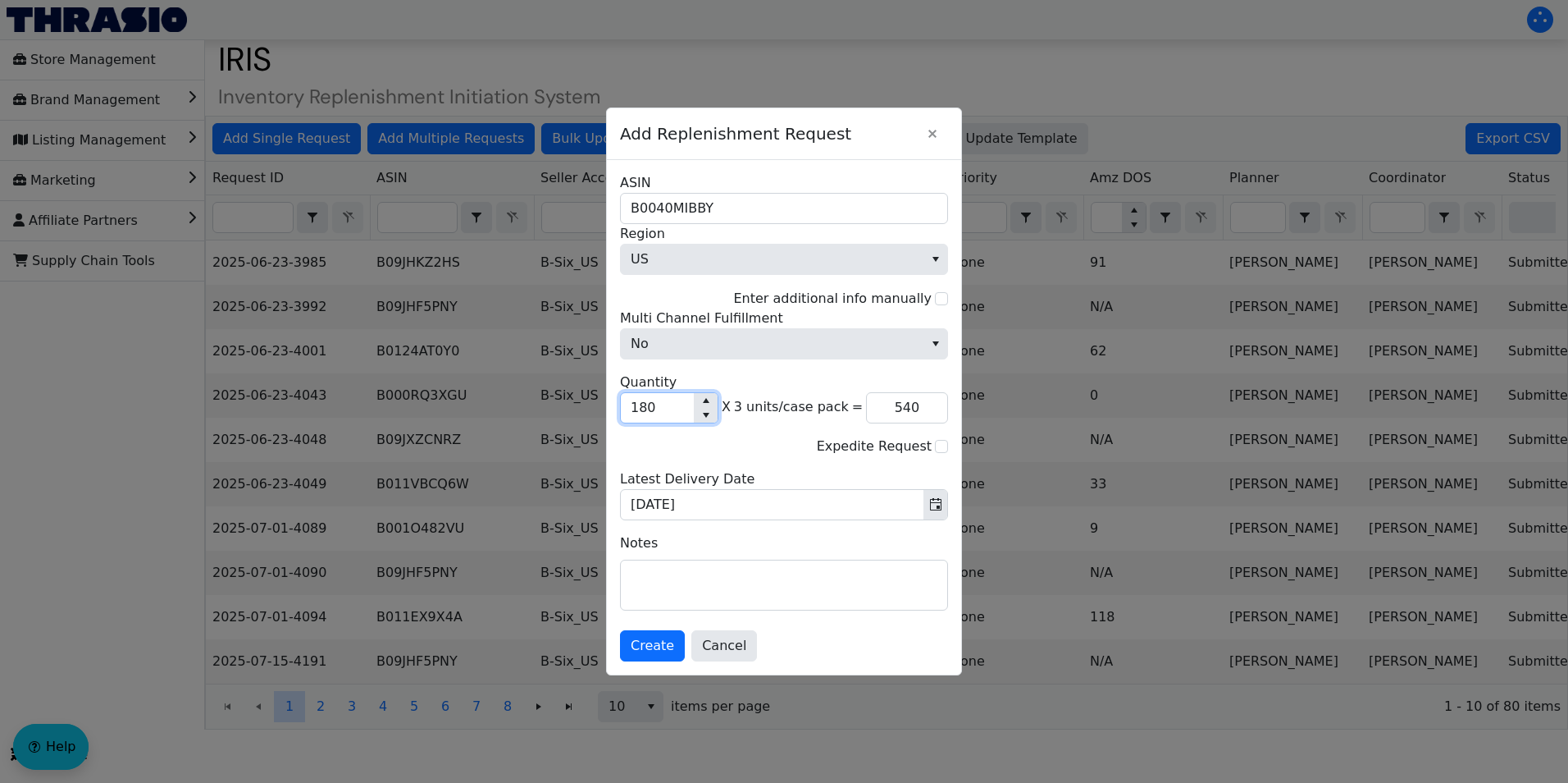
type input "5,400"
click at [640, 408] on input "1,800" at bounding box center [658, 407] width 73 height 30
type input "800"
type input "2,400"
type input "800"
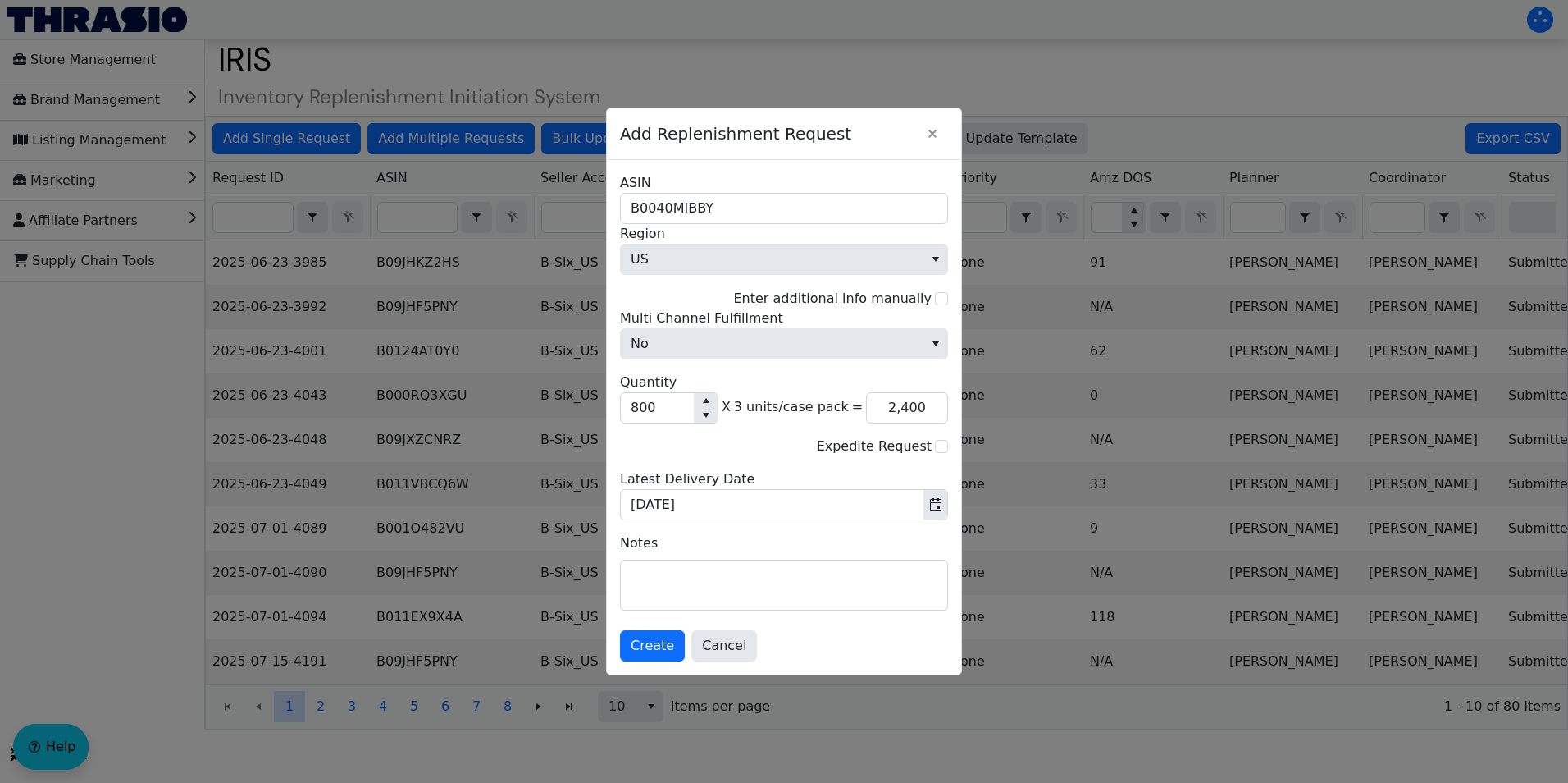
click at [764, 453] on div "Expedite Request" at bounding box center [784, 447] width 328 height 20
click at [653, 640] on span "Create" at bounding box center [652, 646] width 43 height 20
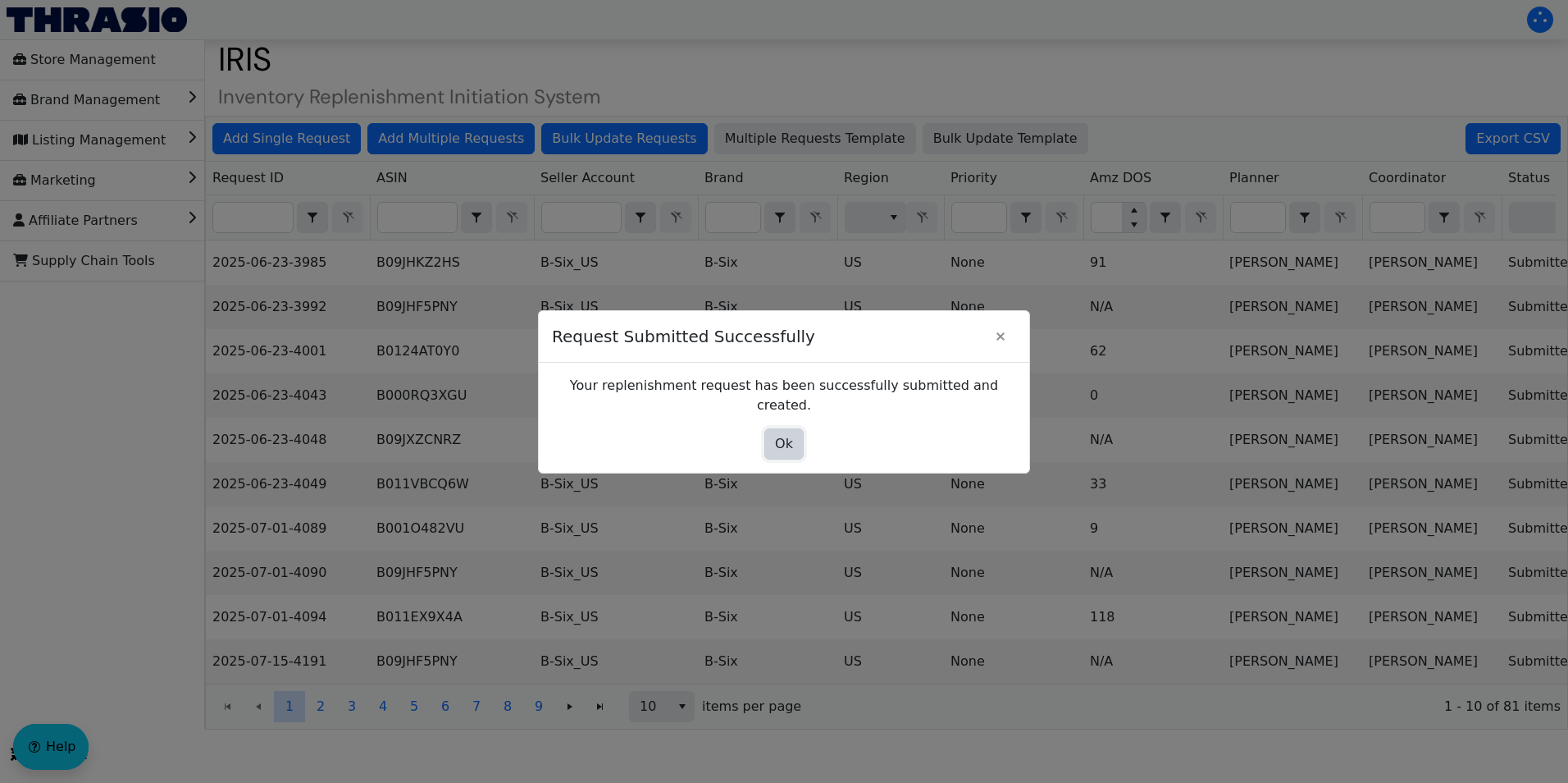
click at [780, 434] on span "Ok" at bounding box center [784, 444] width 18 height 20
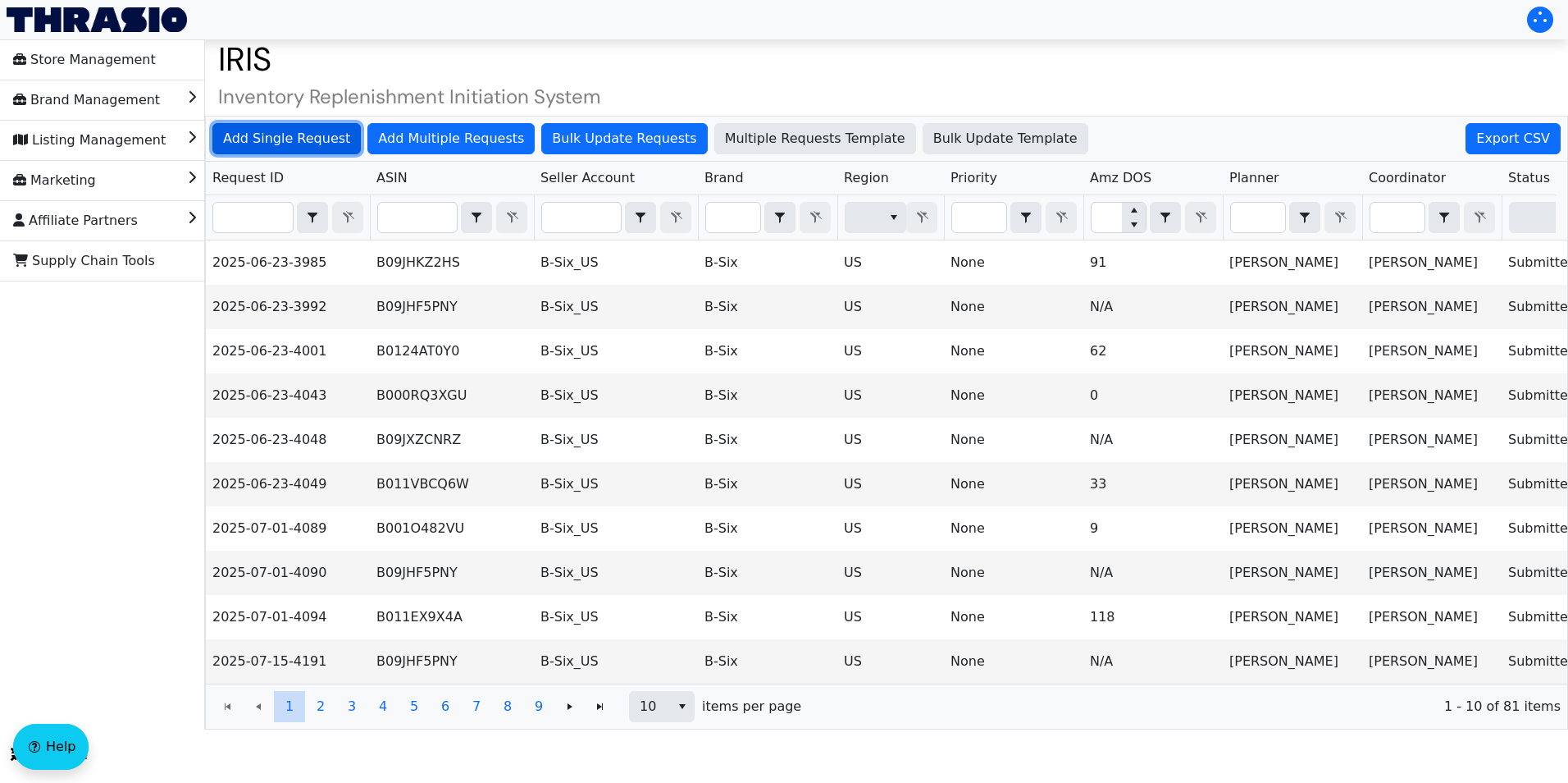
click at [303, 140] on span "Add Single Request" at bounding box center [286, 138] width 127 height 20
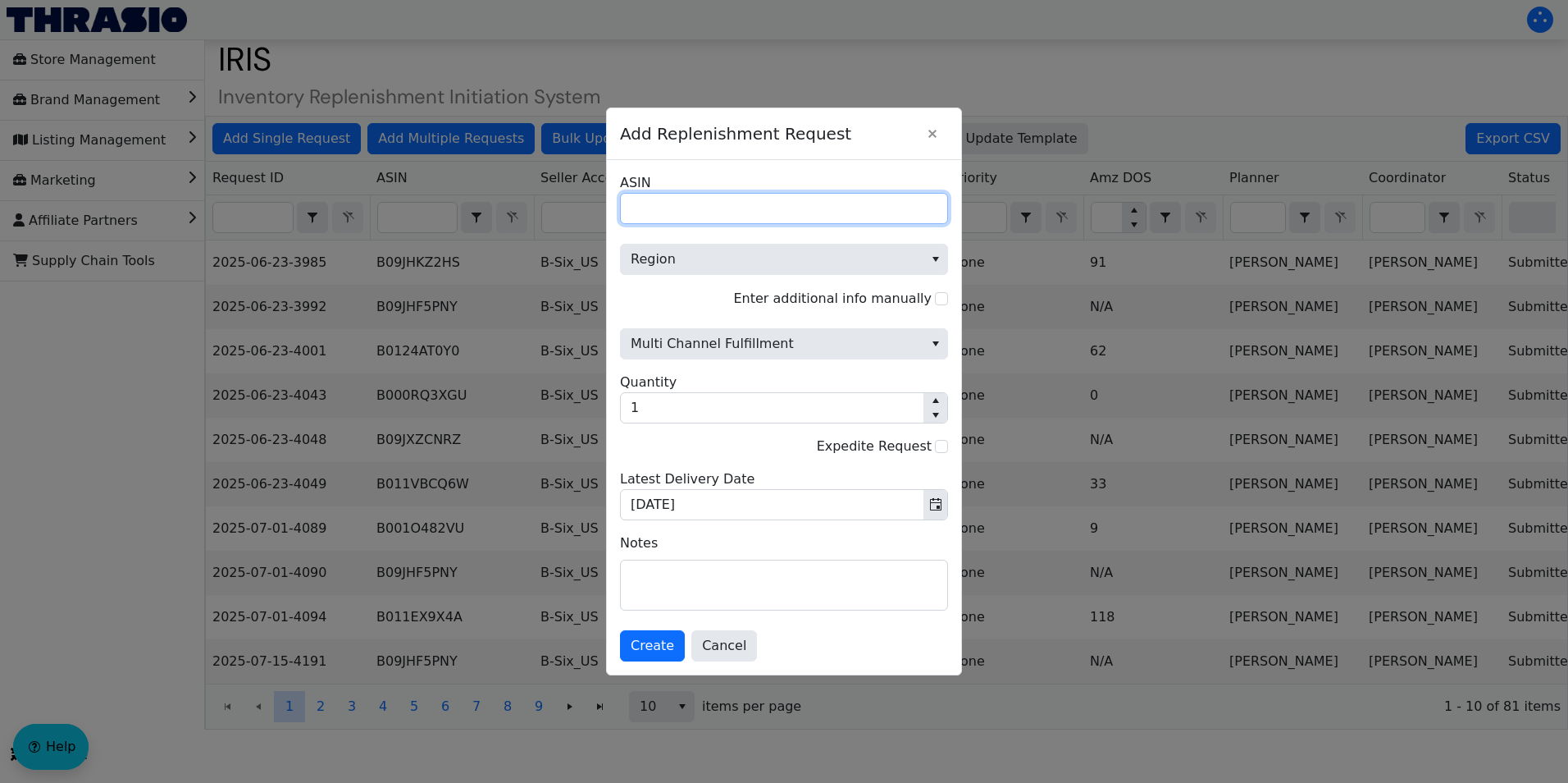
click at [676, 213] on input "ASIN" at bounding box center [784, 208] width 328 height 31
paste input "B07L4H21T6"
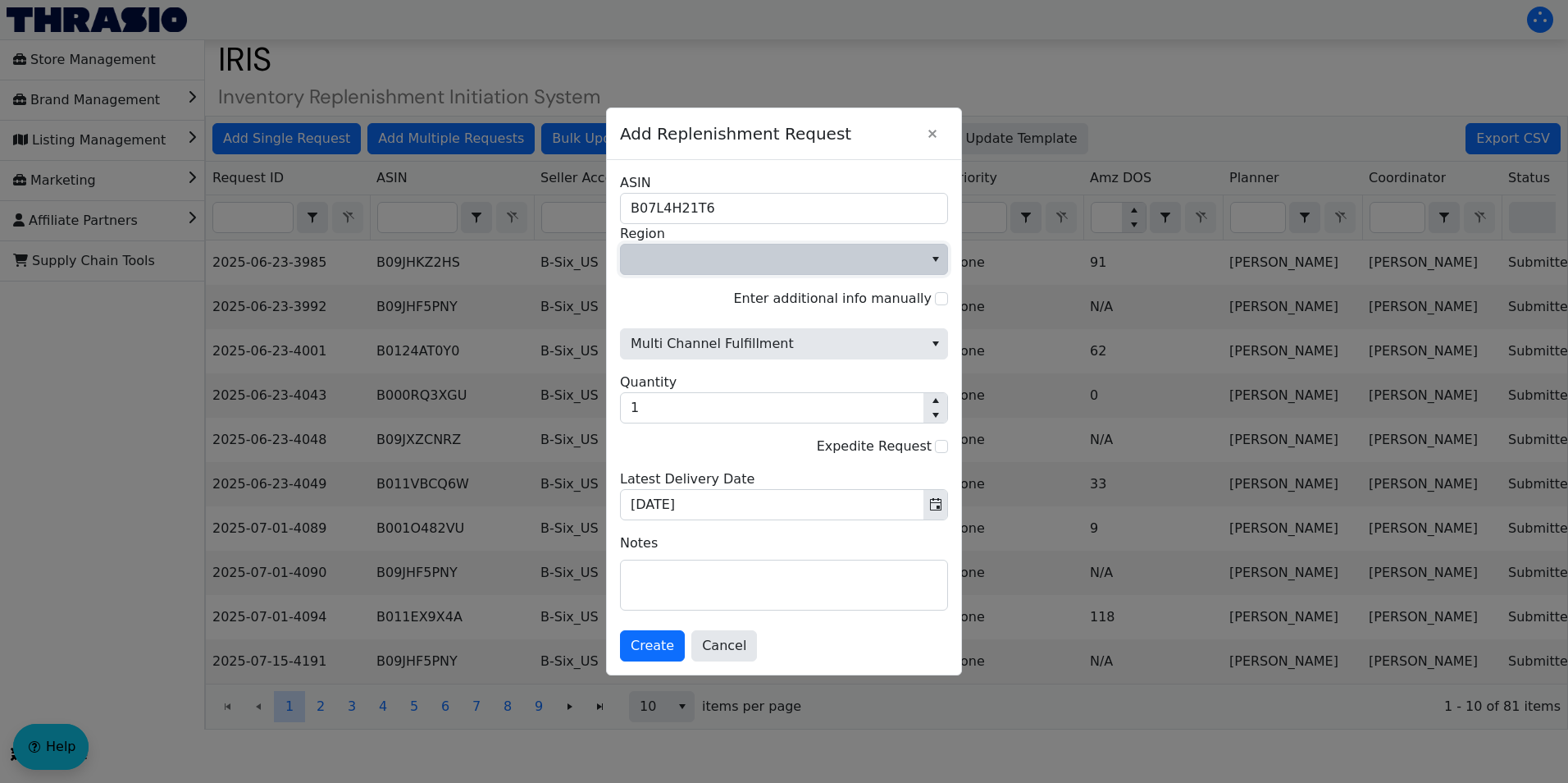
click at [728, 269] on span "Region" at bounding box center [772, 259] width 302 height 30
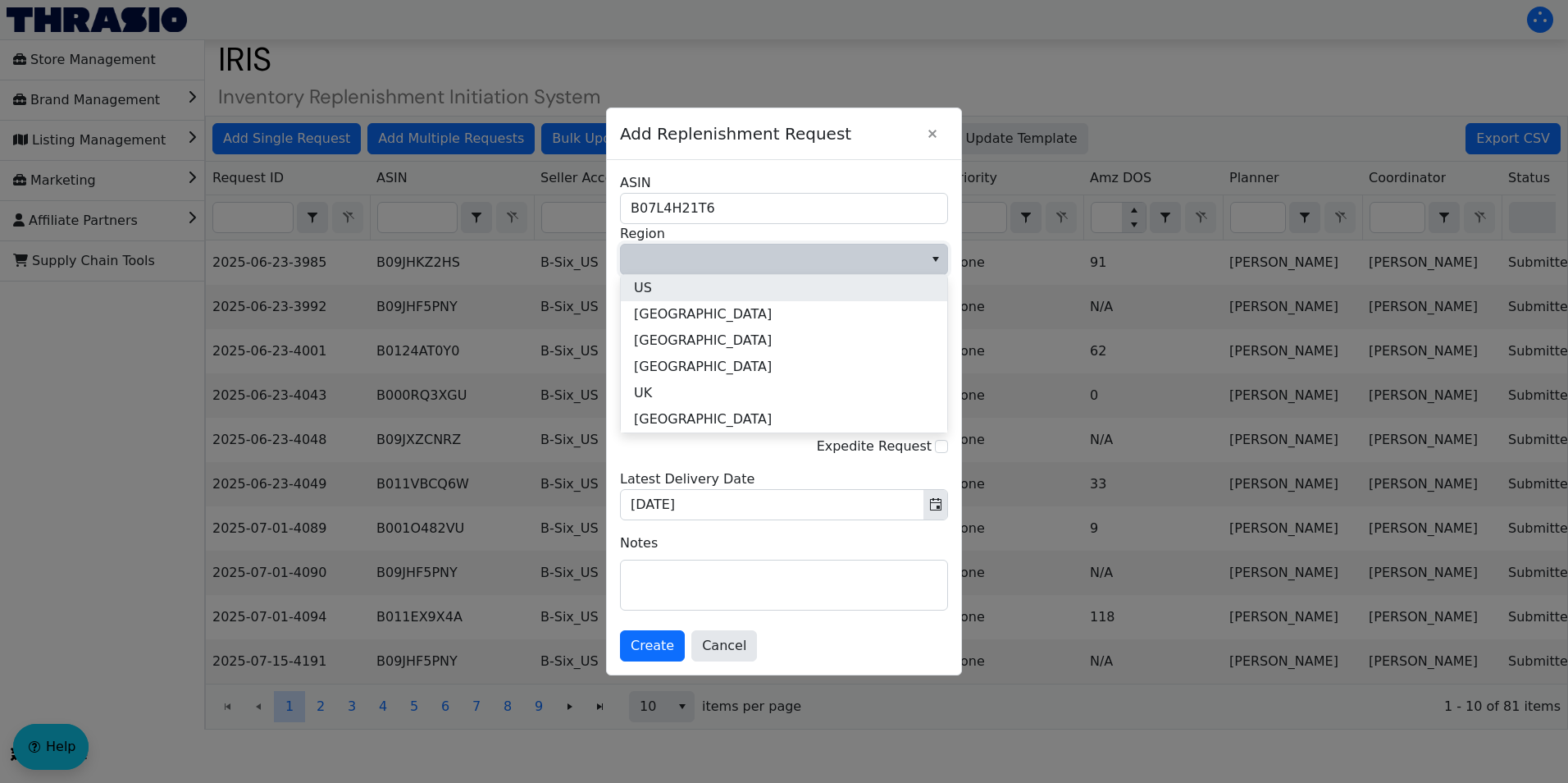
click at [645, 288] on span "US" at bounding box center [642, 288] width 18 height 20
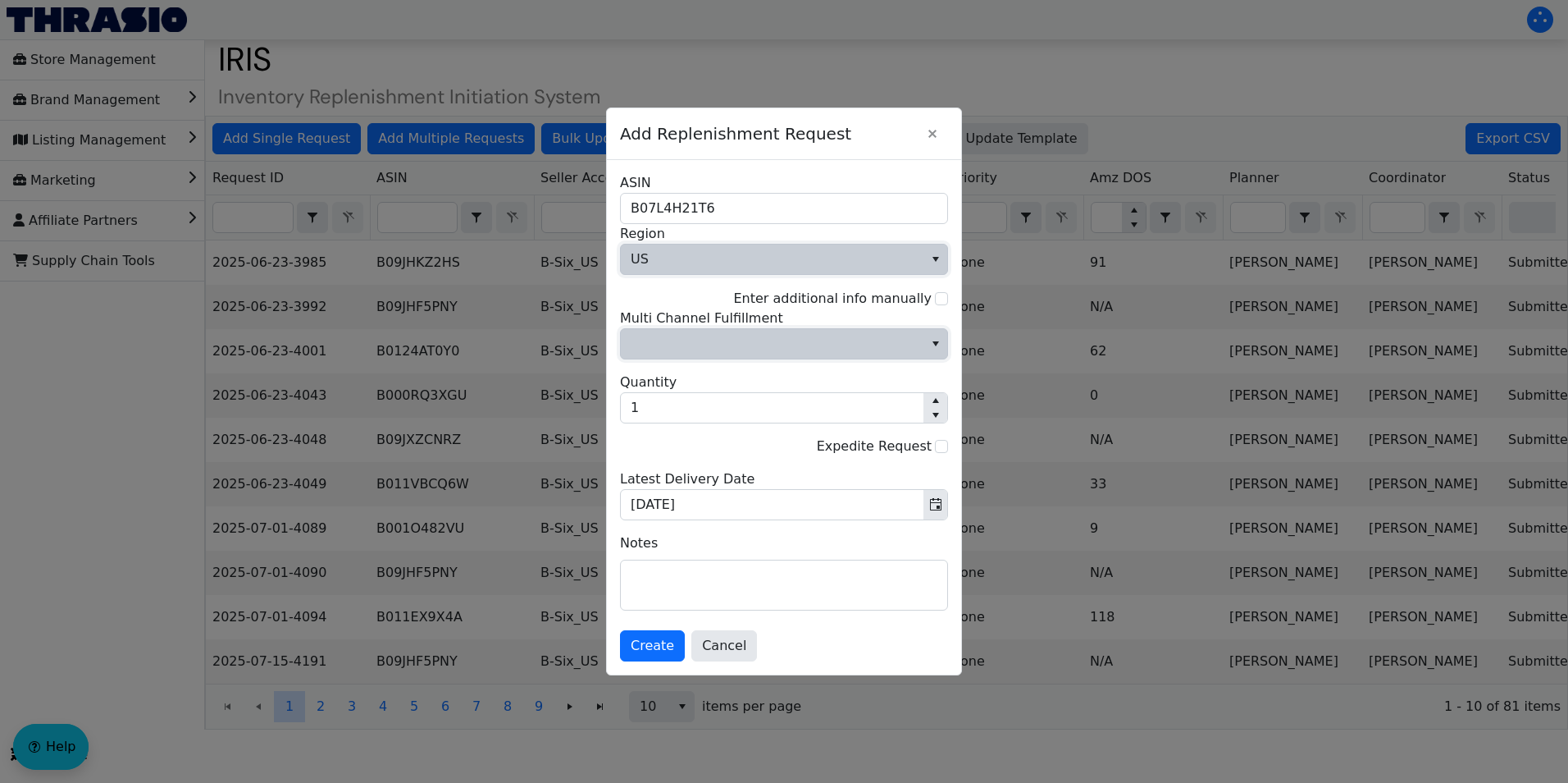
click at [682, 345] on span "Multi Channel Fulfillment" at bounding box center [772, 344] width 283 height 20
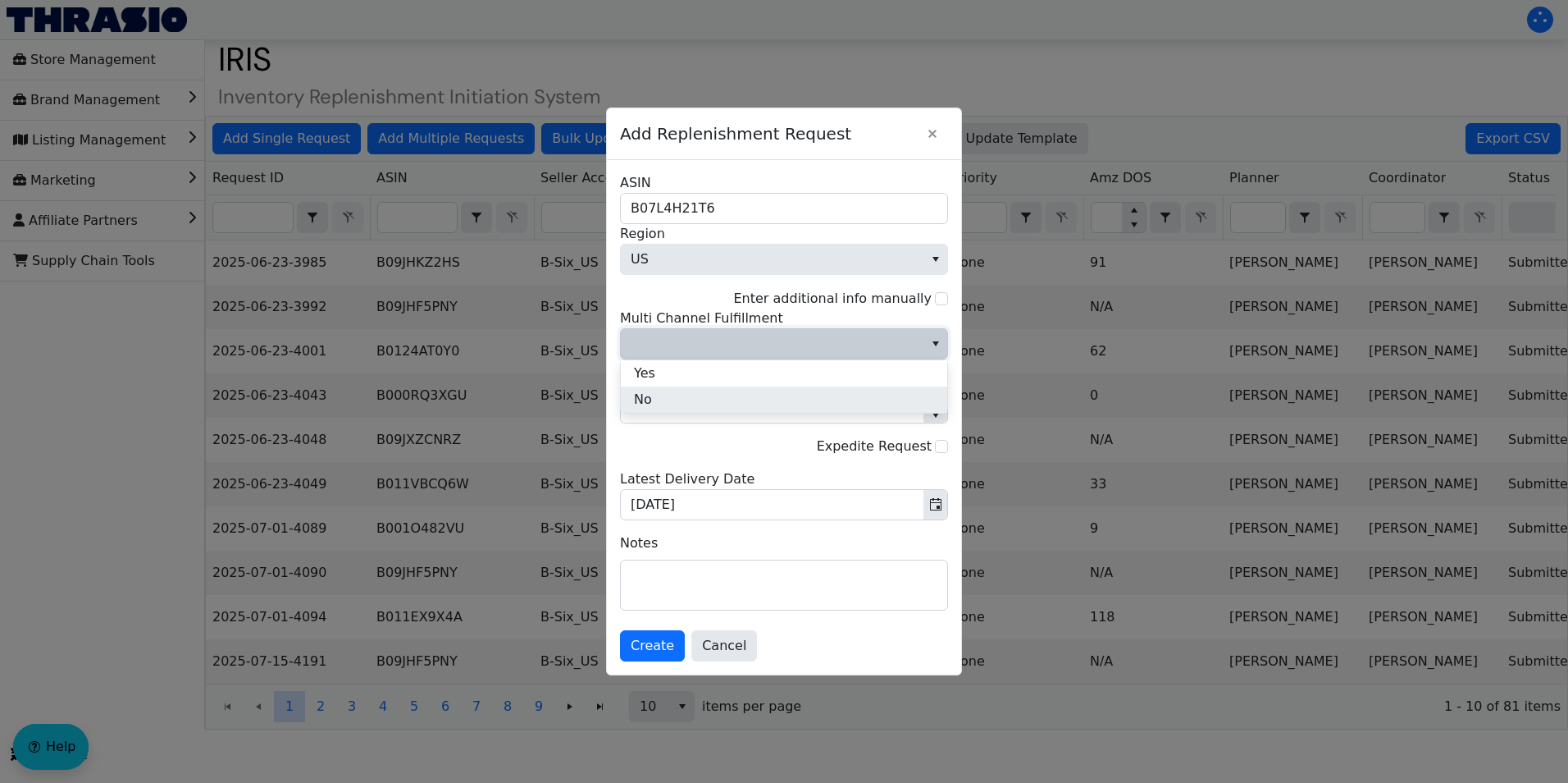
click at [650, 393] on span "No" at bounding box center [642, 400] width 18 height 20
click at [701, 416] on input "1" at bounding box center [772, 407] width 302 height 30
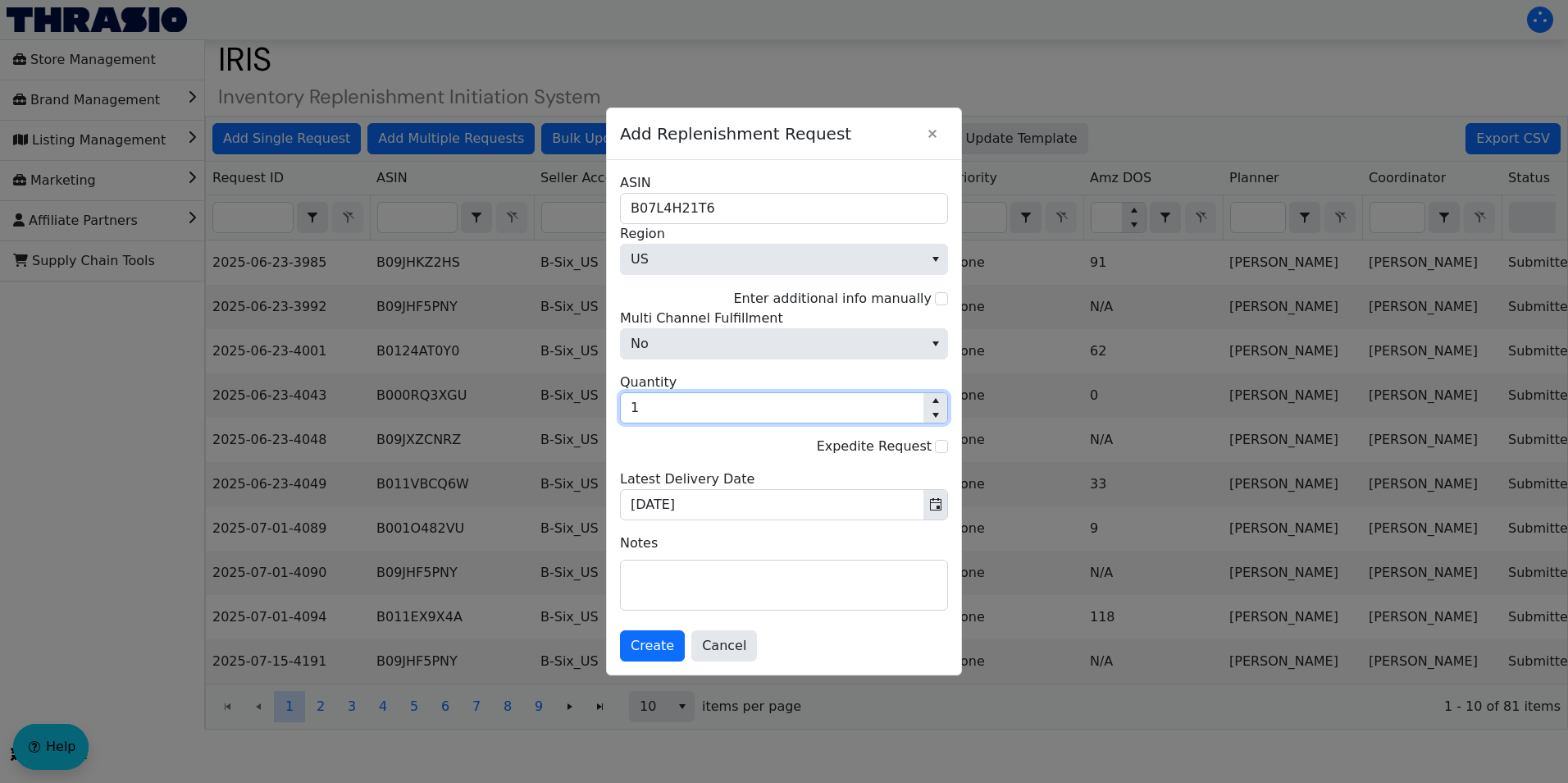
click at [701, 416] on input "1" at bounding box center [772, 407] width 302 height 30
click at [638, 212] on input "B07L4H21T6" at bounding box center [784, 208] width 328 height 31
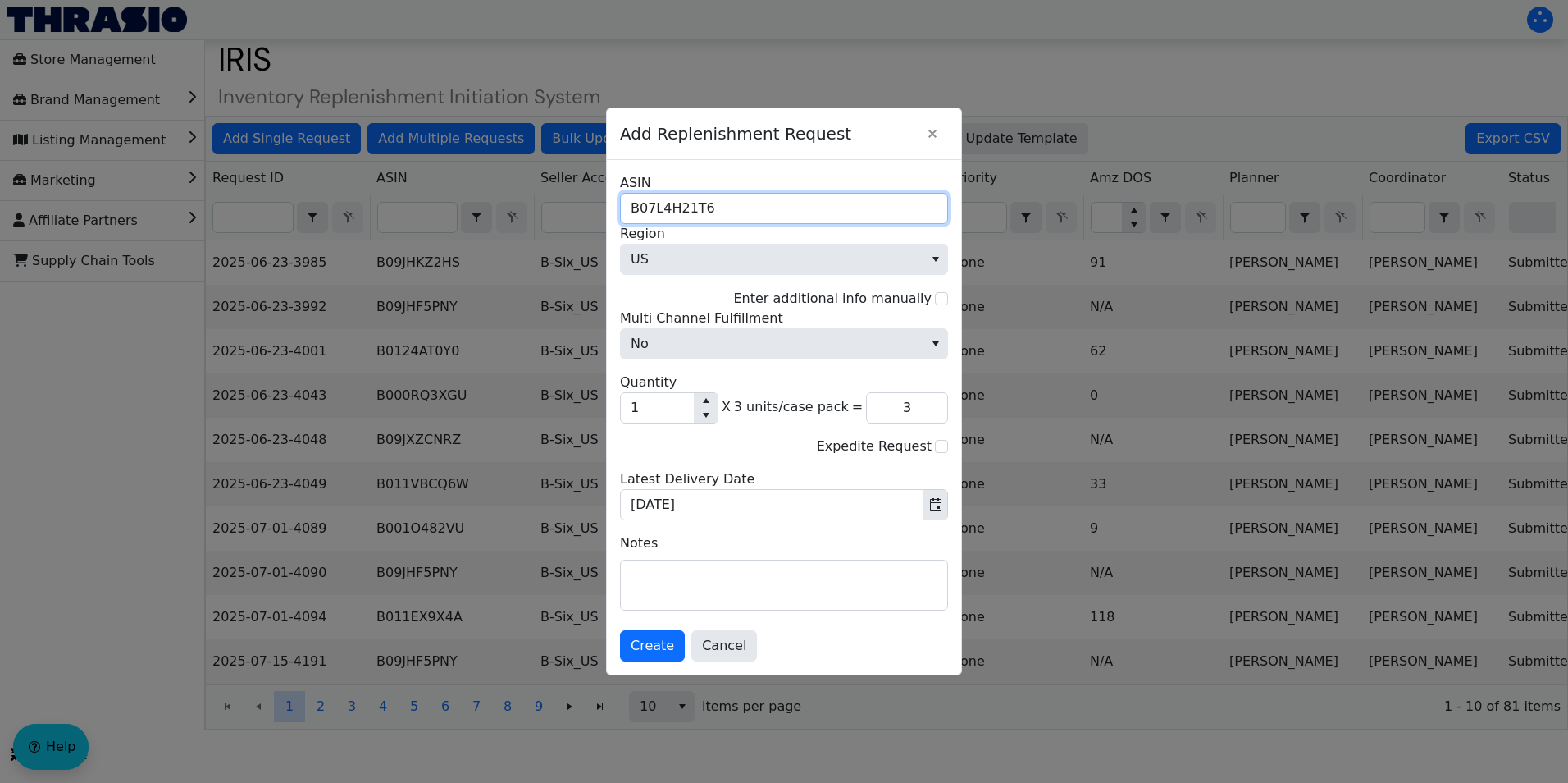
type input "B07L4H21T6"
click at [654, 411] on input "1" at bounding box center [658, 407] width 73 height 30
type input "0"
type input "8"
type input "24"
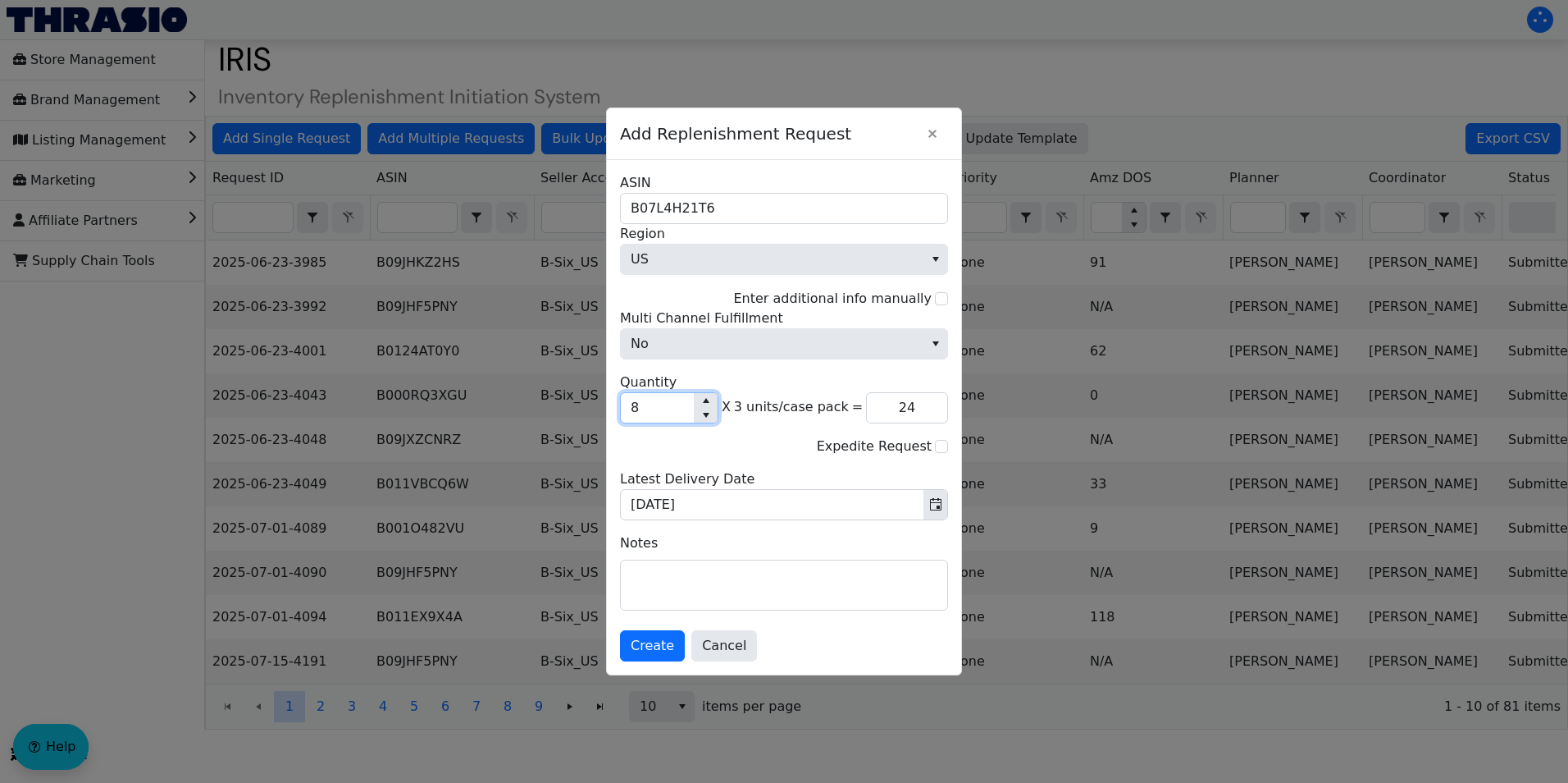
type input "80"
type input "240"
type input "800"
type input "2,400"
type input "800"
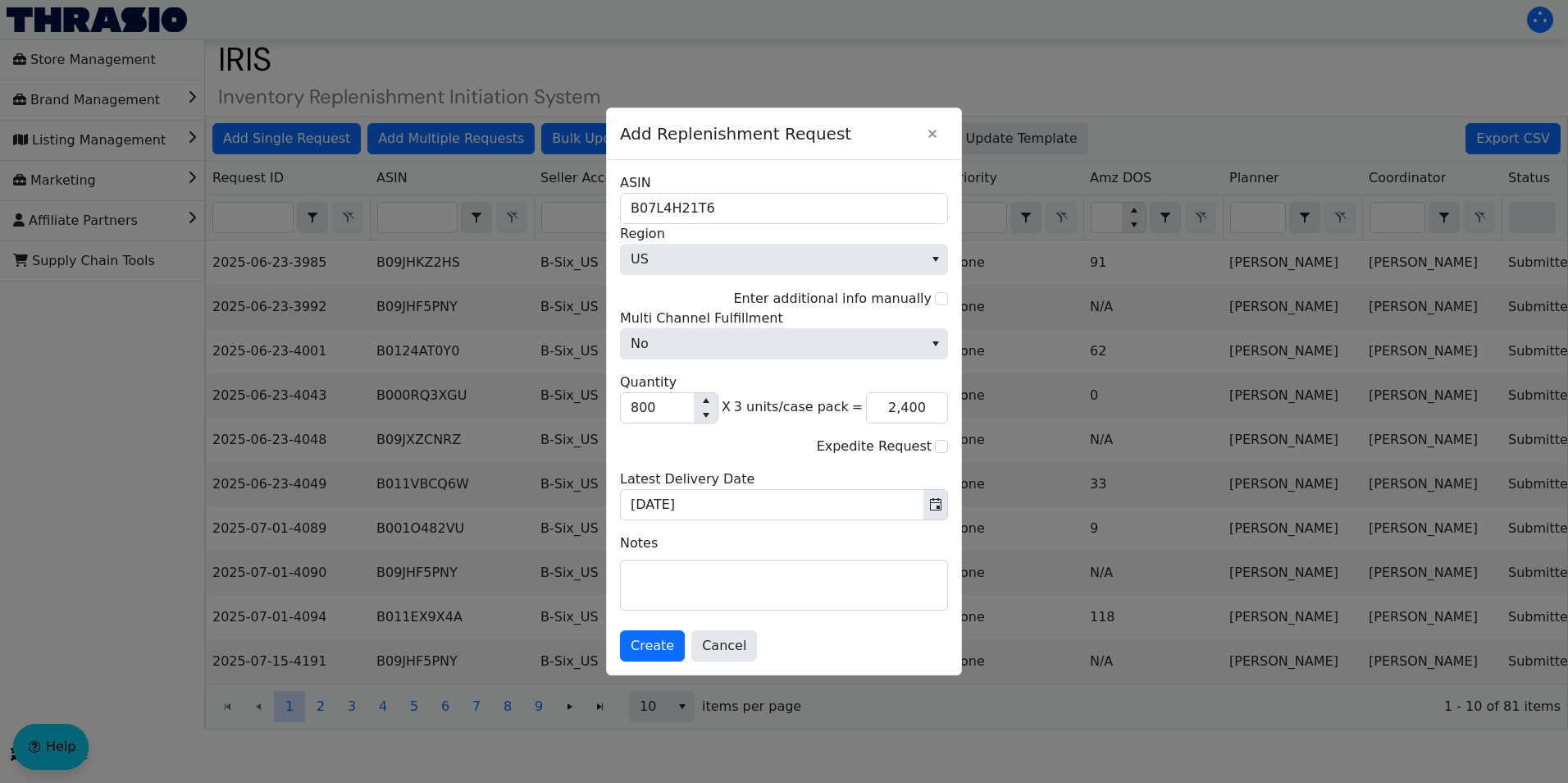
click at [745, 462] on div "No Multi Channel Fulfillment 800 Quantity X 3 units/case pack = 2,400 Expedite …" at bounding box center [784, 414] width 328 height 212
click at [649, 646] on span "Create" at bounding box center [652, 646] width 43 height 20
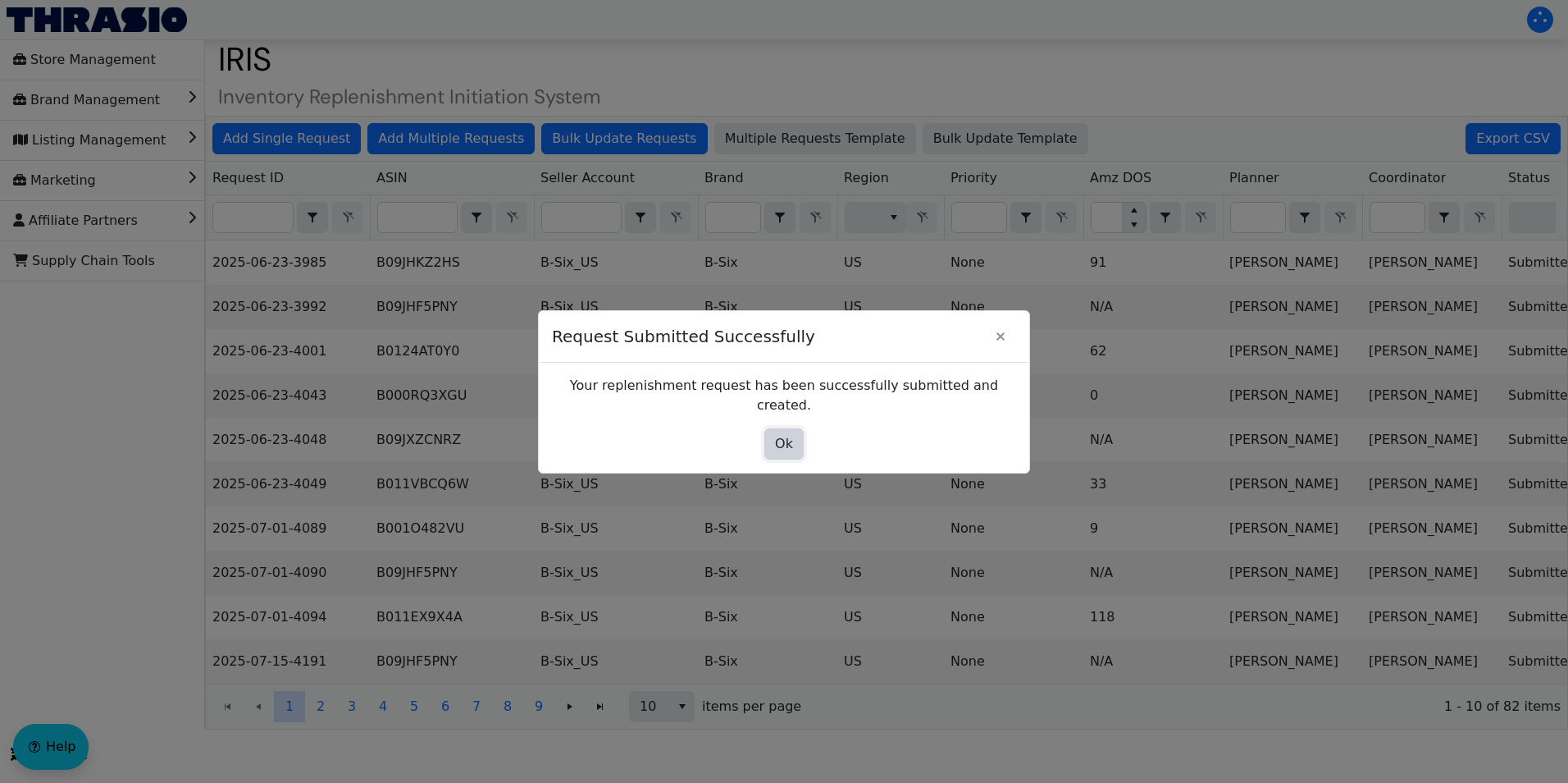
click at [774, 431] on button "Ok" at bounding box center [784, 444] width 39 height 31
